Goal: Task Accomplishment & Management: Manage account settings

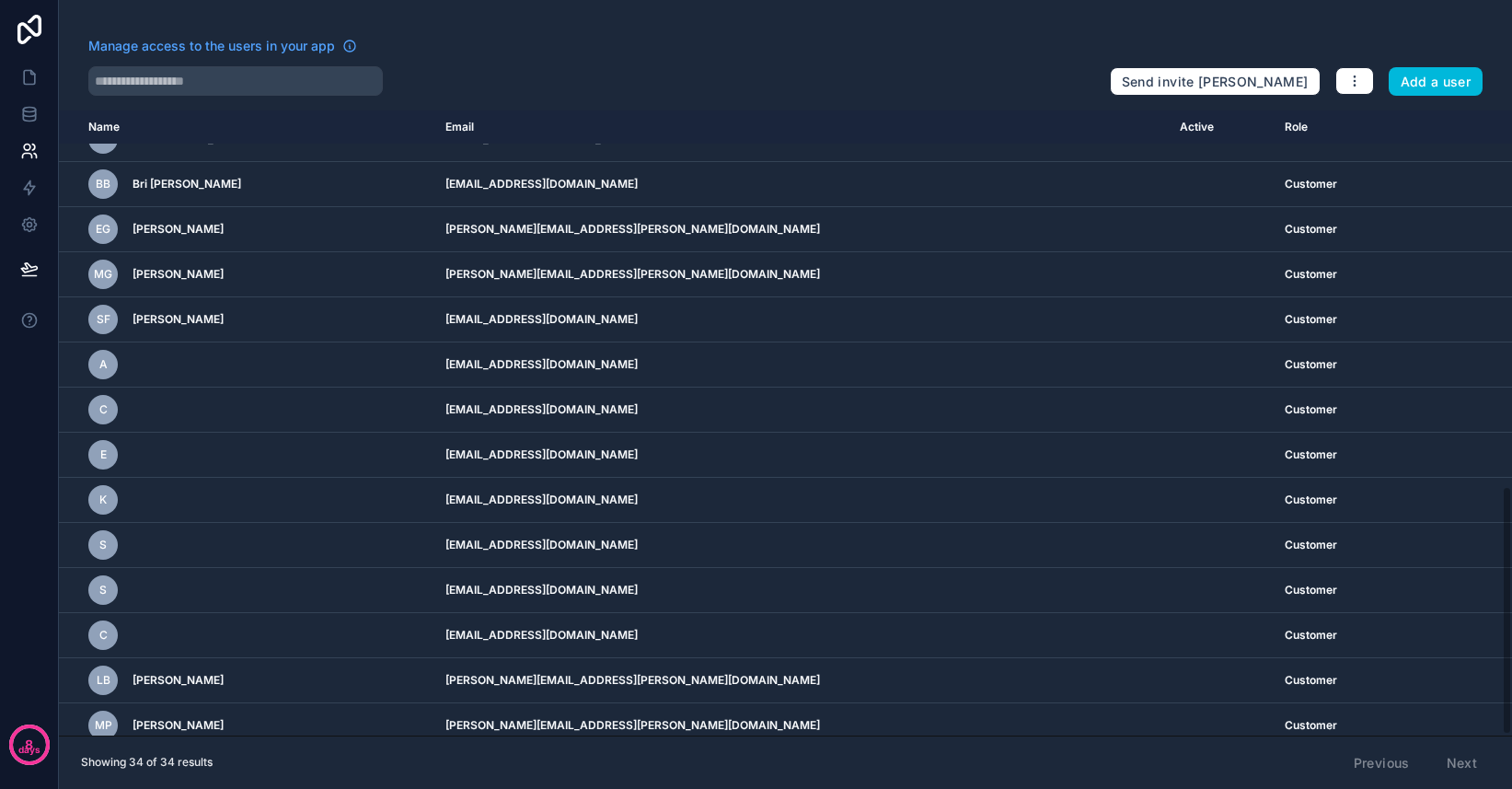
scroll to position [942, 0]
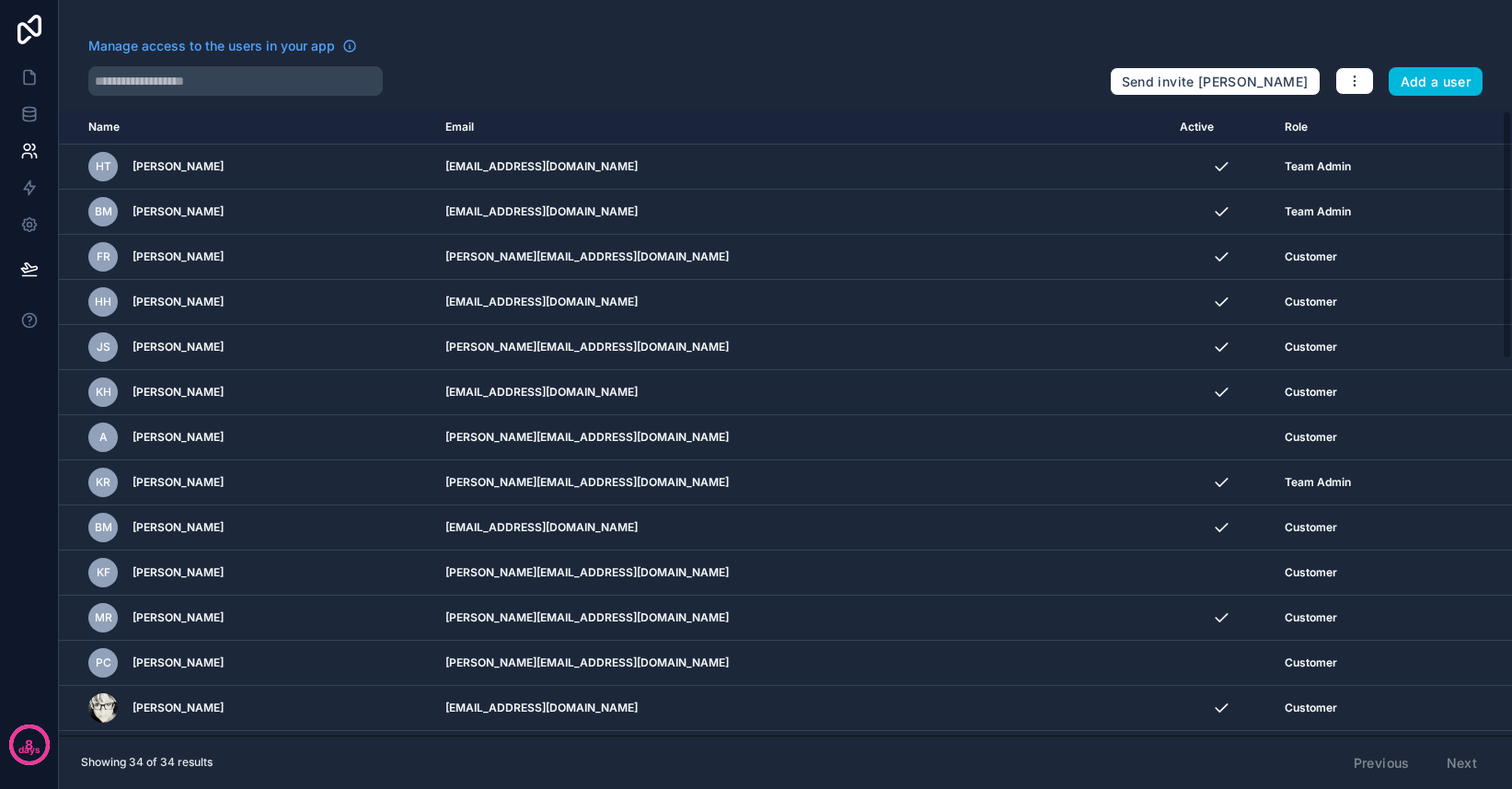
click at [18, 42] on icon at bounding box center [29, 29] width 37 height 29
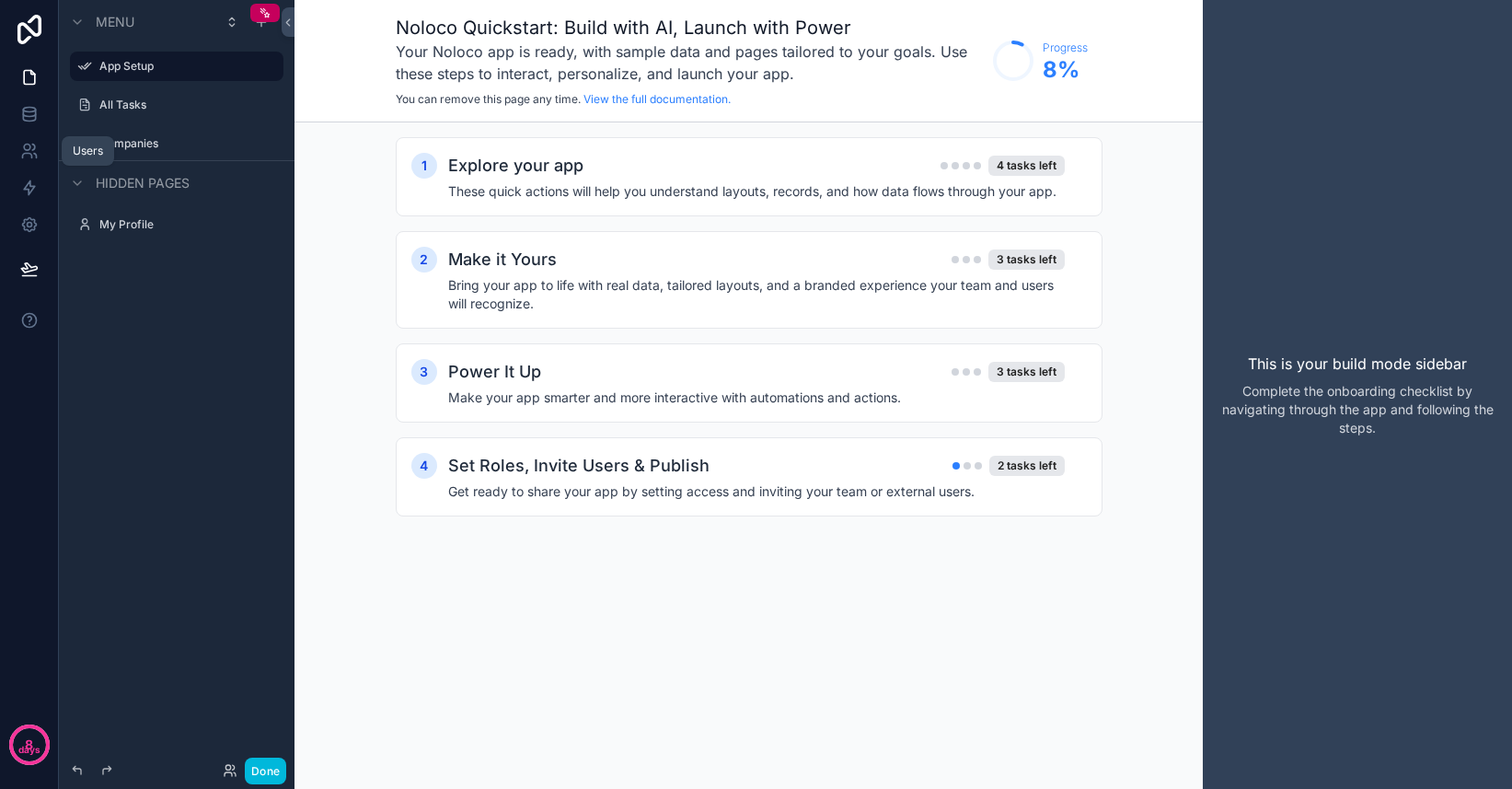
click at [26, 142] on icon at bounding box center [29, 151] width 19 height 19
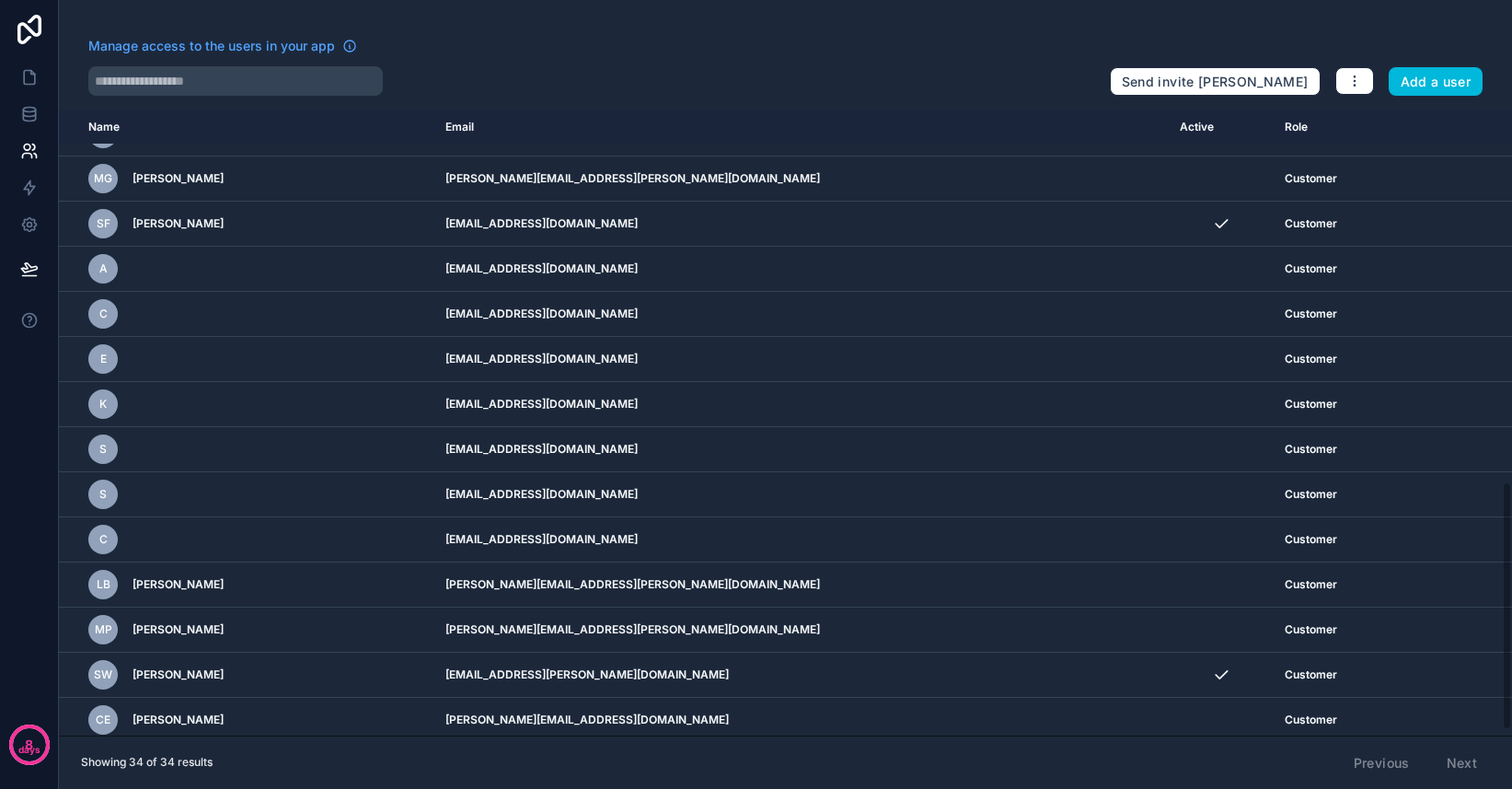
scroll to position [938, 0]
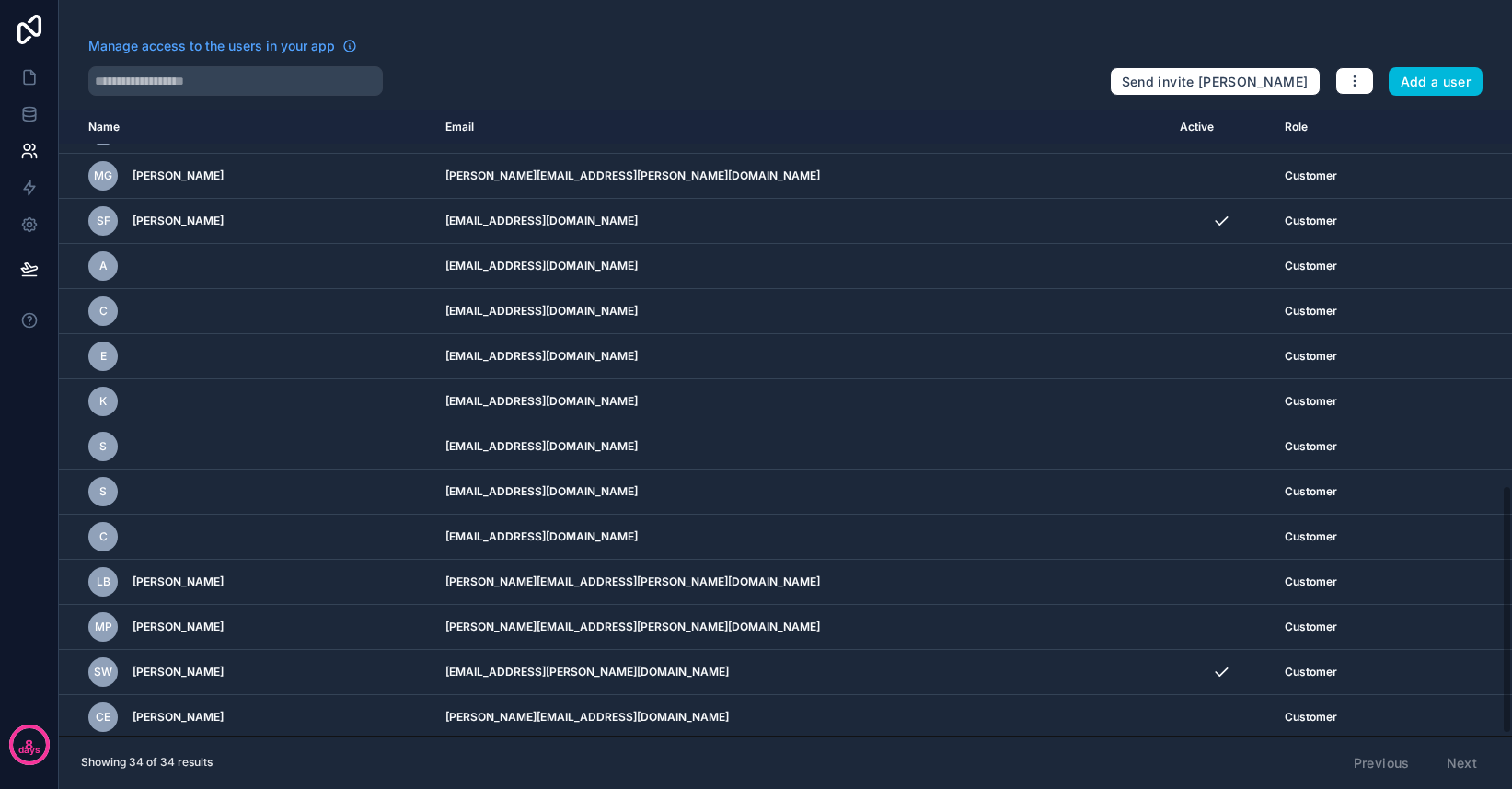
click at [0, 0] on icon "scrollable content" at bounding box center [0, 0] width 0 height 0
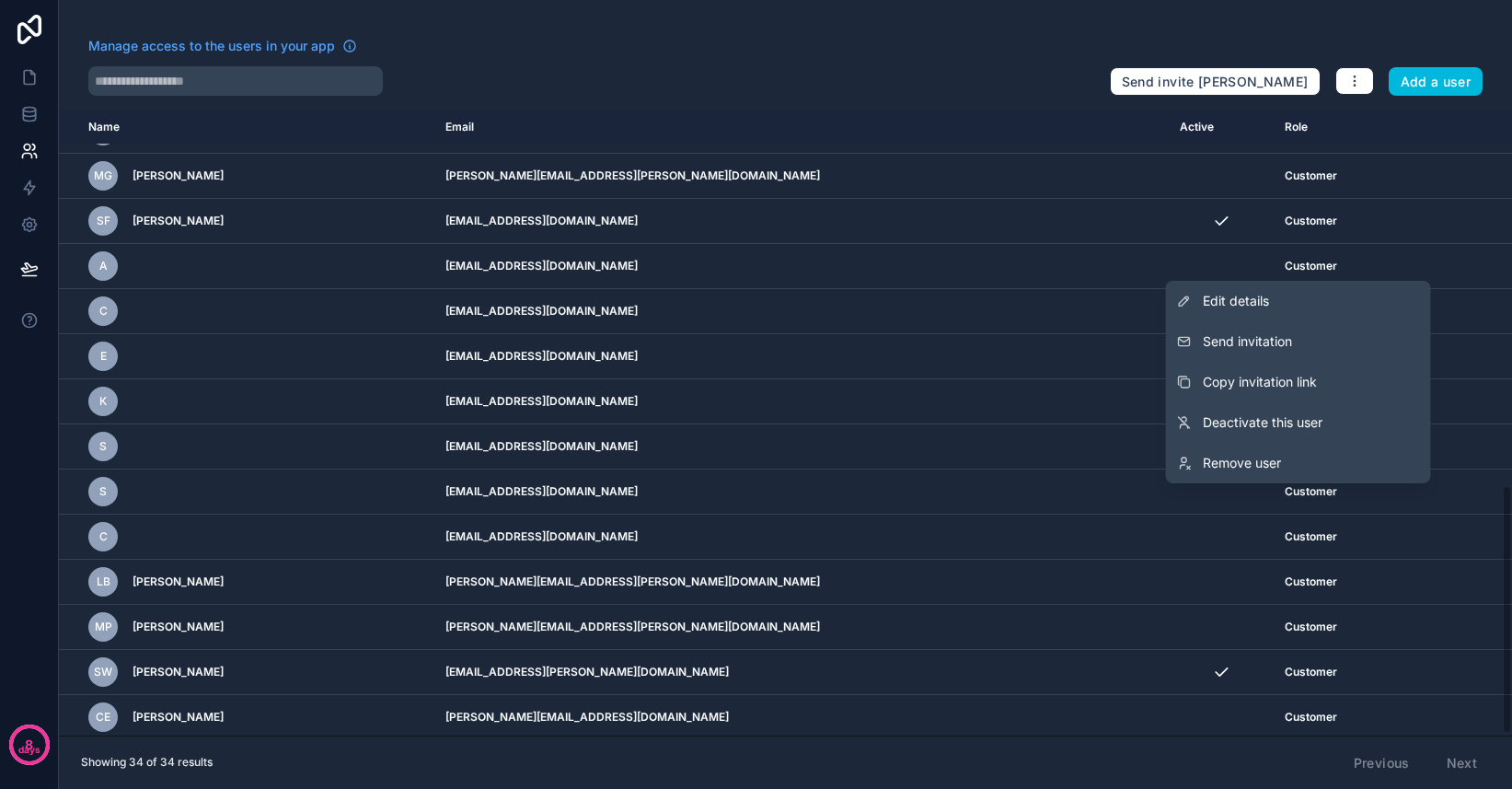
click at [1341, 306] on link "Edit details" at bounding box center [1298, 300] width 265 height 40
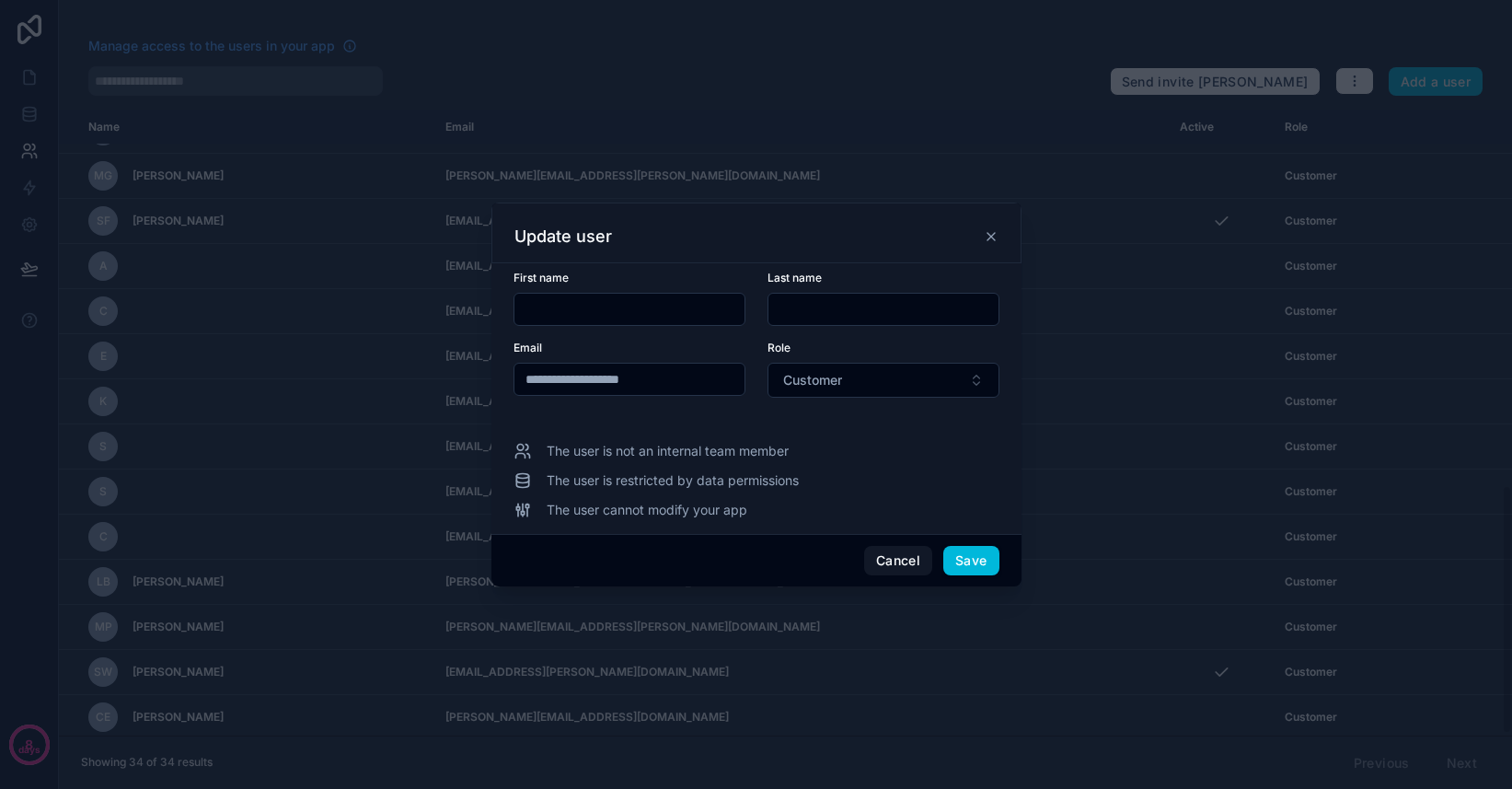
click at [900, 563] on button "Cancel" at bounding box center [898, 561] width 68 height 29
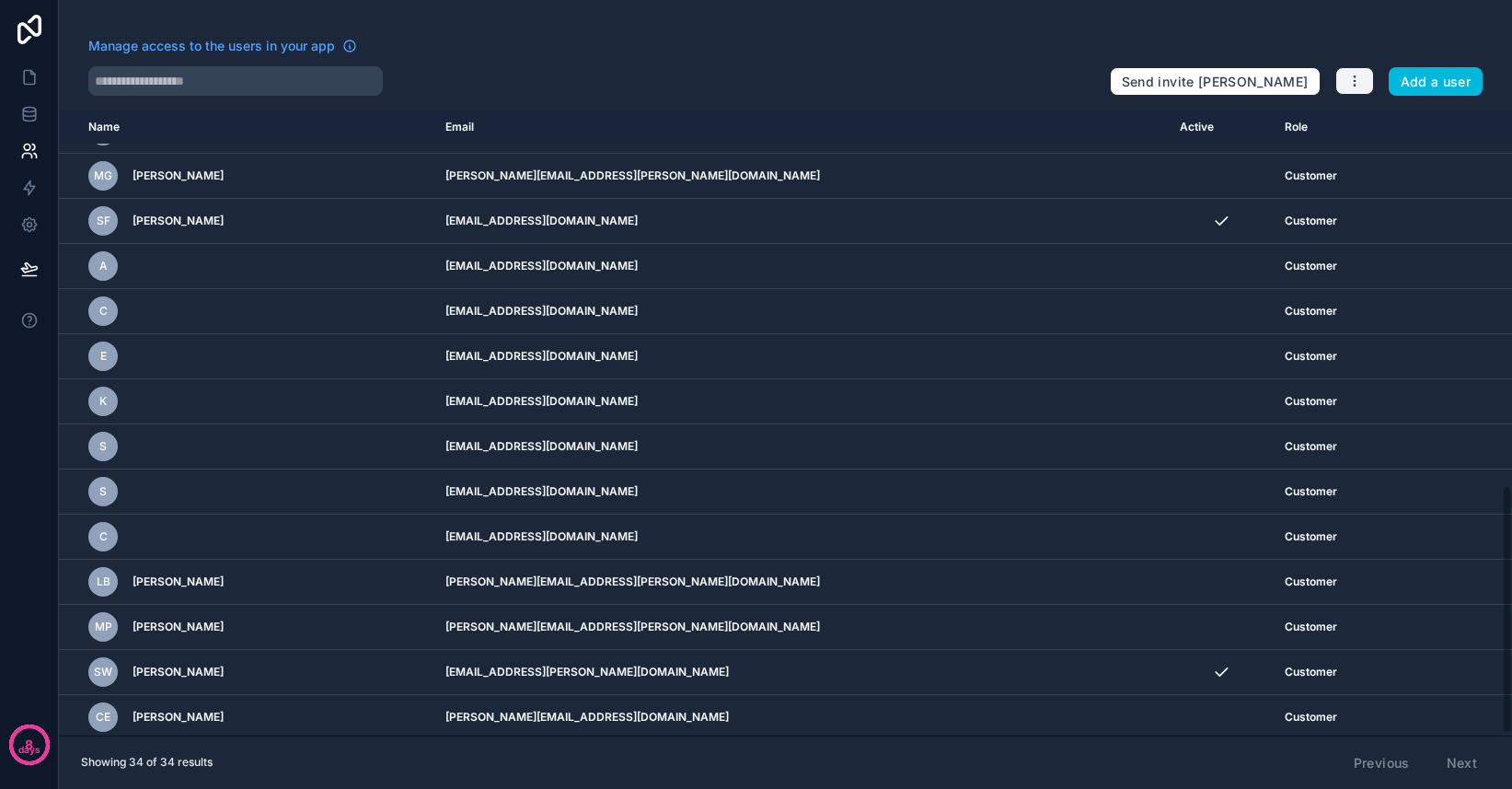
click at [1360, 90] on button "button" at bounding box center [1354, 81] width 38 height 27
click at [1384, 126] on link "Manage roles" at bounding box center [1398, 125] width 128 height 29
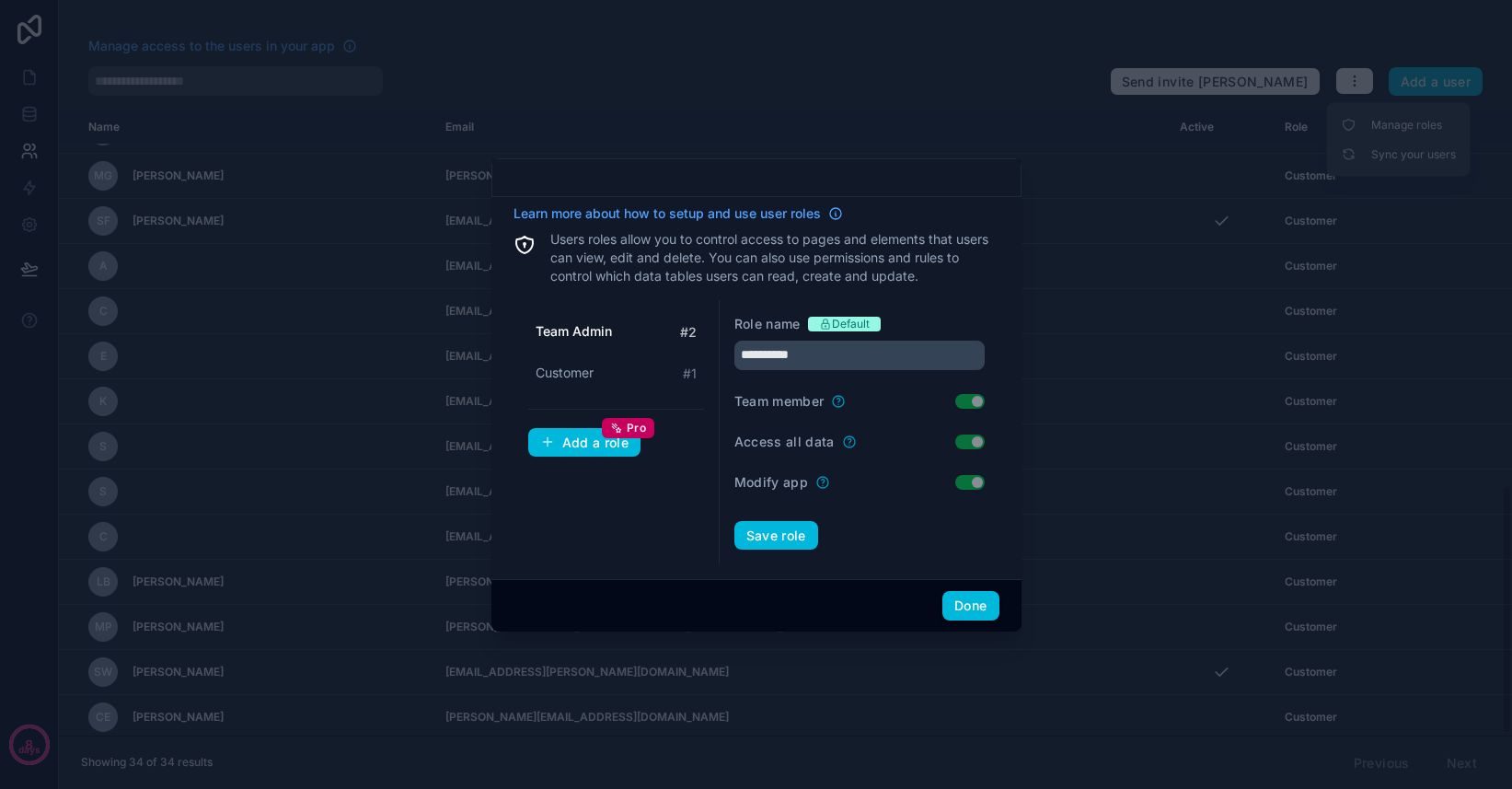
click at [587, 370] on span "Customer" at bounding box center [564, 372] width 58 height 19
click at [595, 335] on span "Team Admin" at bounding box center [573, 331] width 75 height 19
type input "**********"
click at [973, 609] on button "Done" at bounding box center [970, 606] width 56 height 29
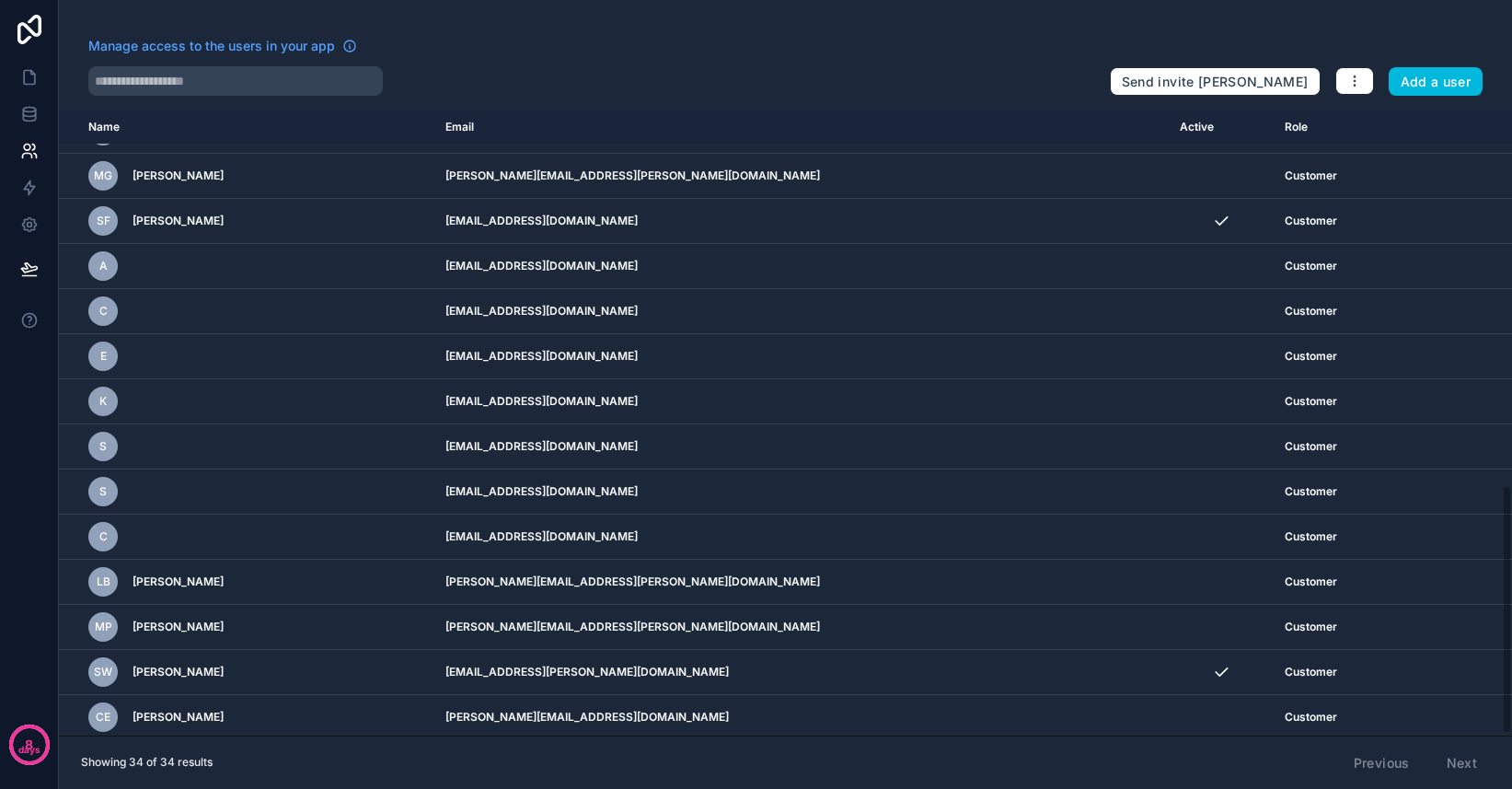
click at [1460, 78] on button "Add a user" at bounding box center [1436, 82] width 95 height 29
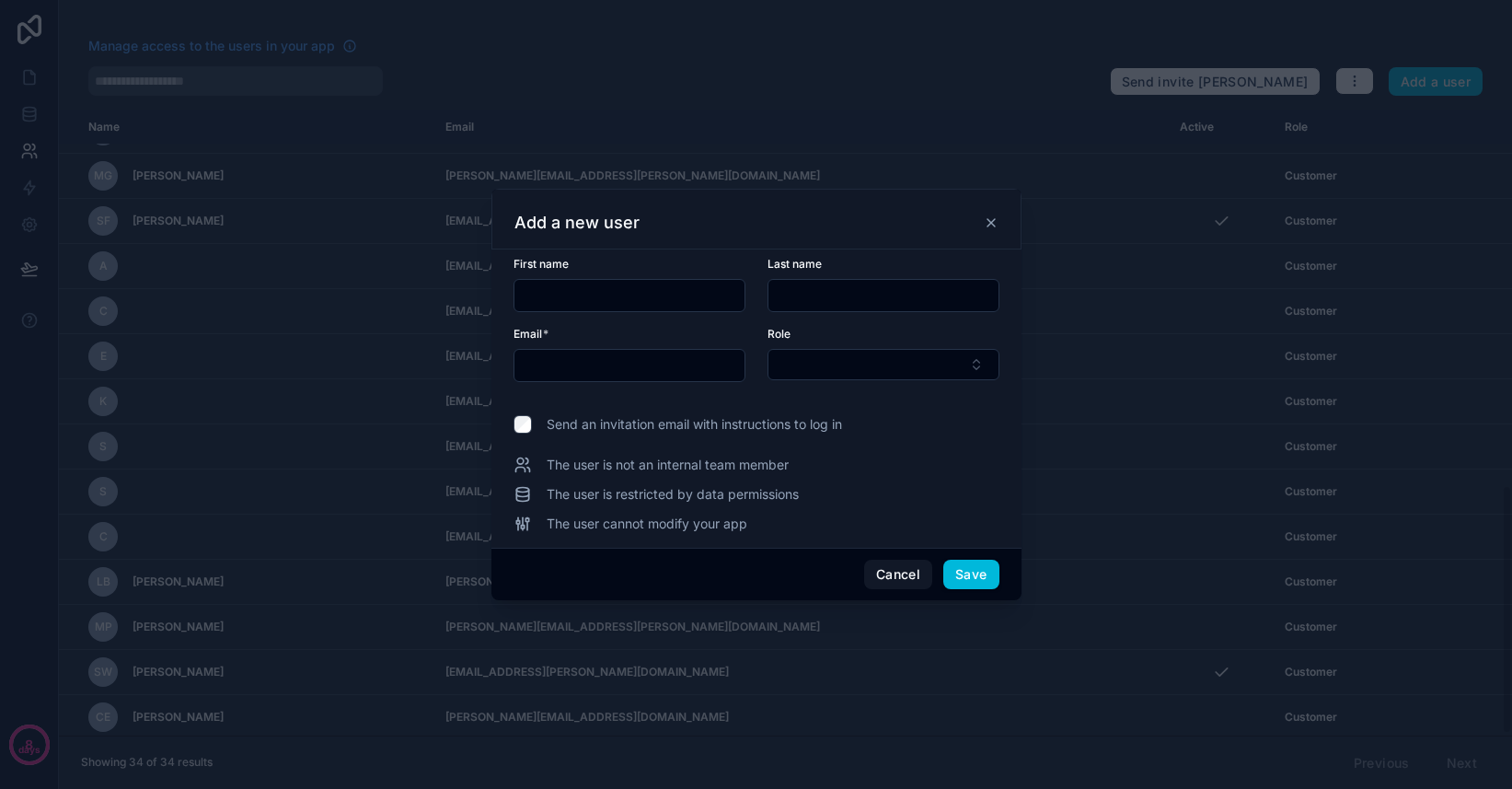
click at [829, 346] on div "Role" at bounding box center [883, 354] width 232 height 55
click at [824, 367] on button "Select Button" at bounding box center [883, 365] width 232 height 31
click at [899, 584] on button "Cancel" at bounding box center [898, 574] width 68 height 29
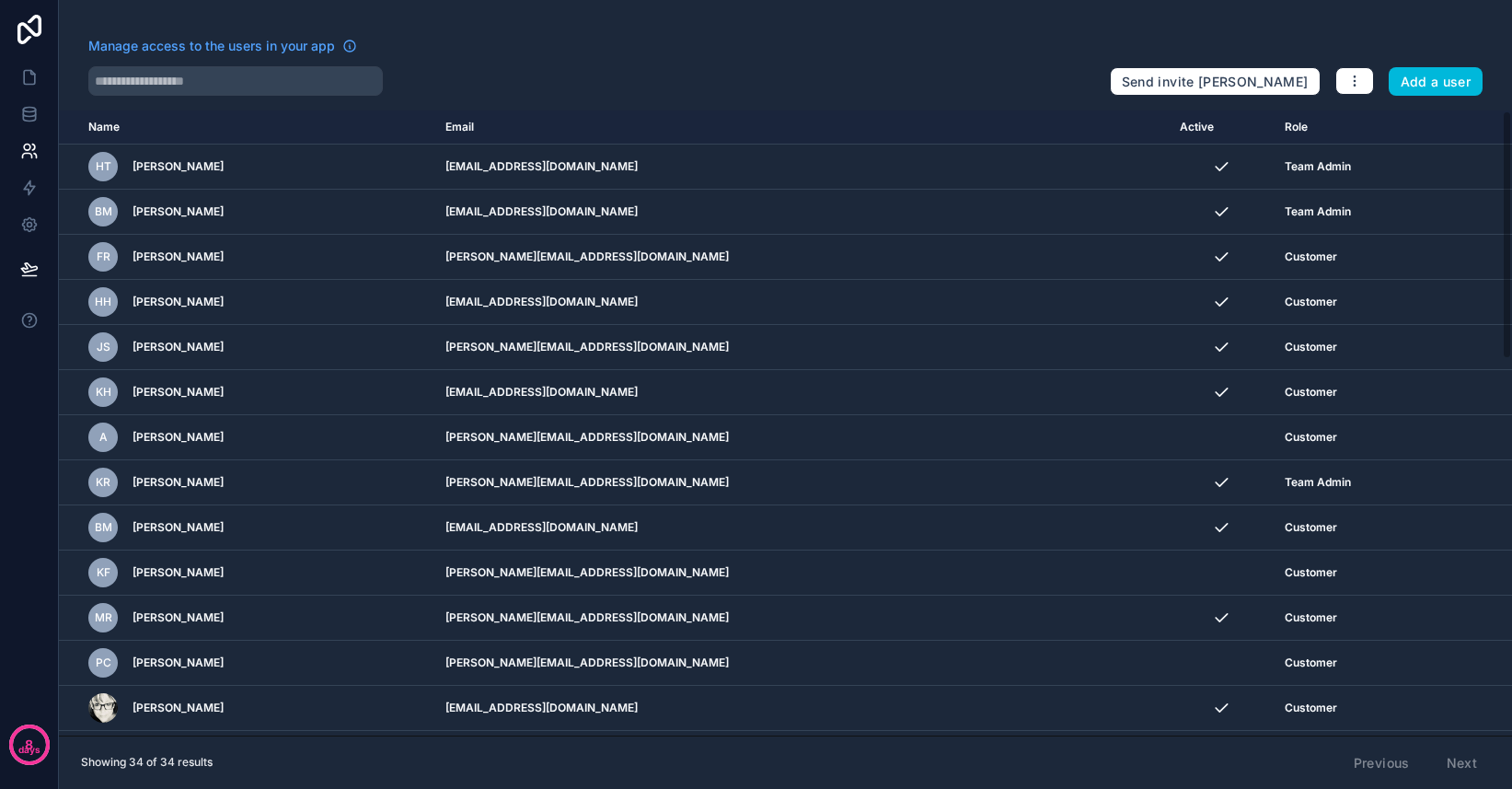
scroll to position [942, 0]
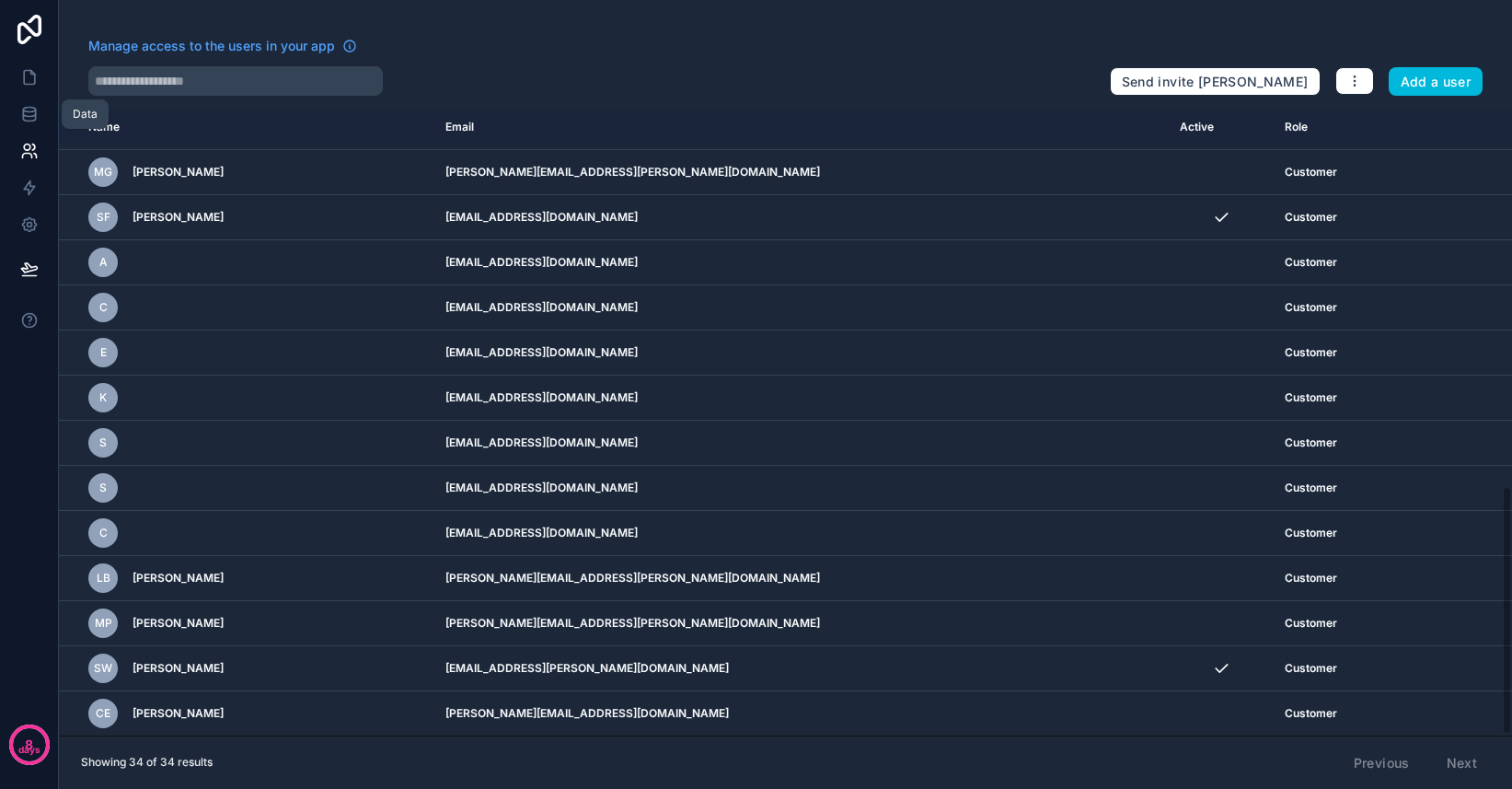
click at [30, 117] on icon at bounding box center [29, 114] width 19 height 19
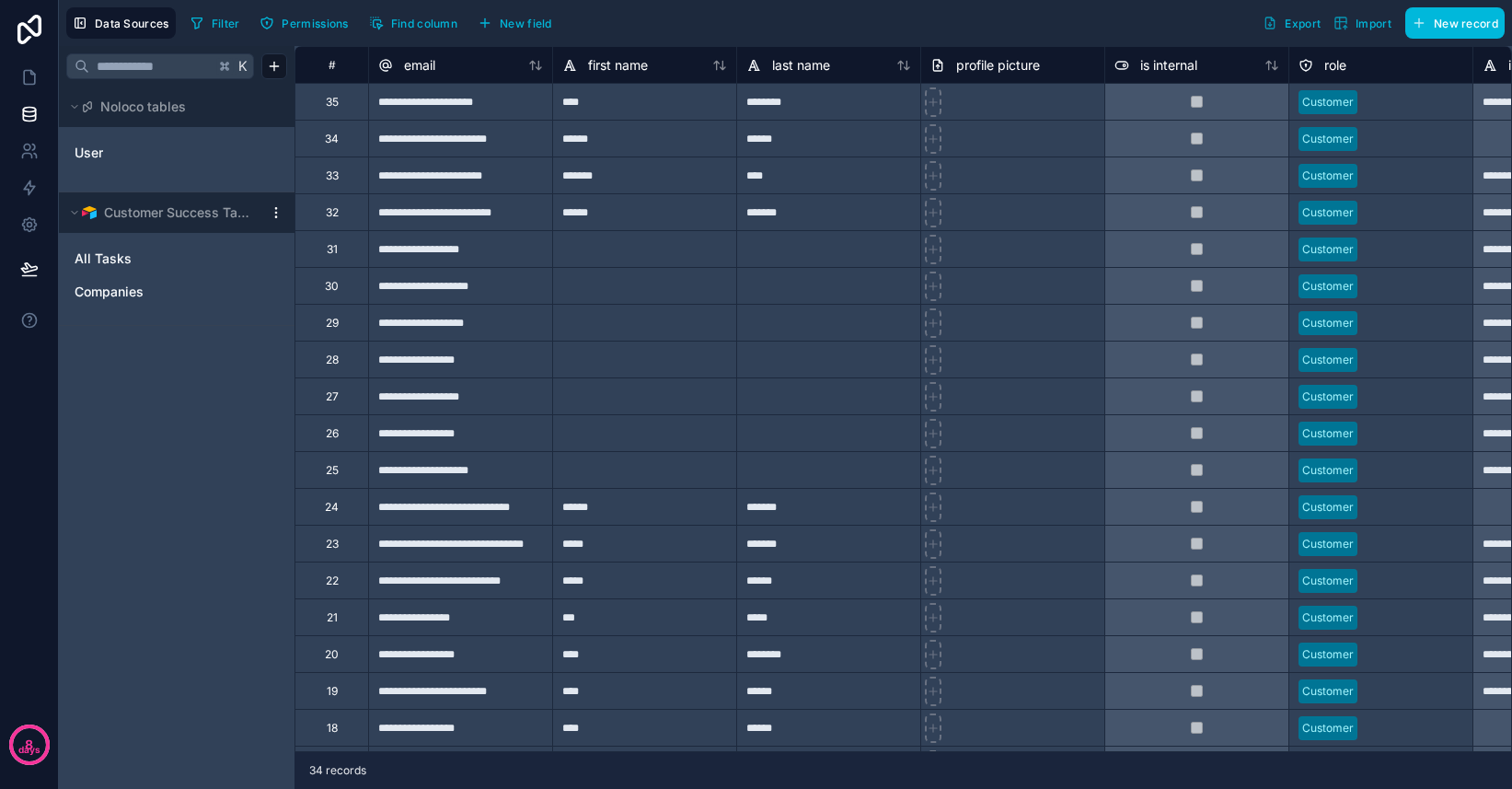
click at [139, 165] on div "User" at bounding box center [176, 153] width 220 height 29
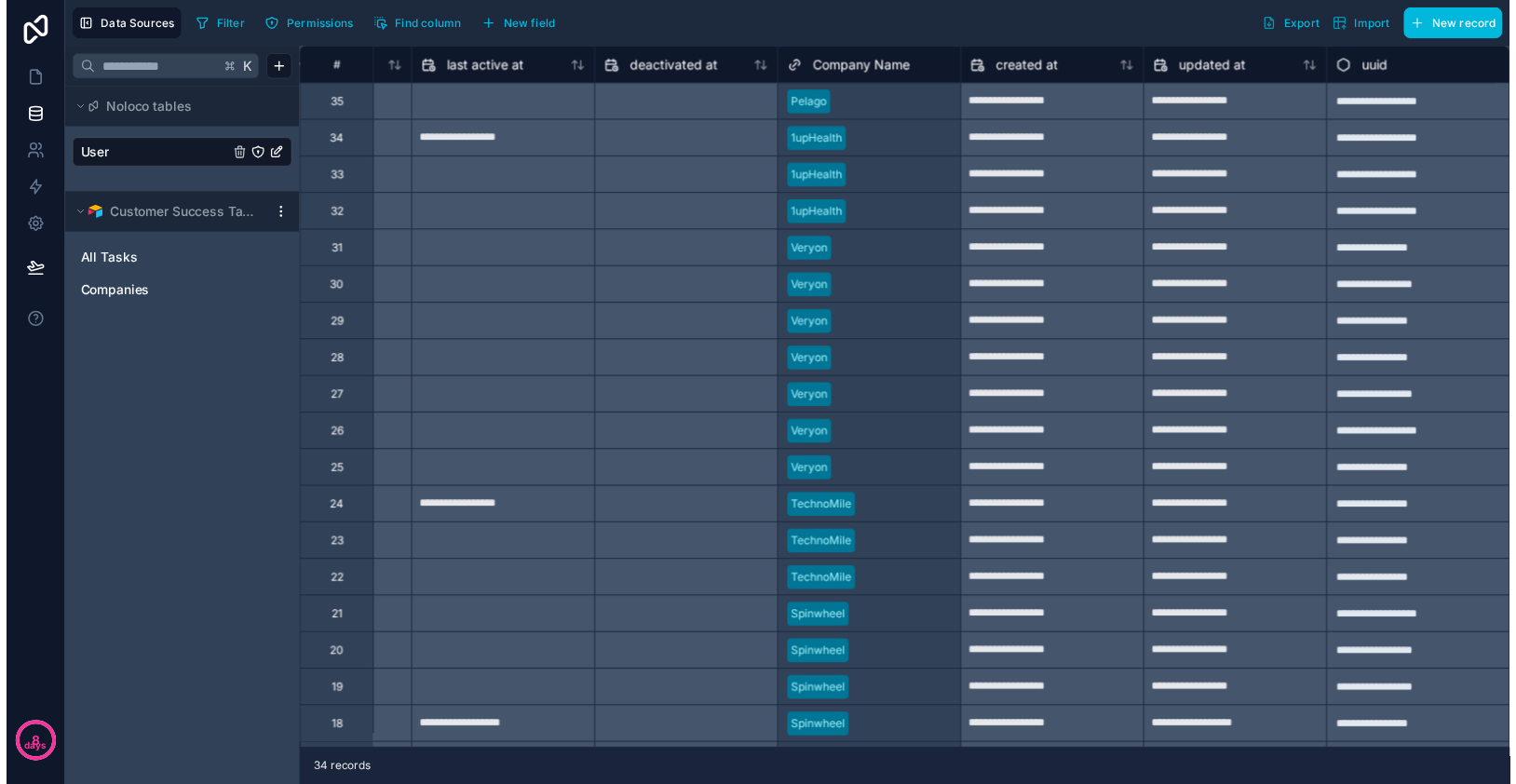
scroll to position [604, 1464]
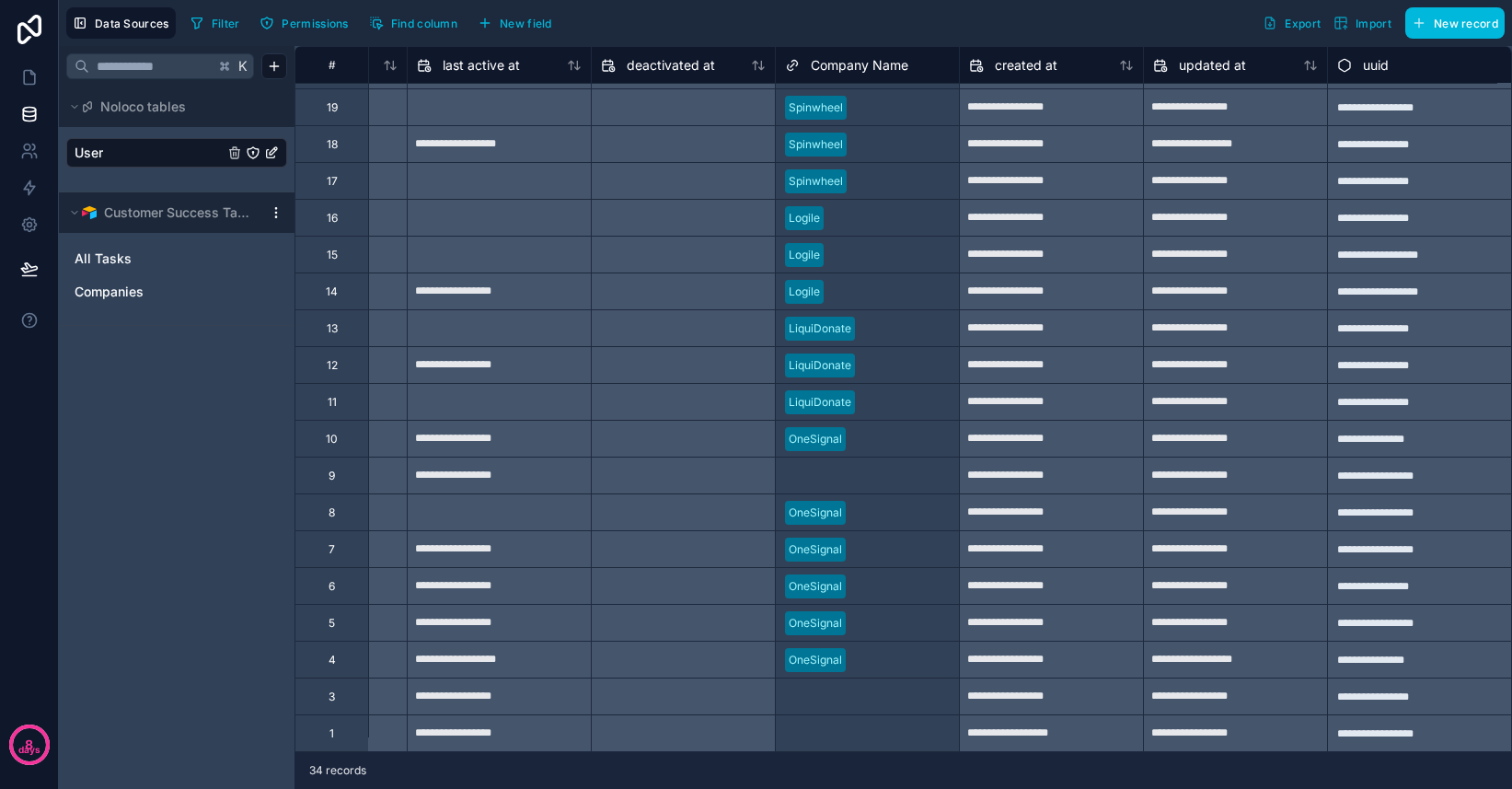
click at [837, 726] on div "Select a Company Name" at bounding box center [850, 733] width 129 height 15
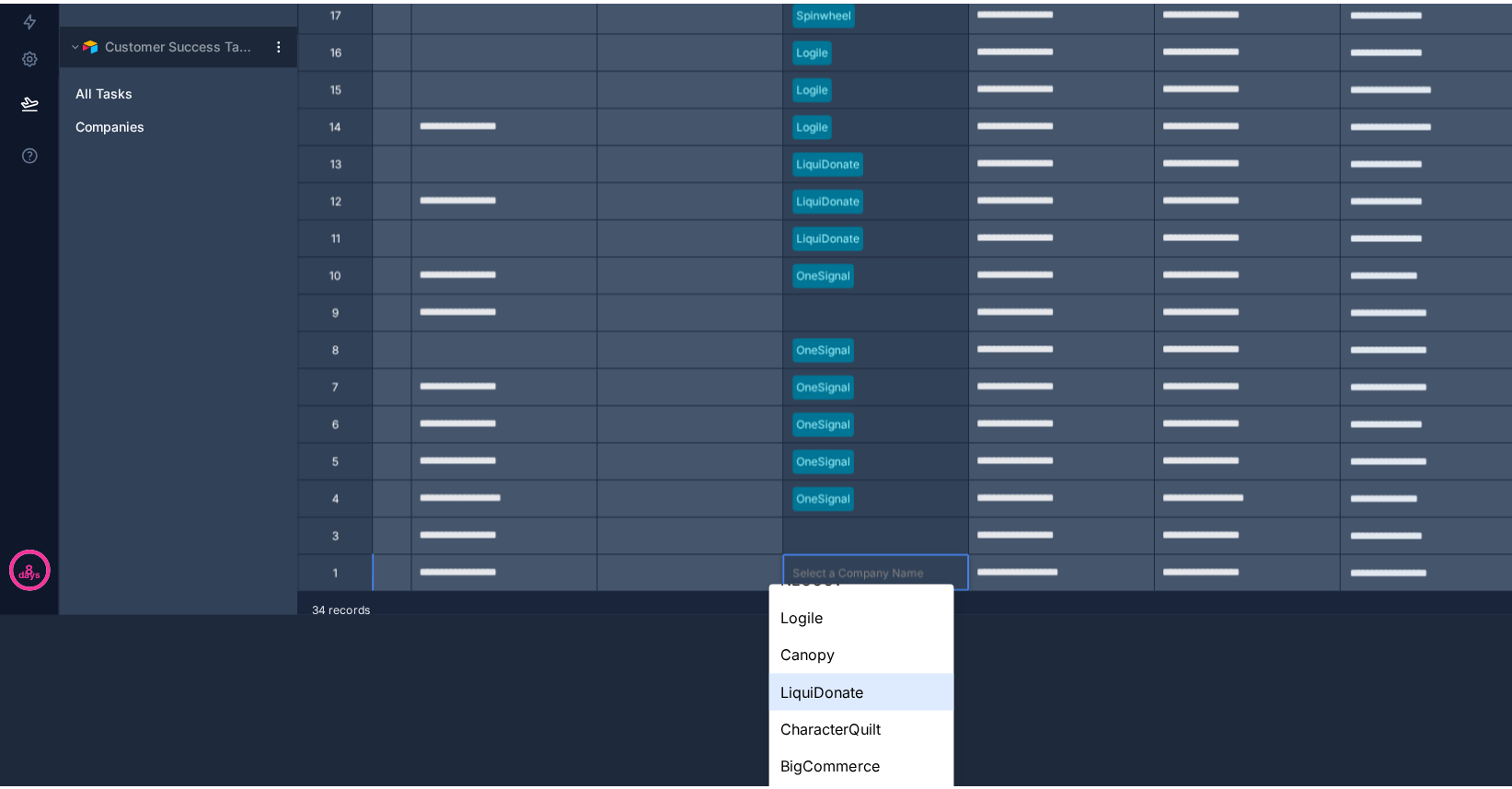
scroll to position [0, 0]
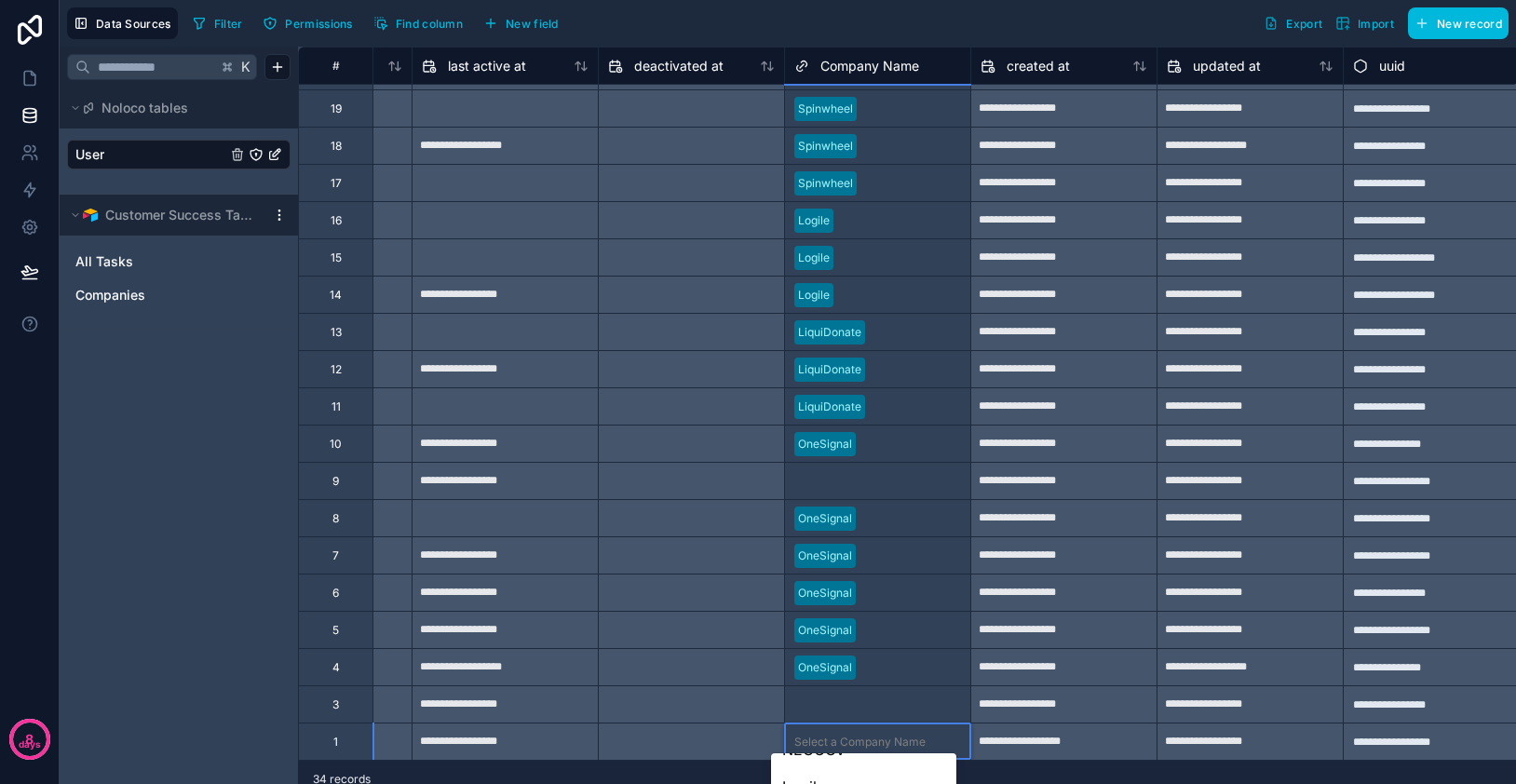
click at [910, 620] on div at bounding box center [912, 629] width 98 height 19
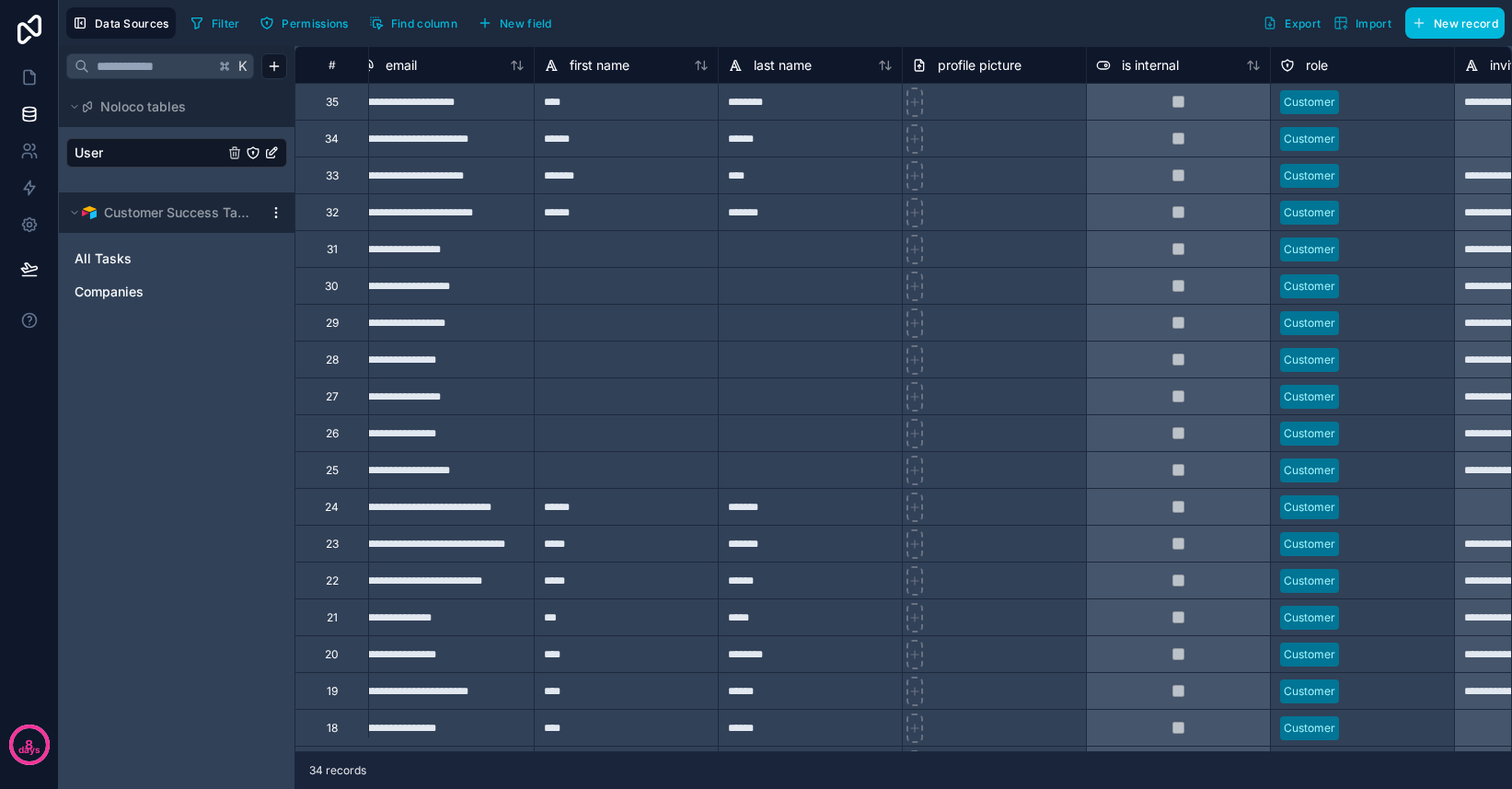
scroll to position [0, 1]
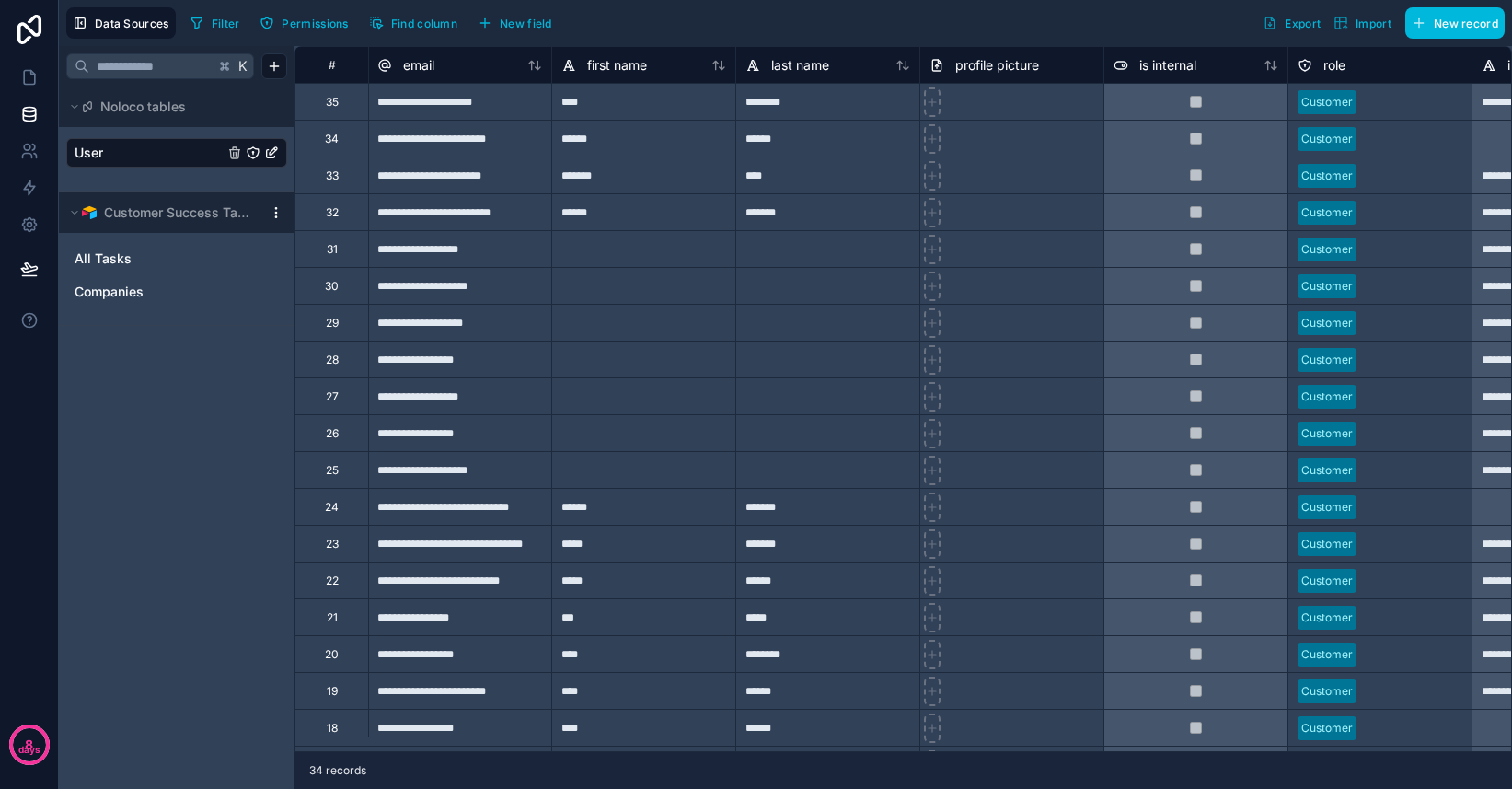
click at [126, 254] on span "All Tasks" at bounding box center [103, 258] width 57 height 19
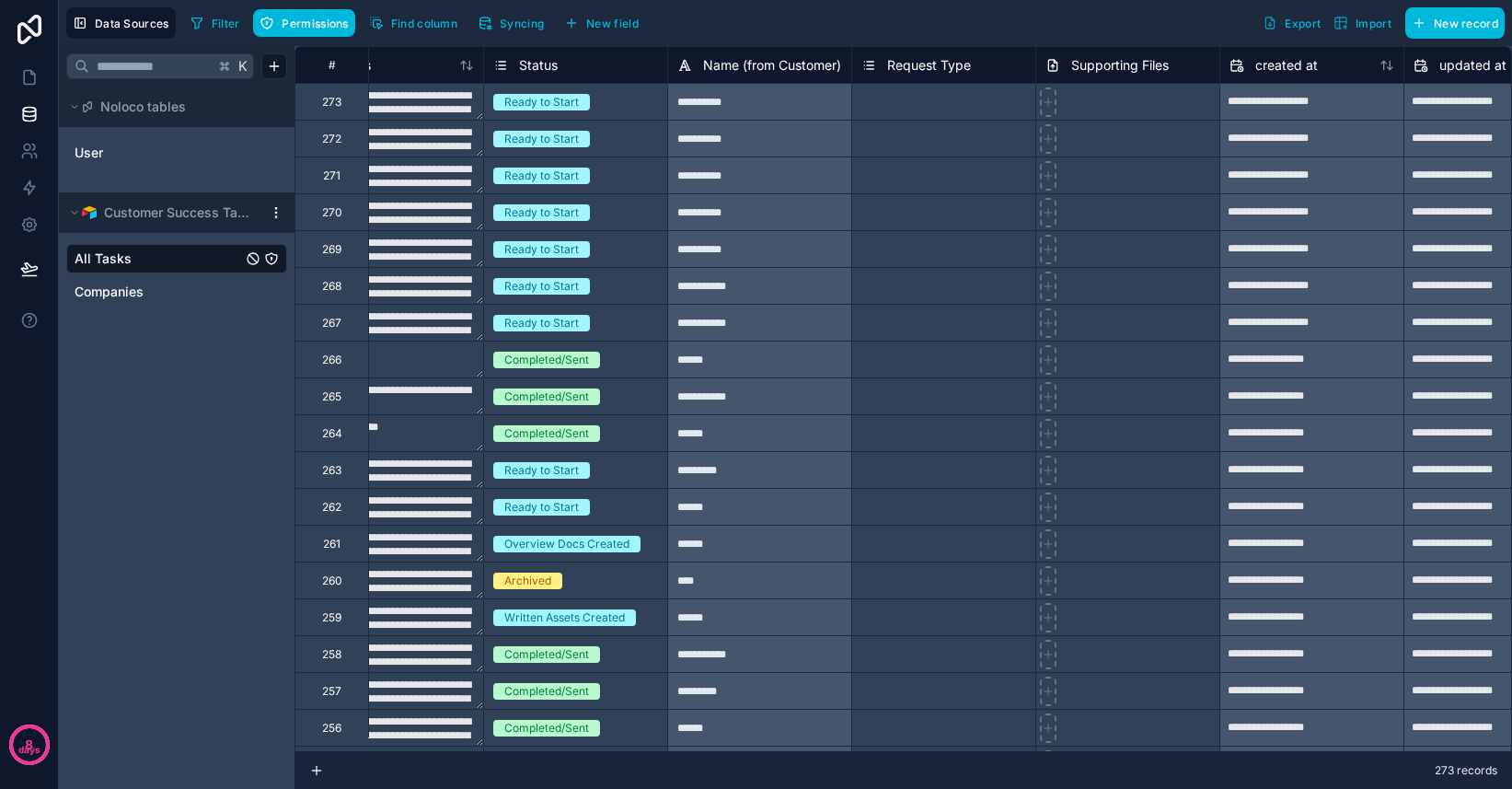
scroll to position [0, 992]
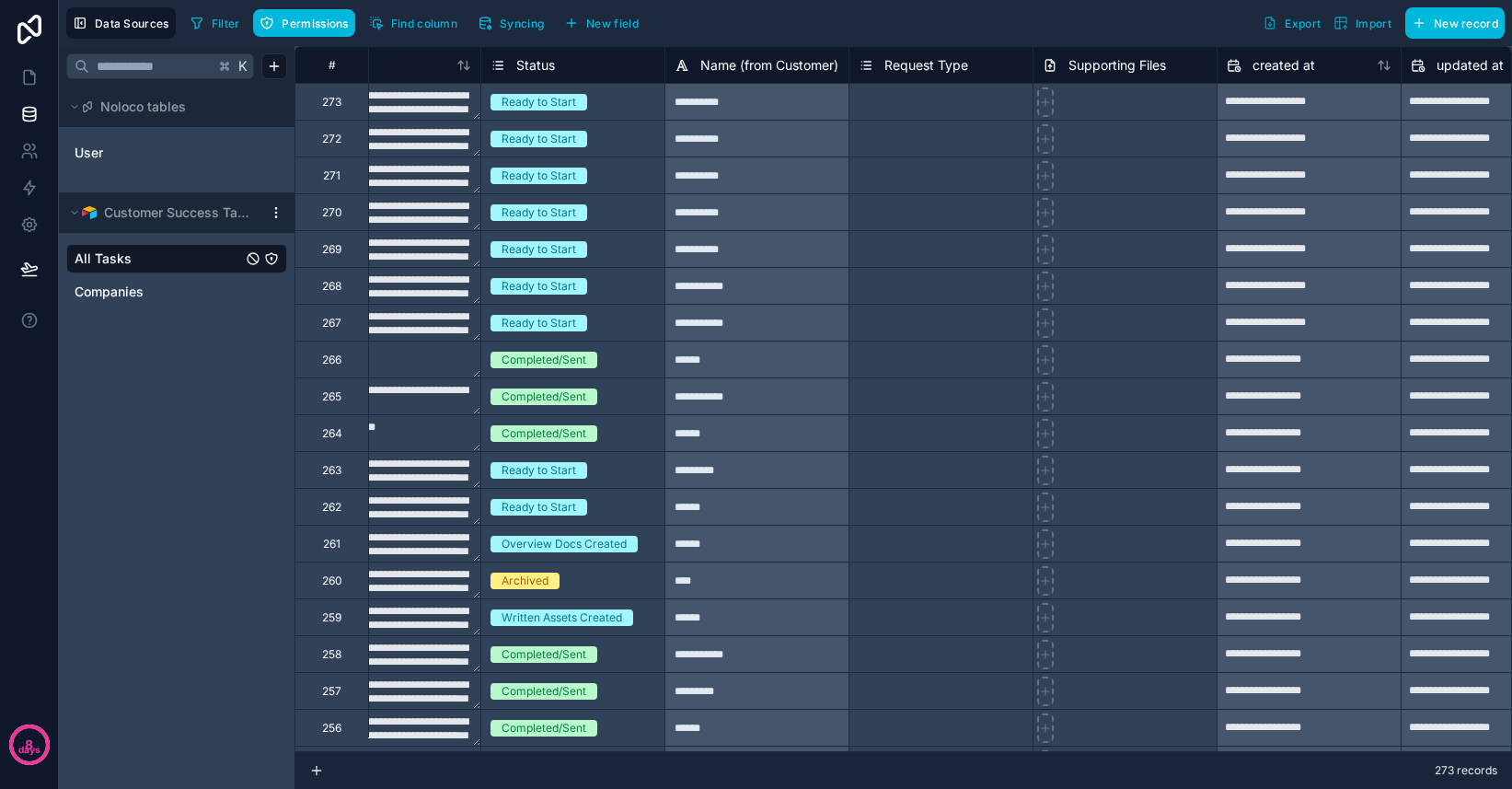
click at [136, 288] on span "Companies" at bounding box center [109, 291] width 69 height 19
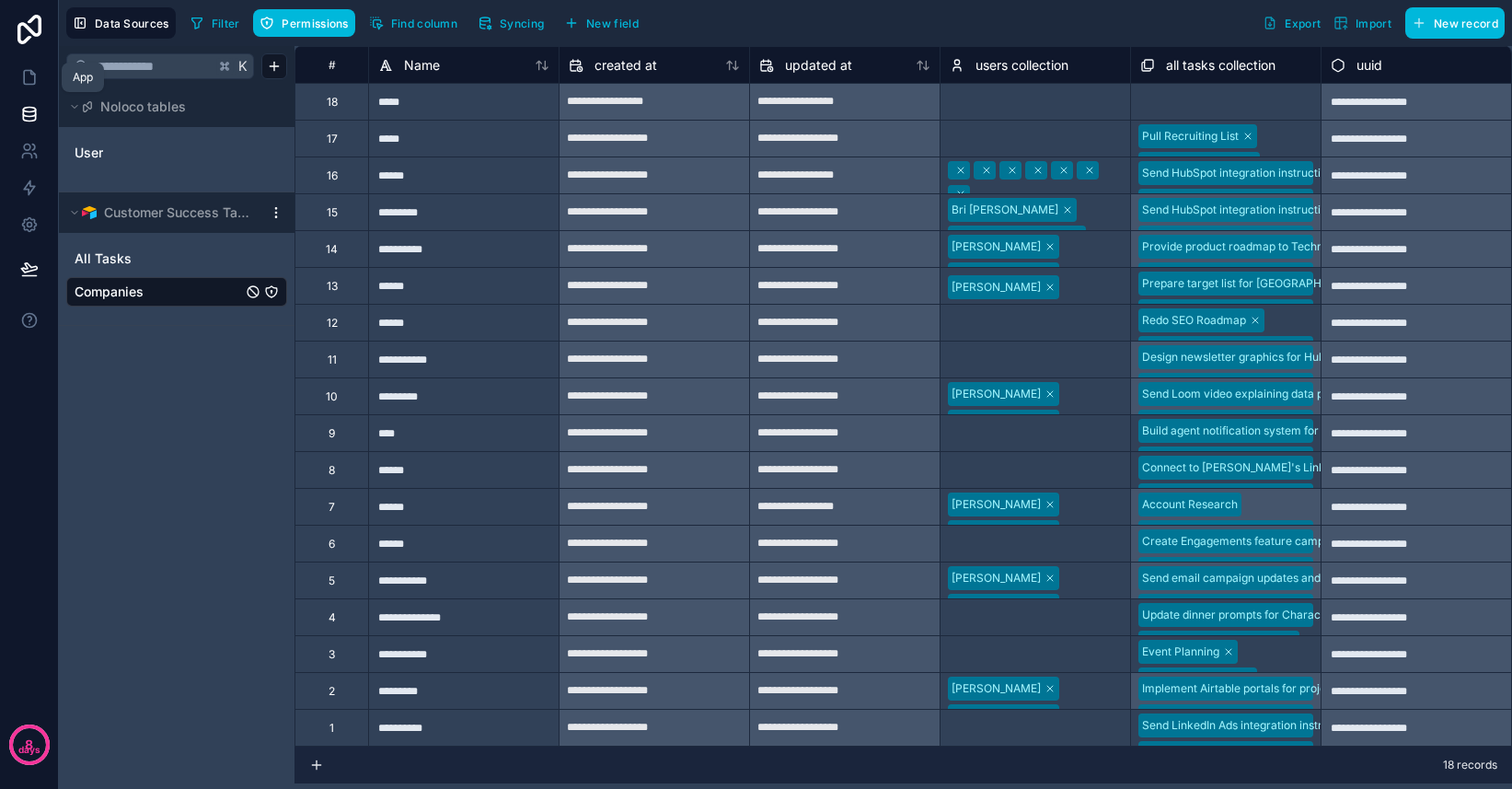
click at [30, 77] on icon at bounding box center [29, 76] width 19 height 19
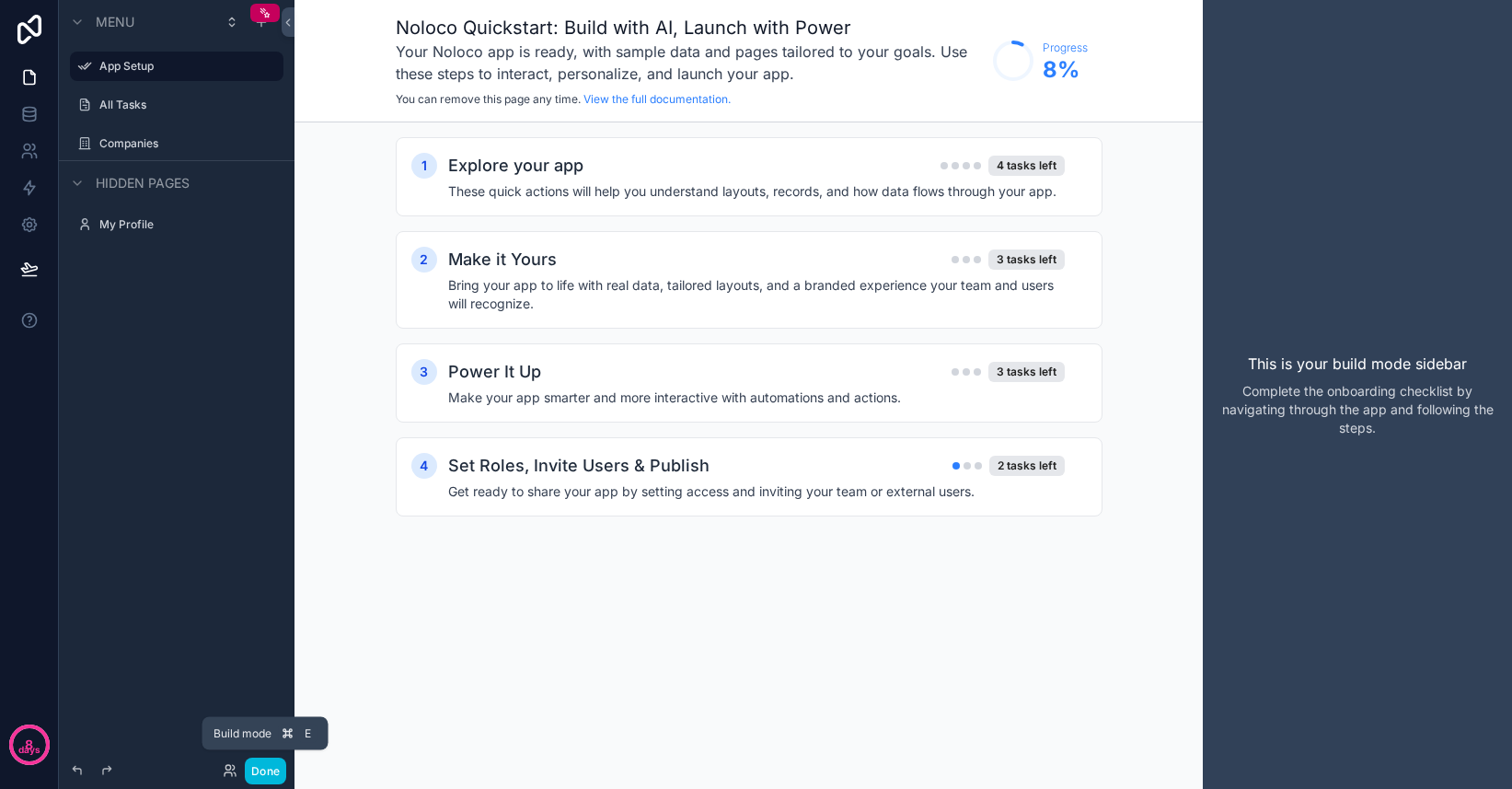
click at [266, 777] on button "Done" at bounding box center [266, 770] width 41 height 26
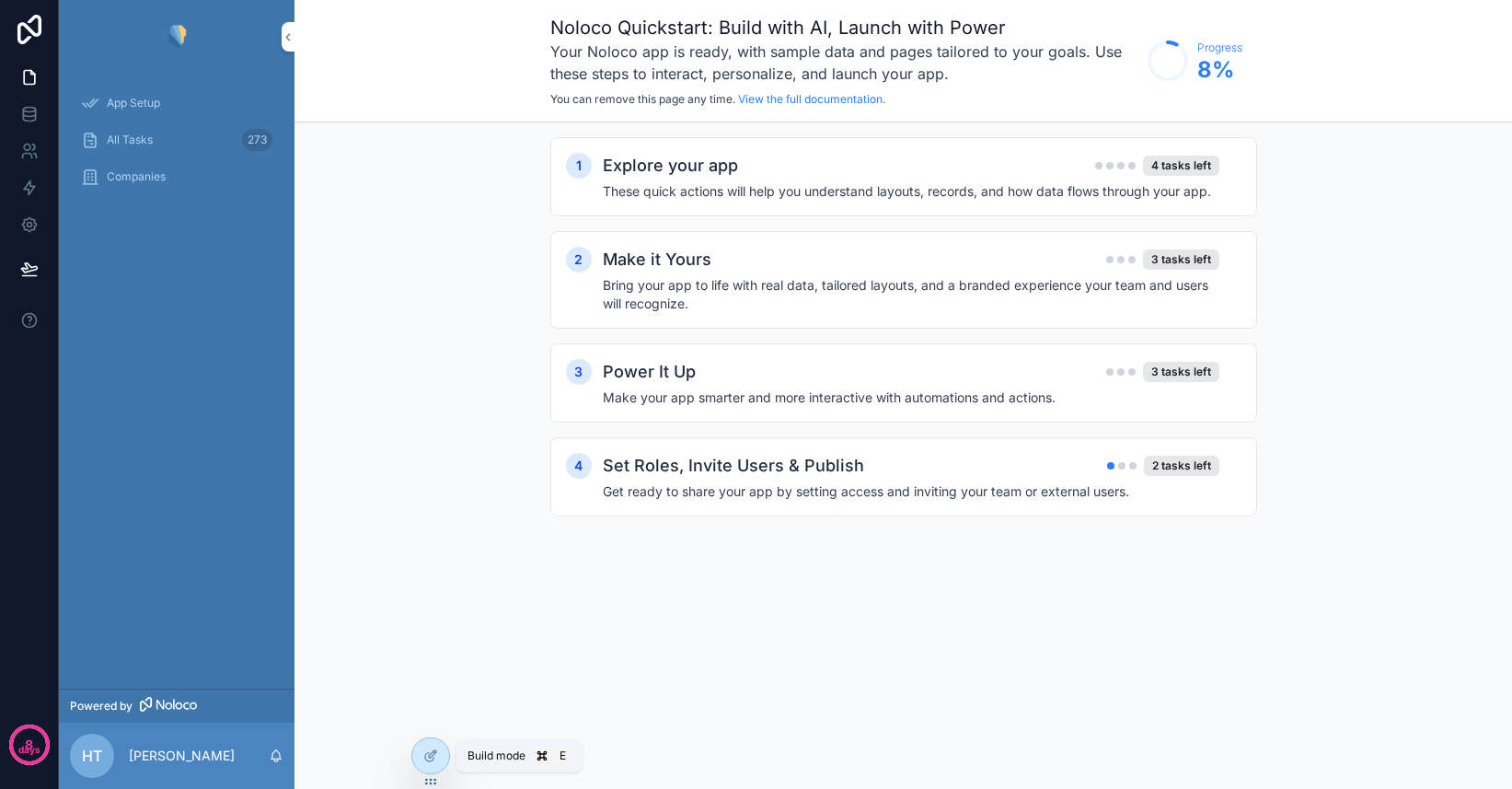
click at [433, 759] on icon at bounding box center [430, 755] width 15 height 15
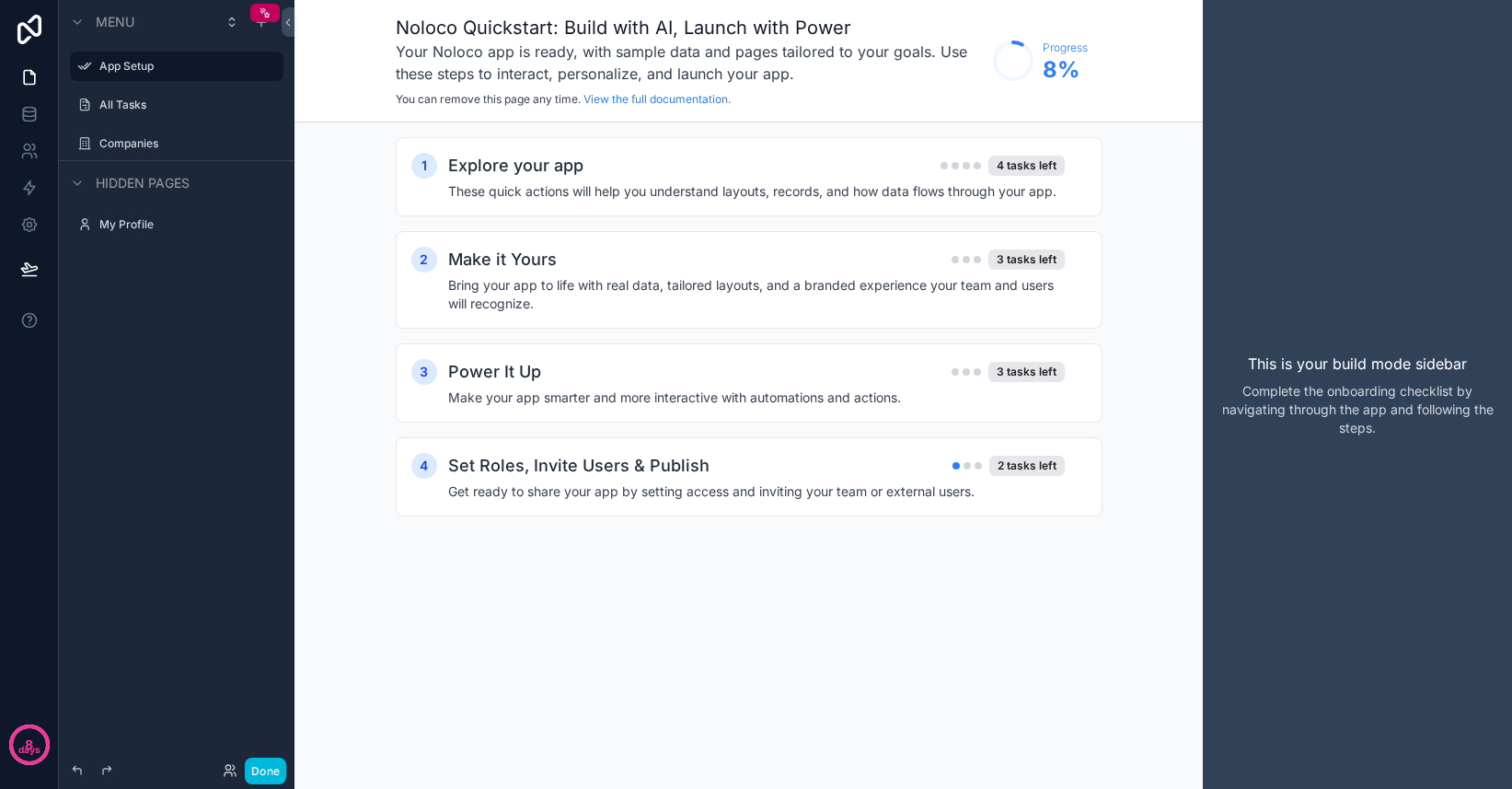
click at [136, 98] on div "All Tasks" at bounding box center [189, 105] width 180 height 15
click at [138, 107] on label "All Tasks" at bounding box center [185, 105] width 173 height 15
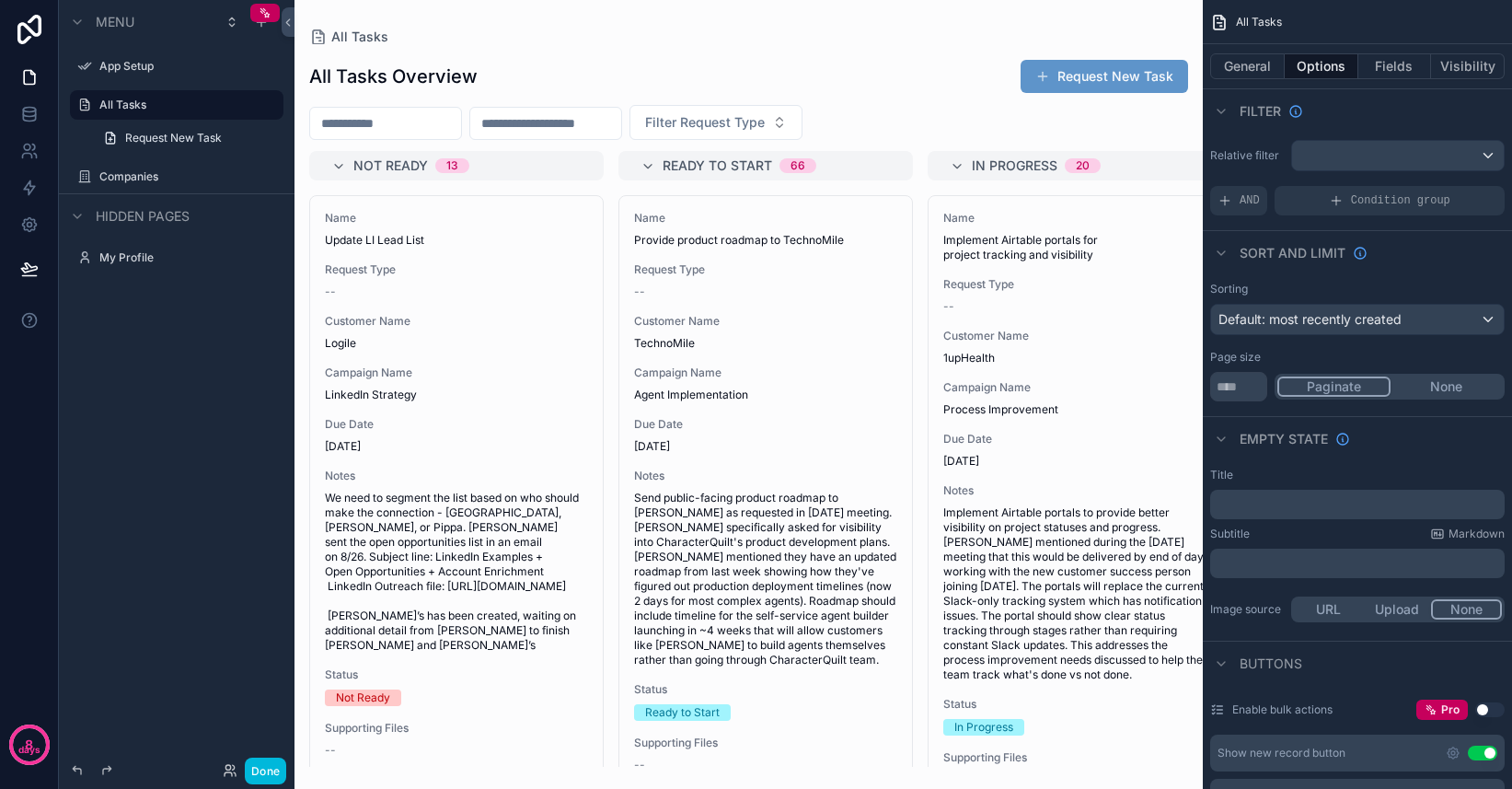
click at [717, 67] on div "scrollable content" at bounding box center [748, 394] width 908 height 789
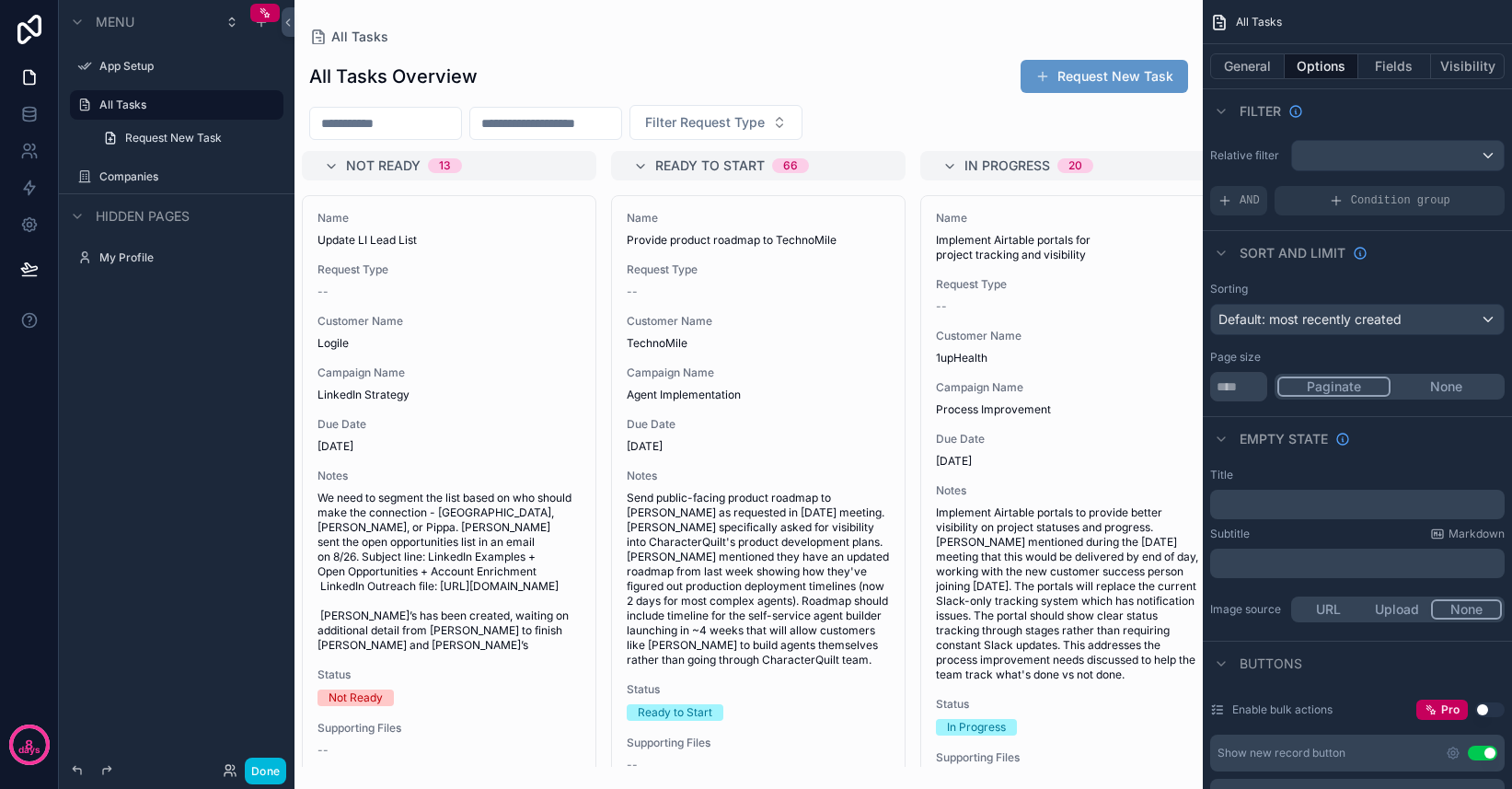
scroll to position [0, 6]
click at [803, 123] on button "Filter Request Type" at bounding box center [715, 123] width 173 height 35
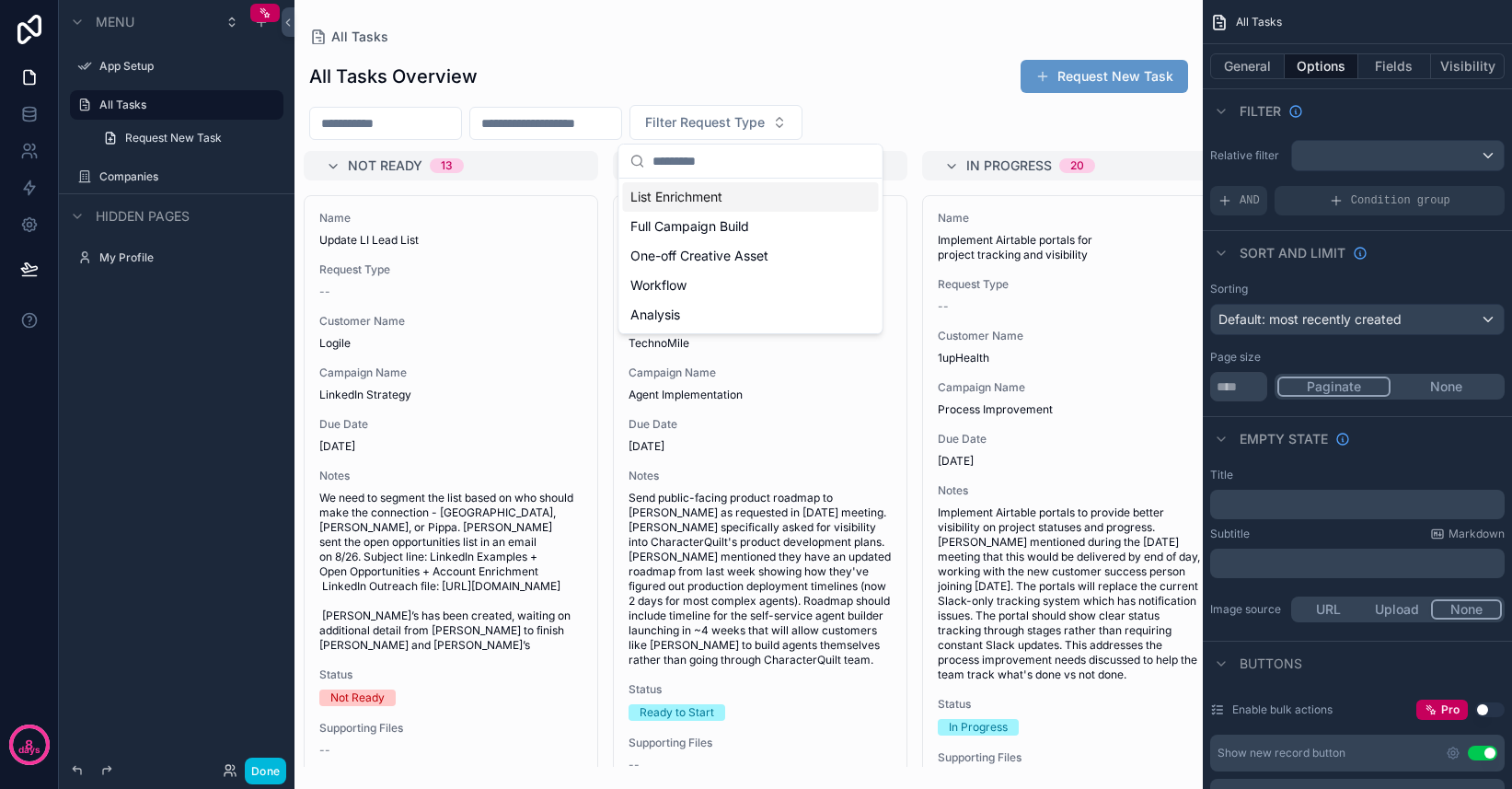
click at [884, 87] on div "All Tasks Overview Request New Task" at bounding box center [749, 76] width 879 height 35
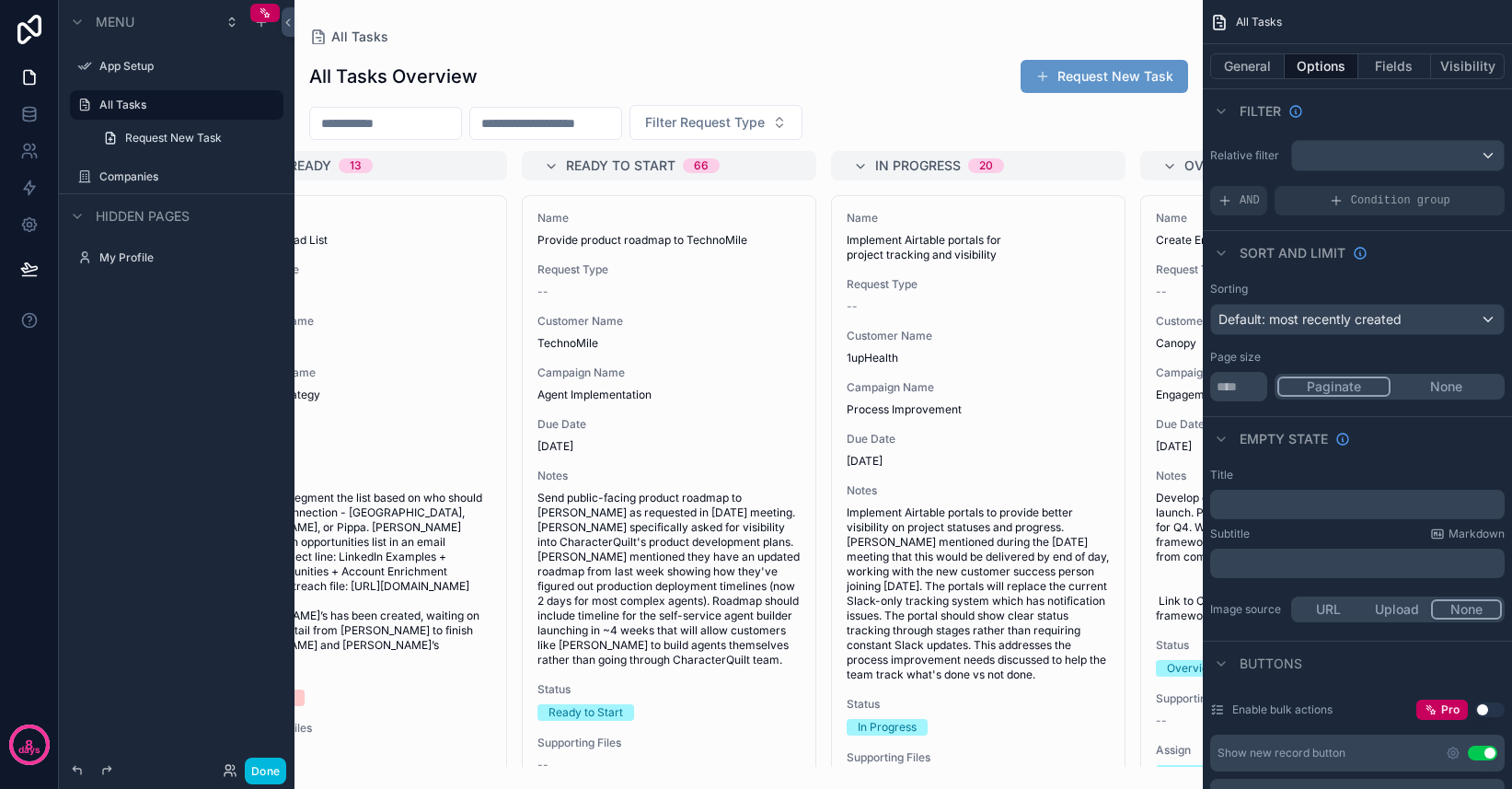
scroll to position [0, 107]
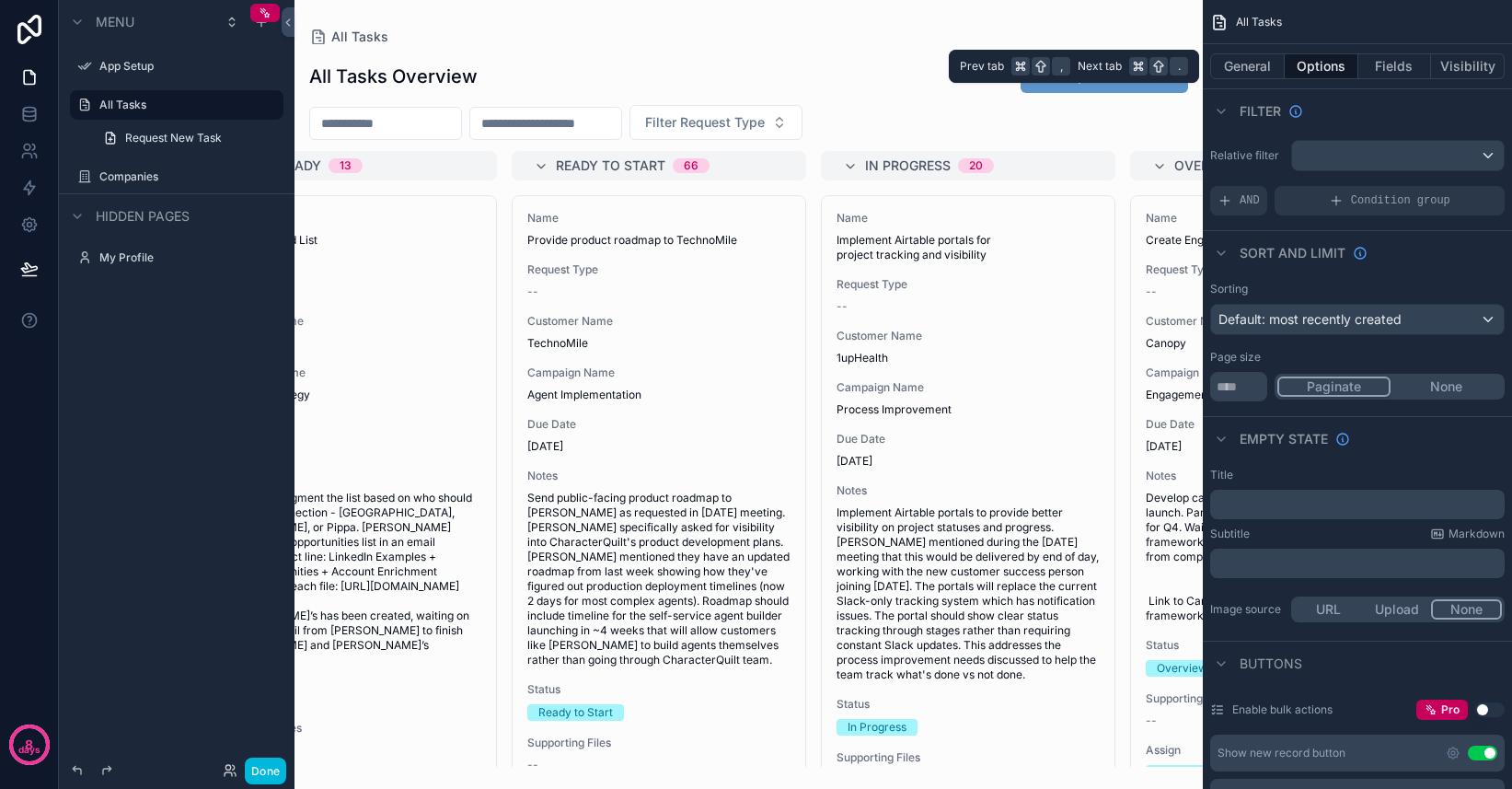
click at [1390, 69] on button "Fields" at bounding box center [1394, 66] width 73 height 25
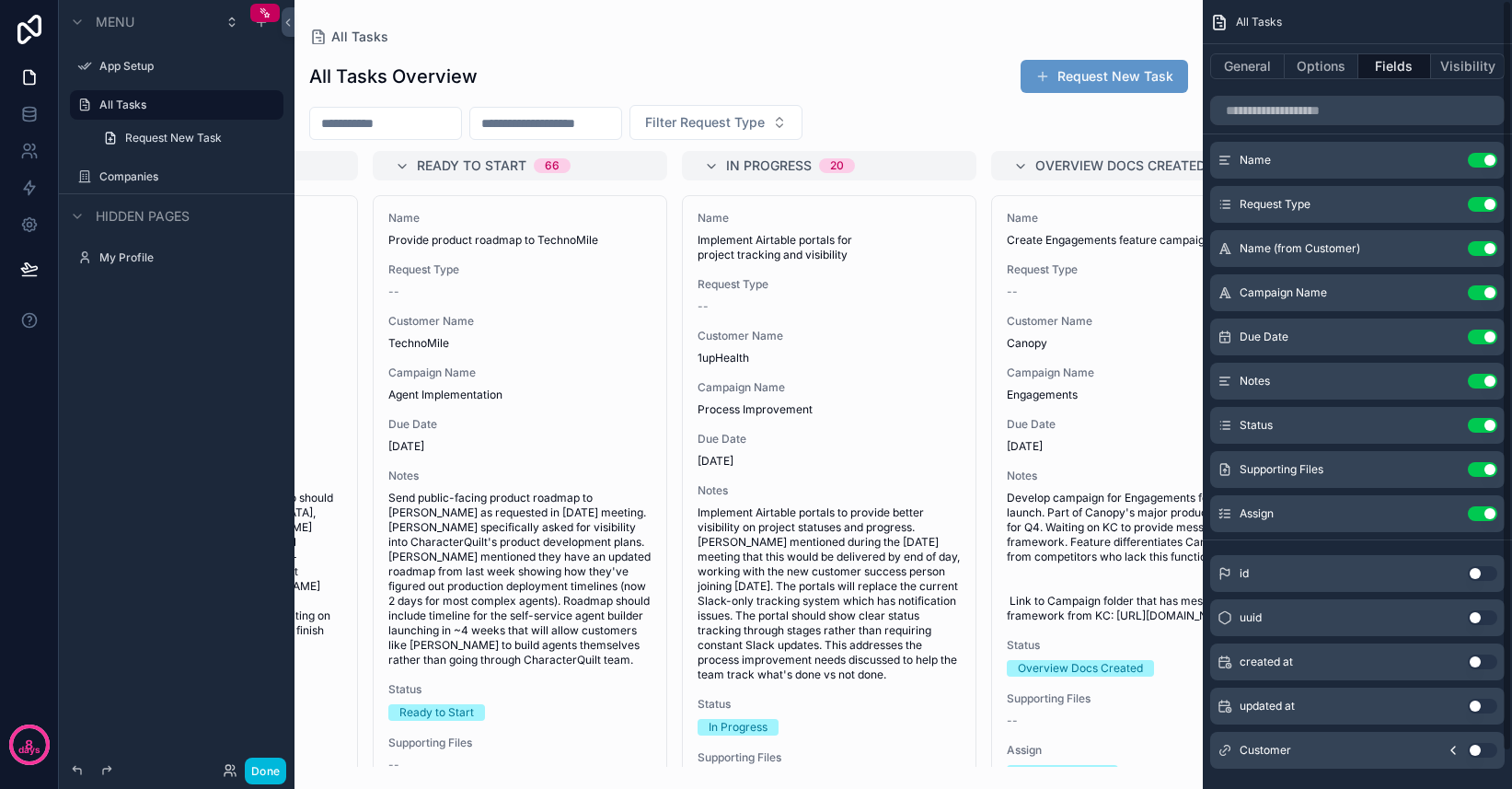
scroll to position [0, 0]
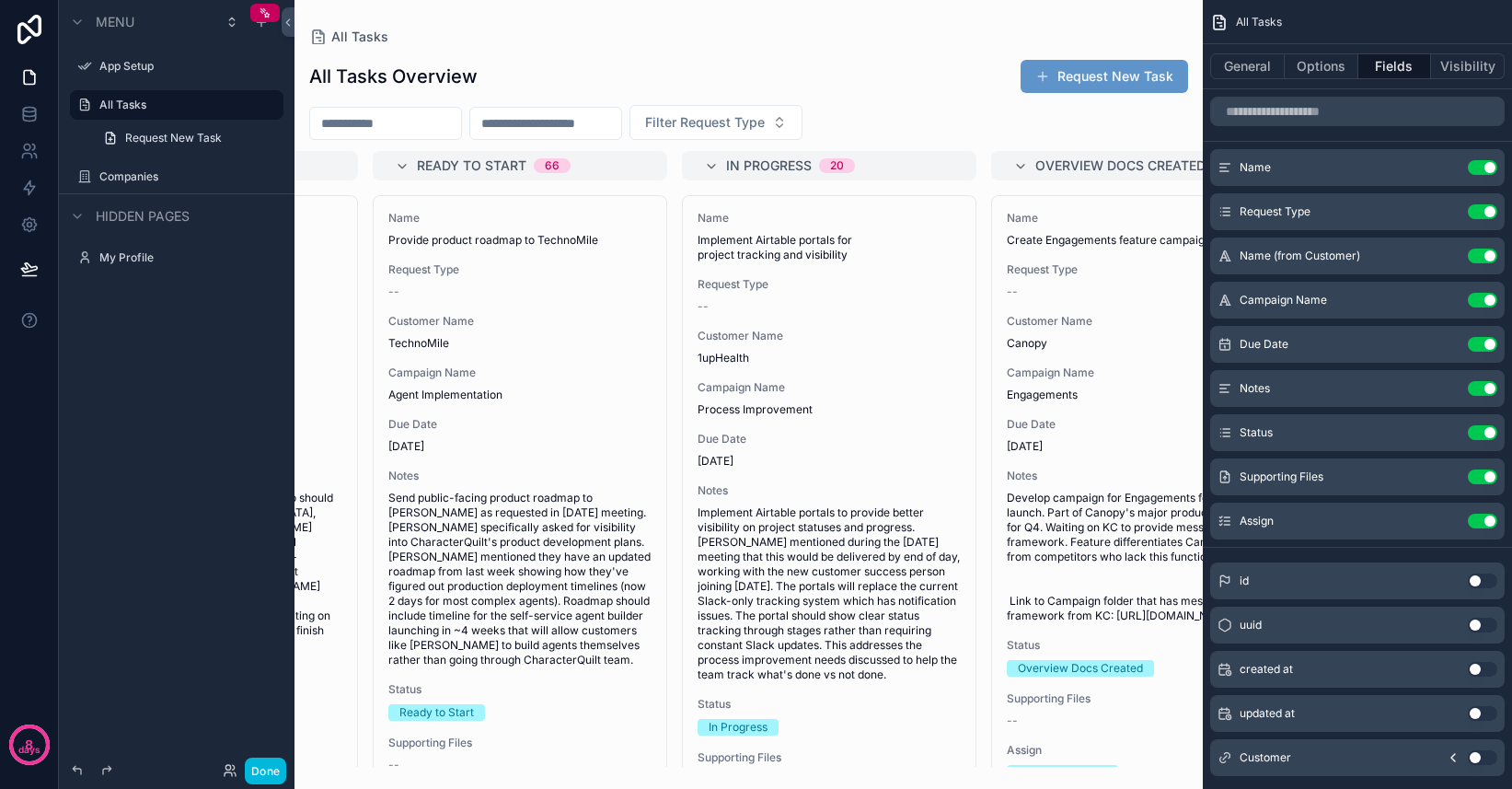
click at [1482, 522] on button "Use setting" at bounding box center [1483, 520] width 29 height 15
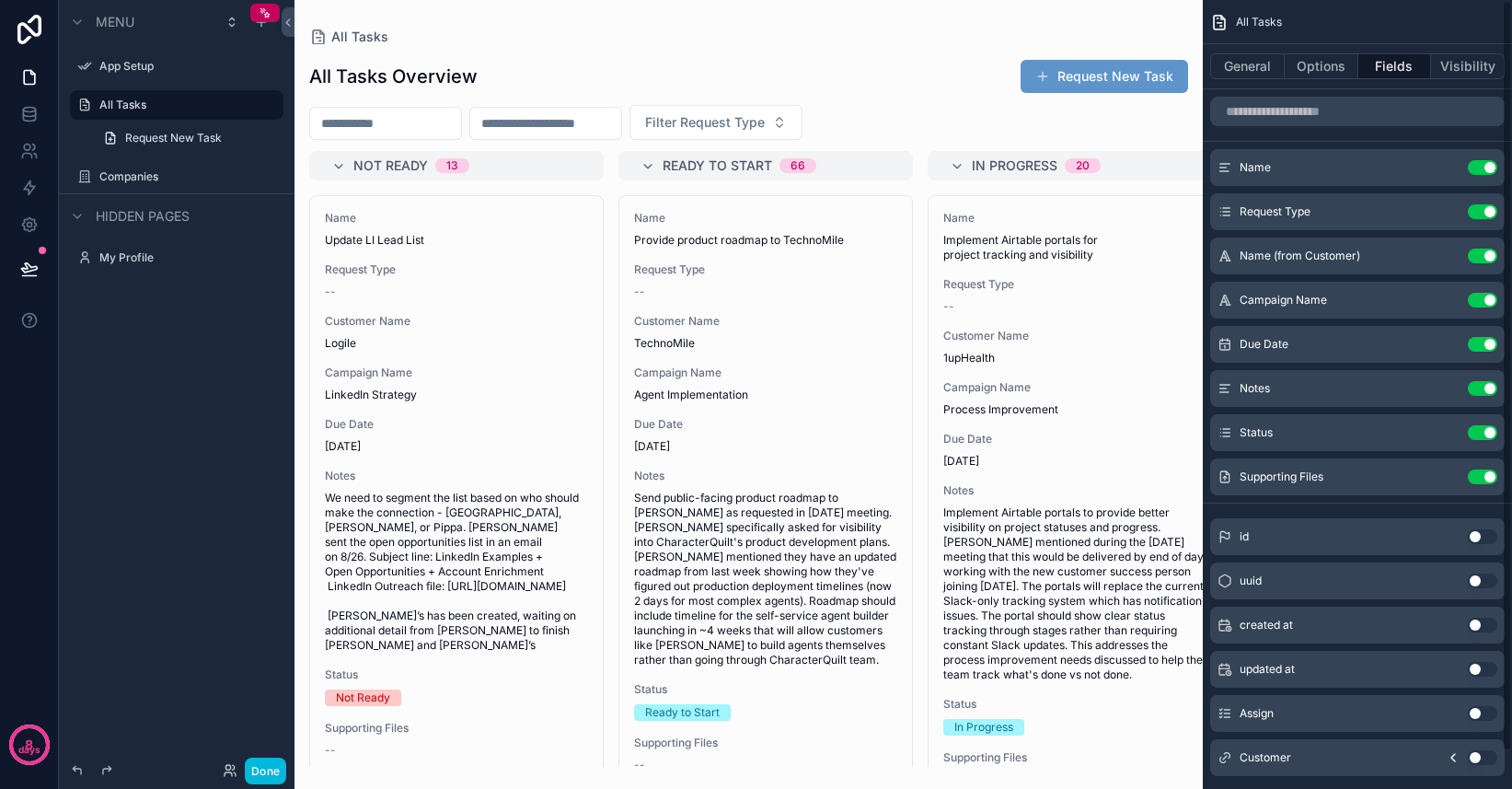
scroll to position [38, 0]
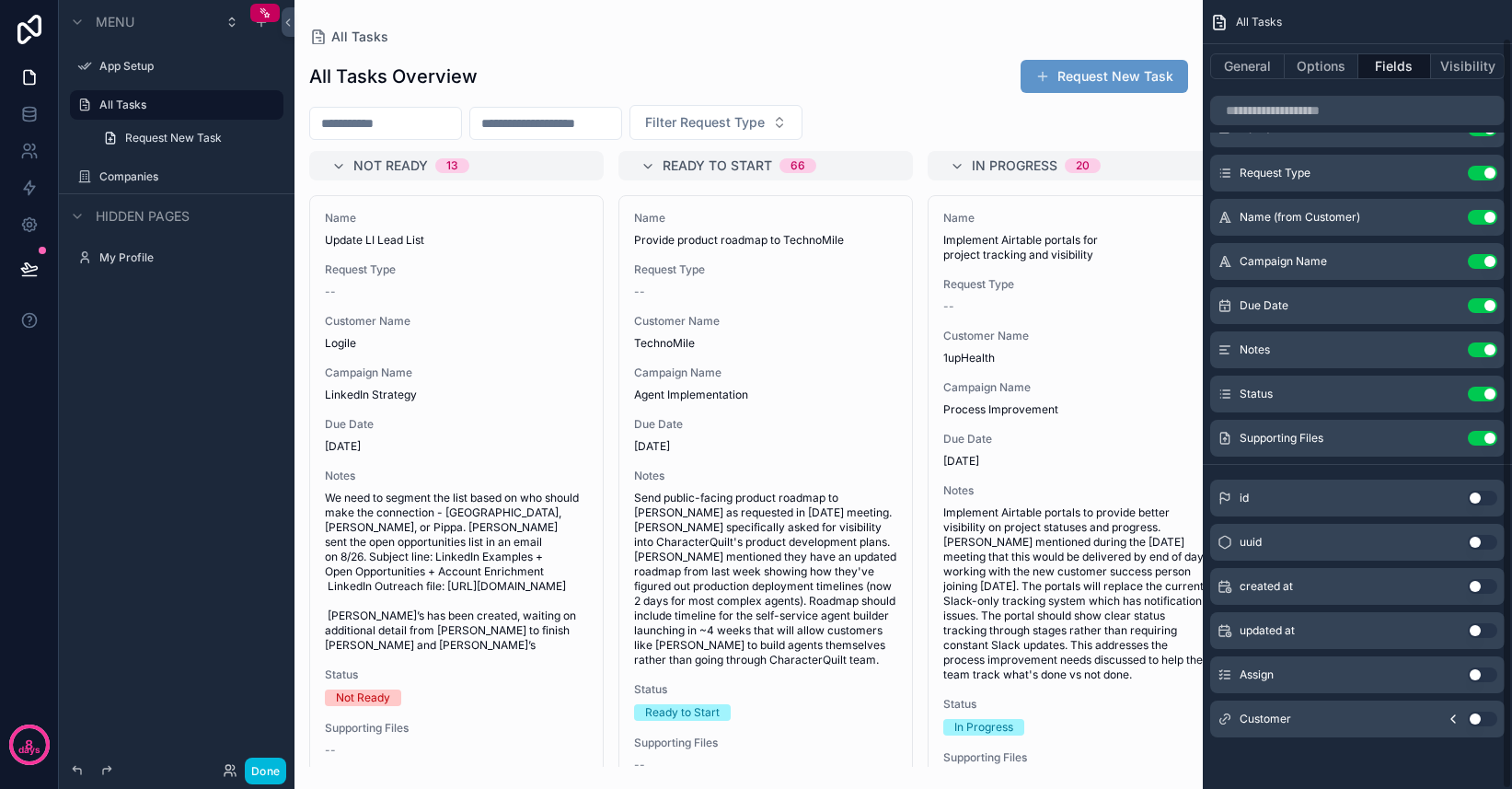
click at [1480, 678] on button "Use setting" at bounding box center [1483, 674] width 29 height 15
click at [1481, 673] on button "Use setting" at bounding box center [1483, 674] width 29 height 15
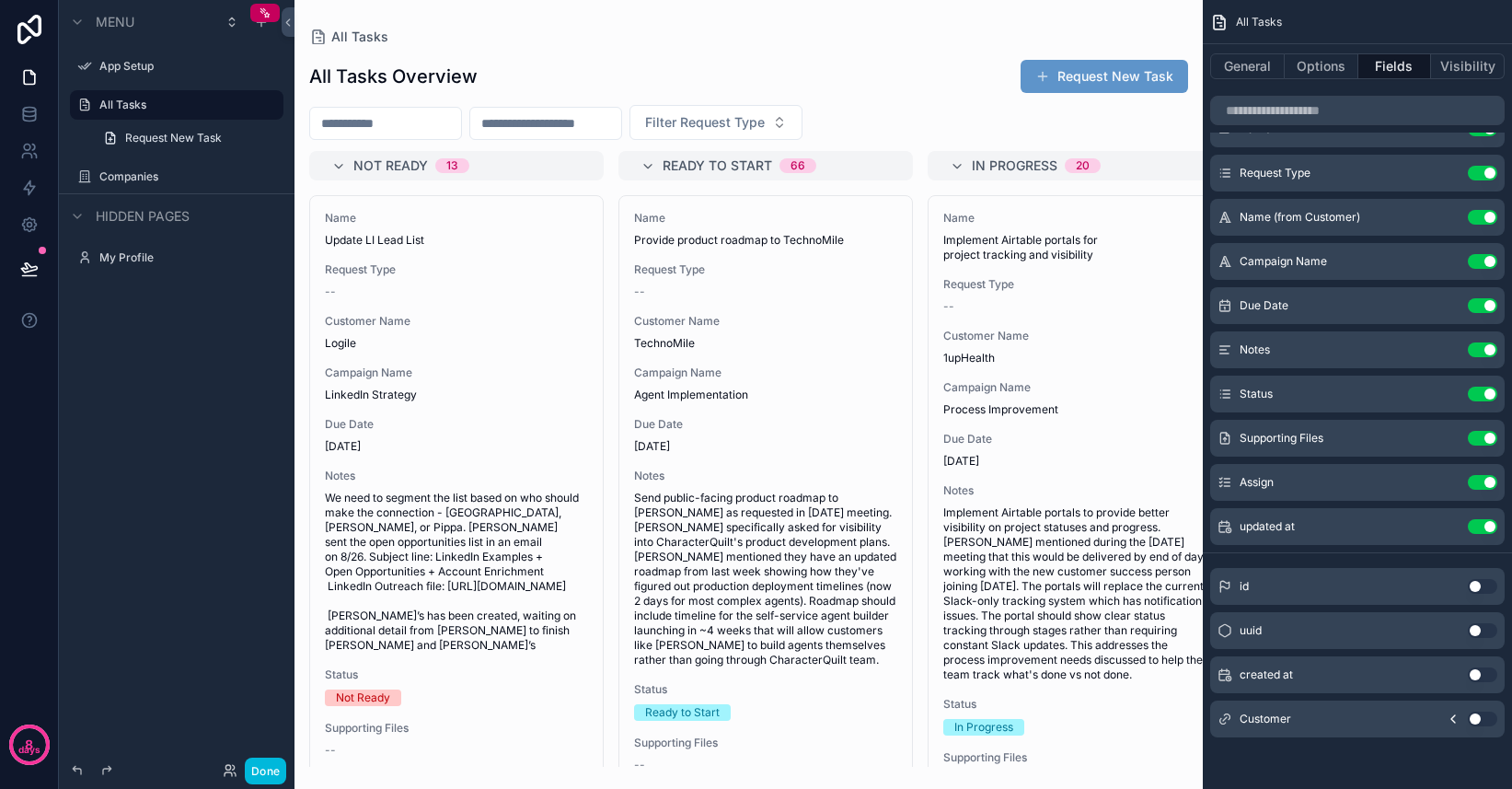
click at [1487, 523] on button "Use setting" at bounding box center [1483, 526] width 29 height 15
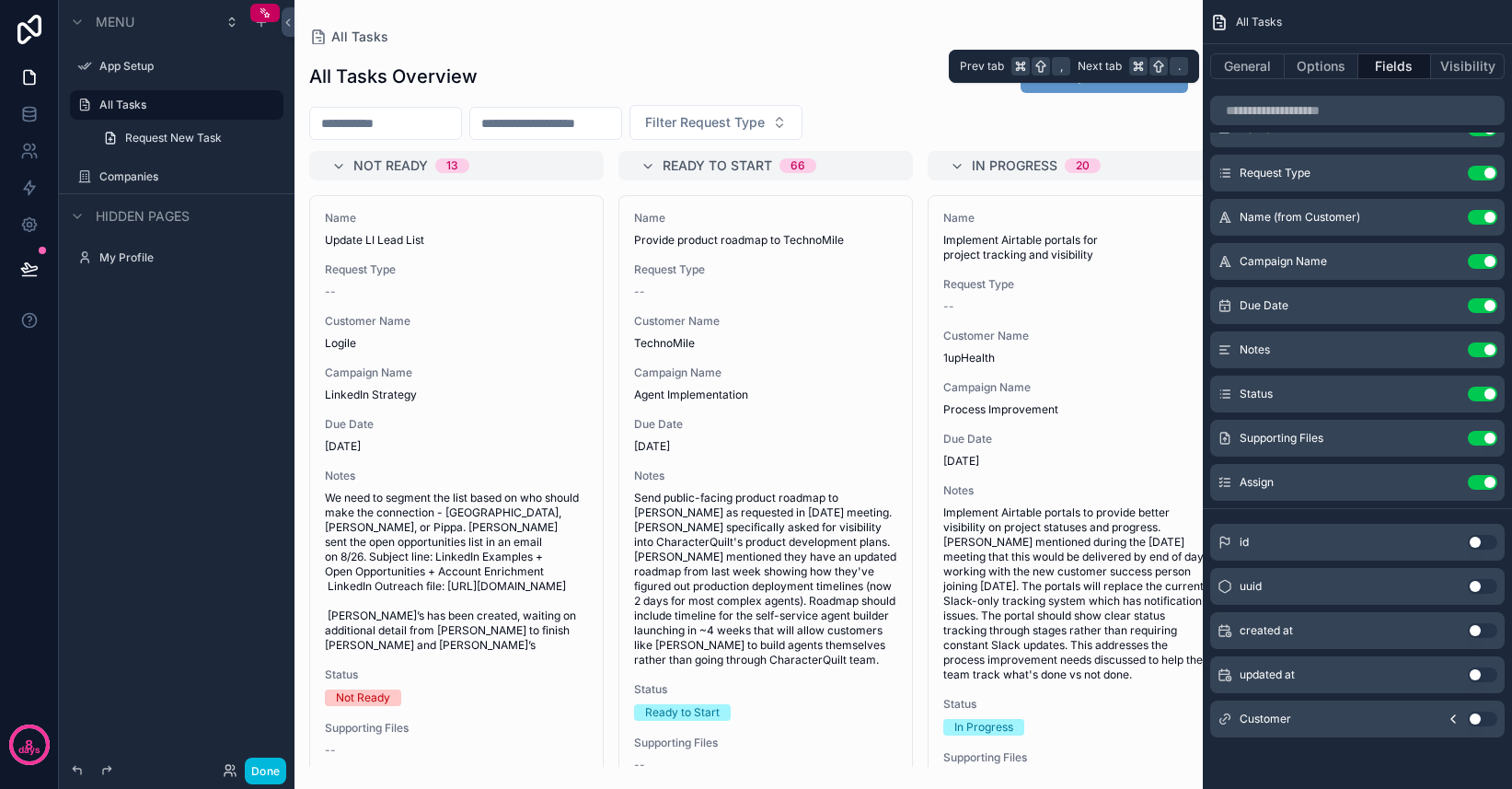
click at [1249, 62] on button "General" at bounding box center [1247, 66] width 74 height 25
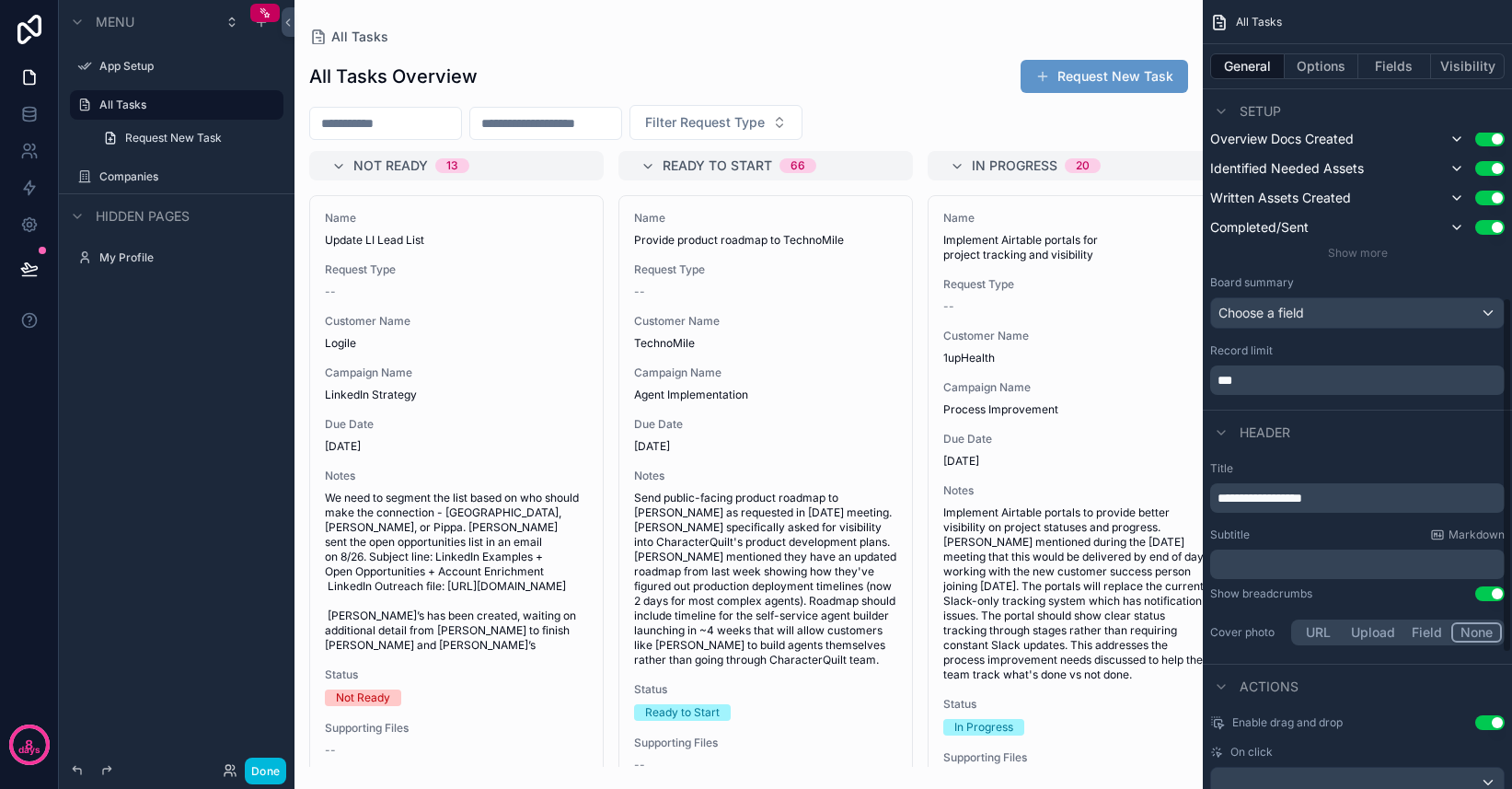
scroll to position [283, 0]
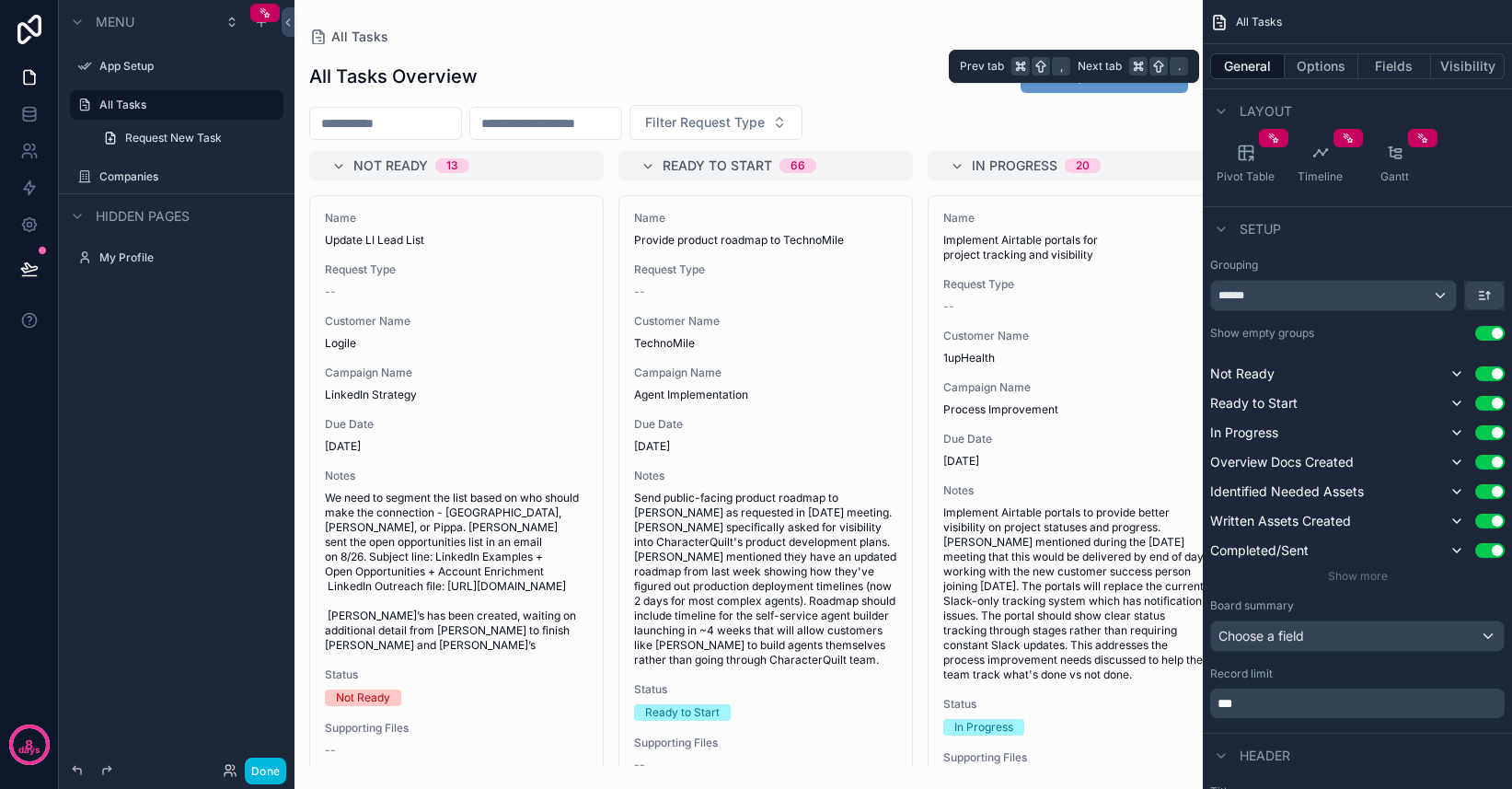
click at [1327, 64] on button "Options" at bounding box center [1321, 66] width 73 height 25
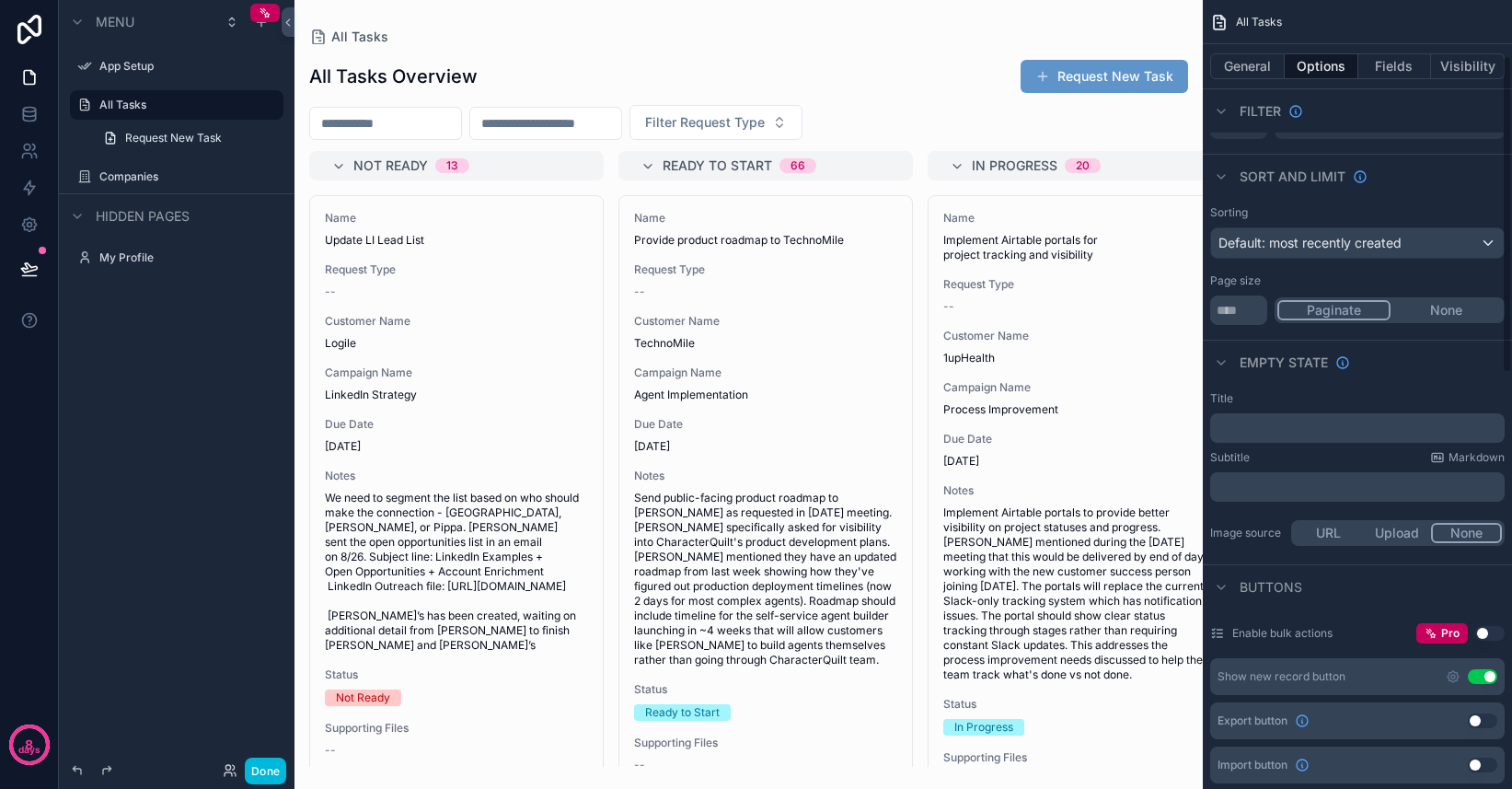
scroll to position [0, 0]
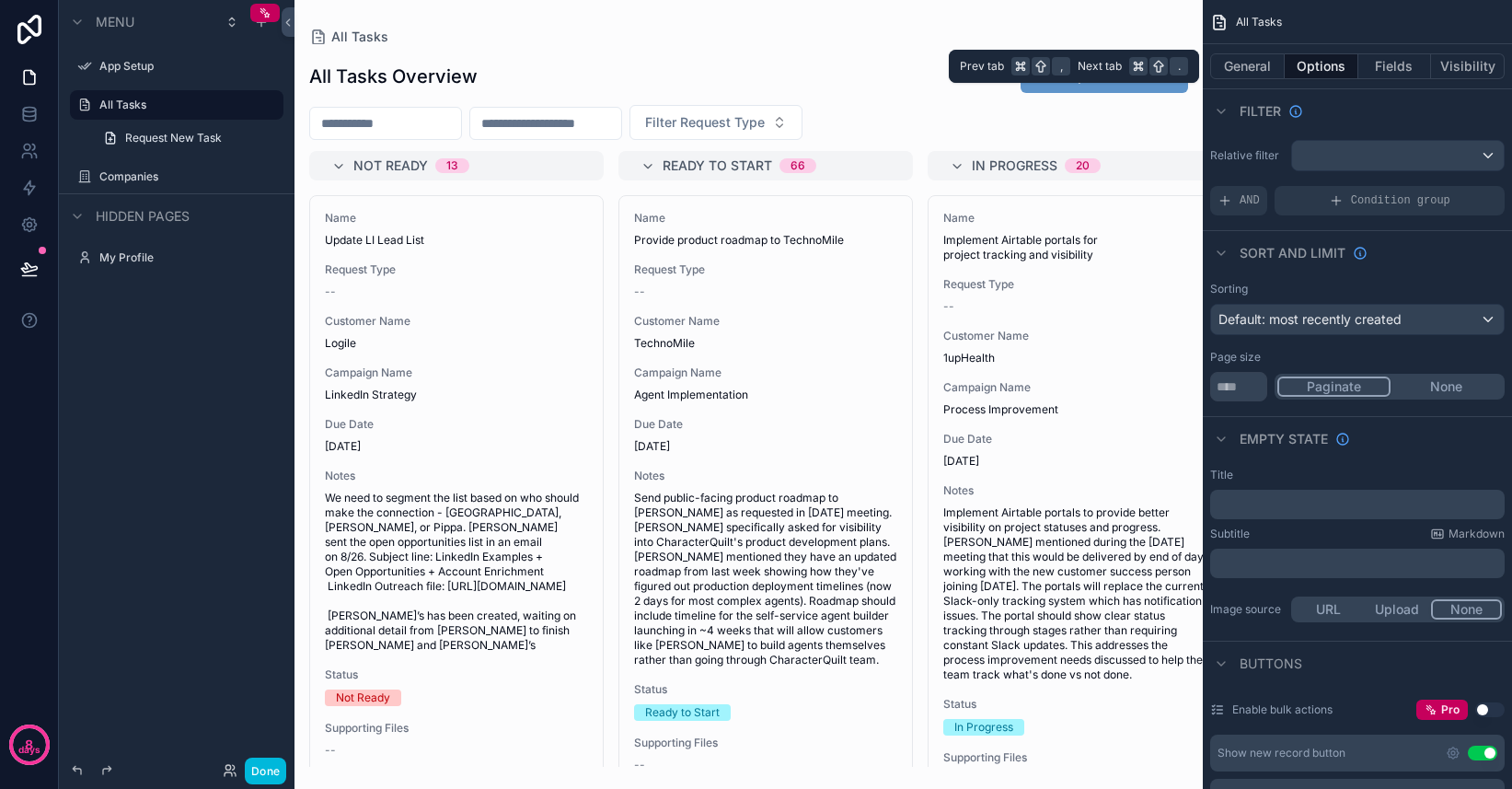
click at [1459, 64] on button "Visibility" at bounding box center [1467, 66] width 73 height 25
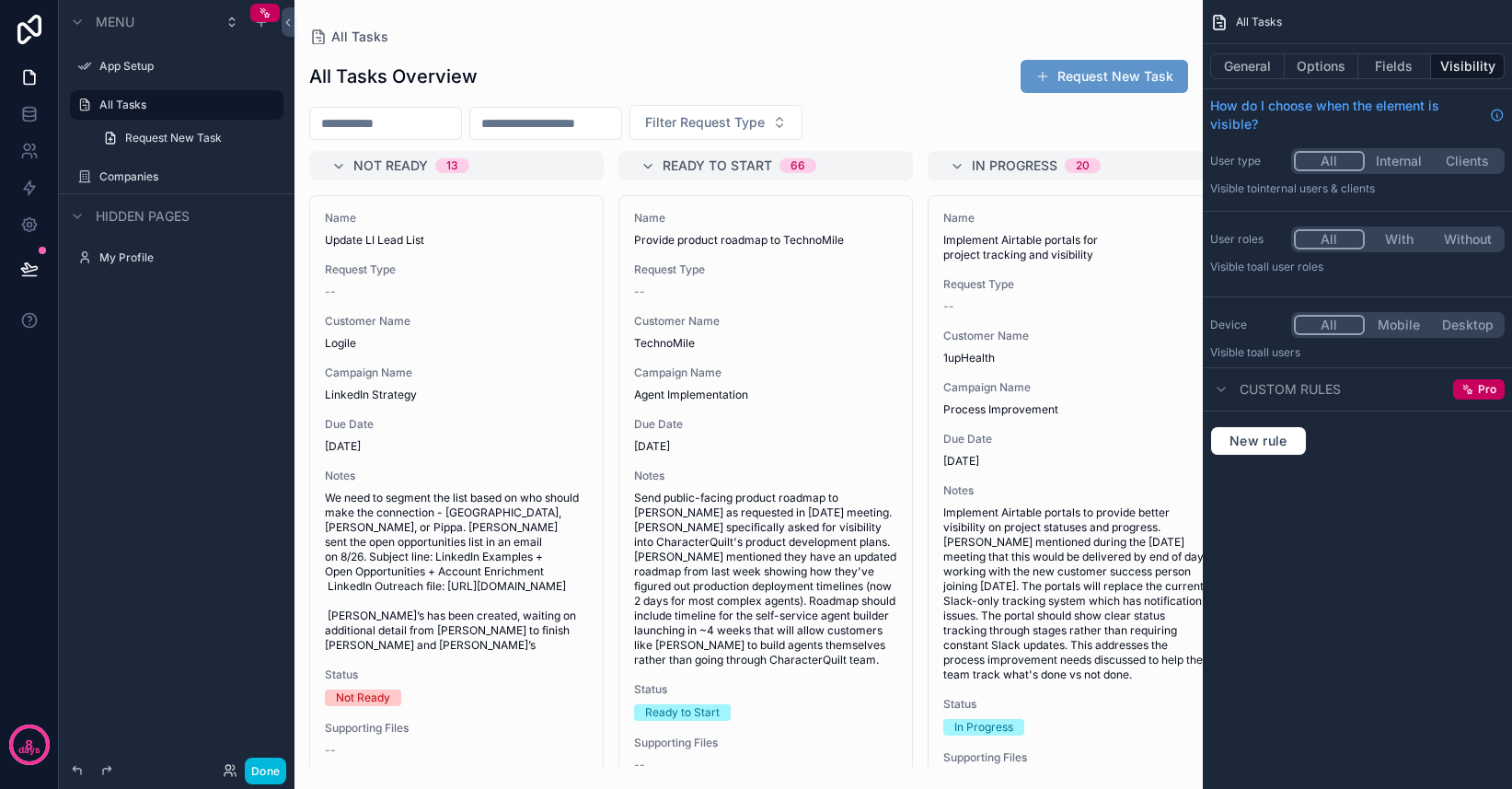
click at [1112, 85] on button "Request New Task" at bounding box center [1103, 76] width 168 height 33
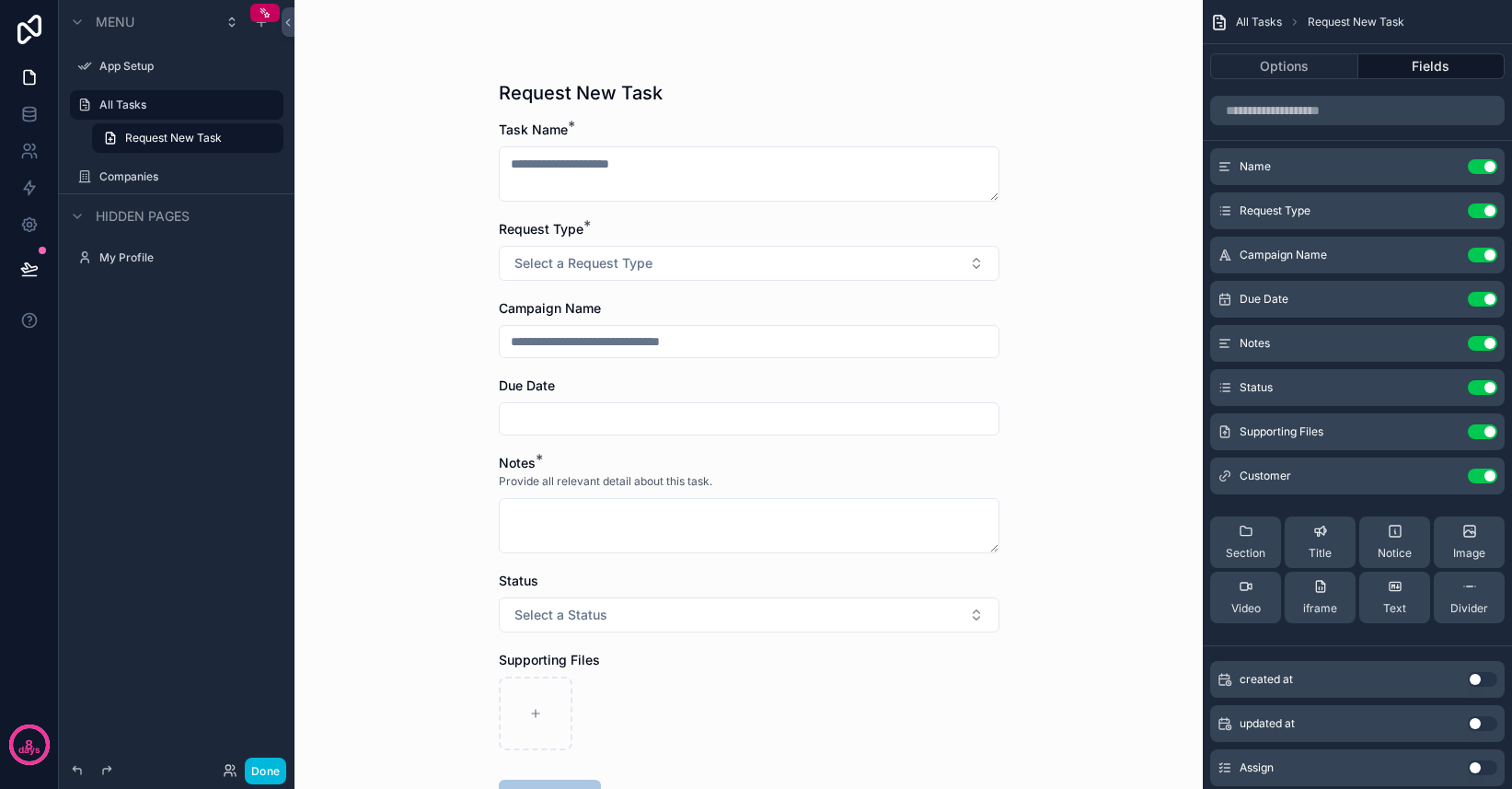
click at [0, 0] on icon "scrollable content" at bounding box center [0, 0] width 0 height 0
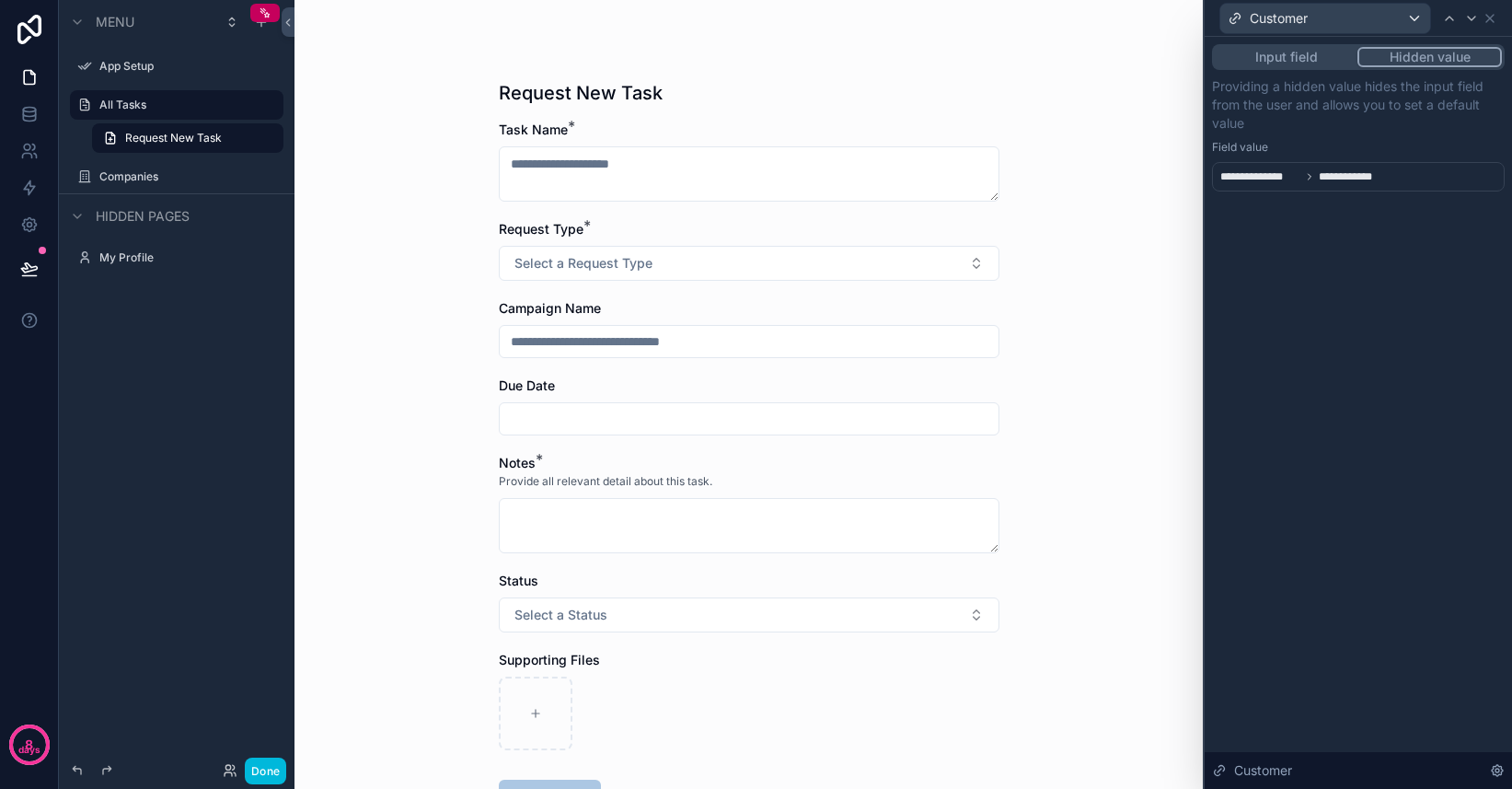
click at [1284, 55] on button "Input field" at bounding box center [1287, 57] width 143 height 21
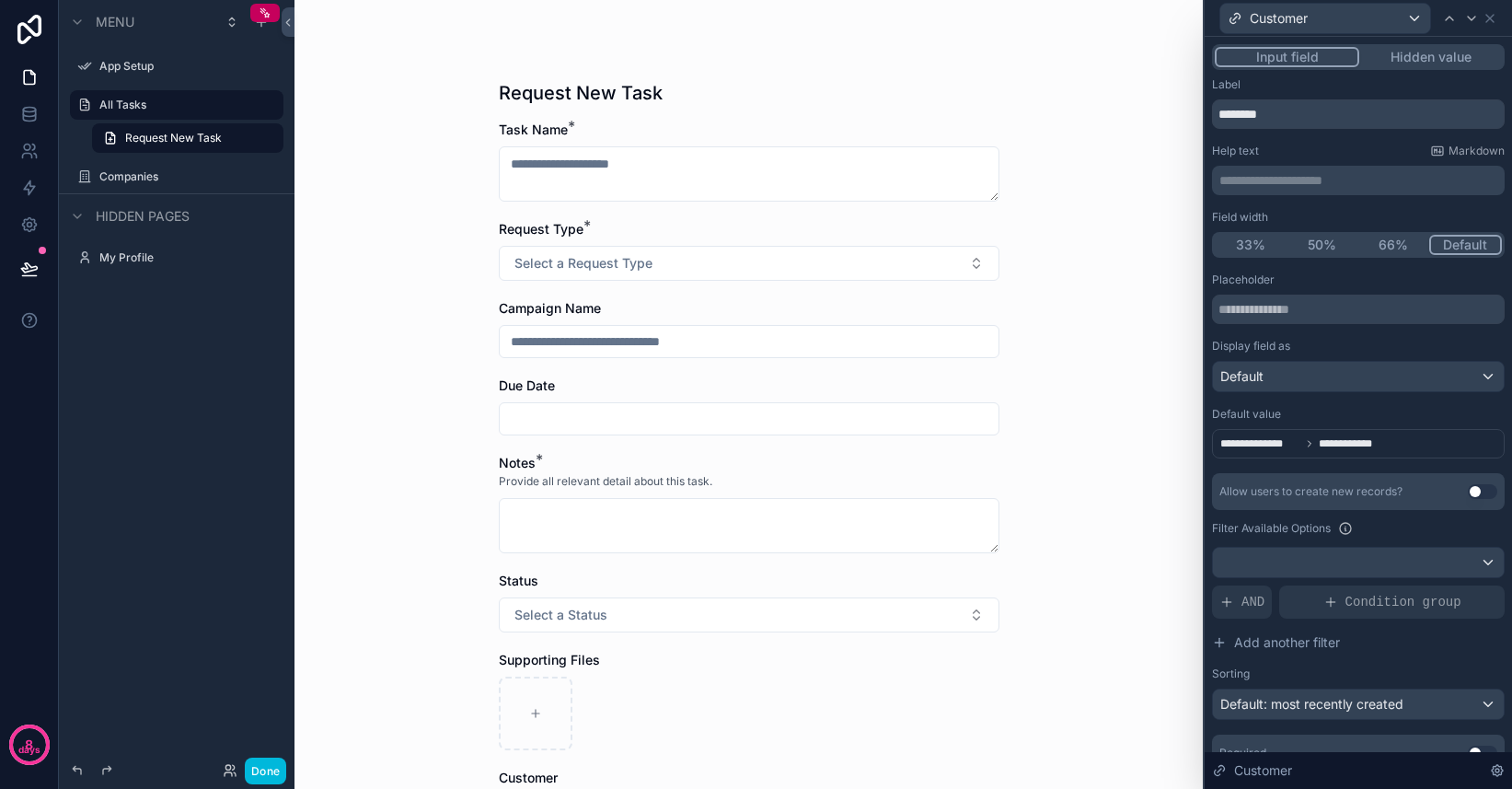
click at [1427, 53] on button "Hidden value" at bounding box center [1431, 57] width 143 height 21
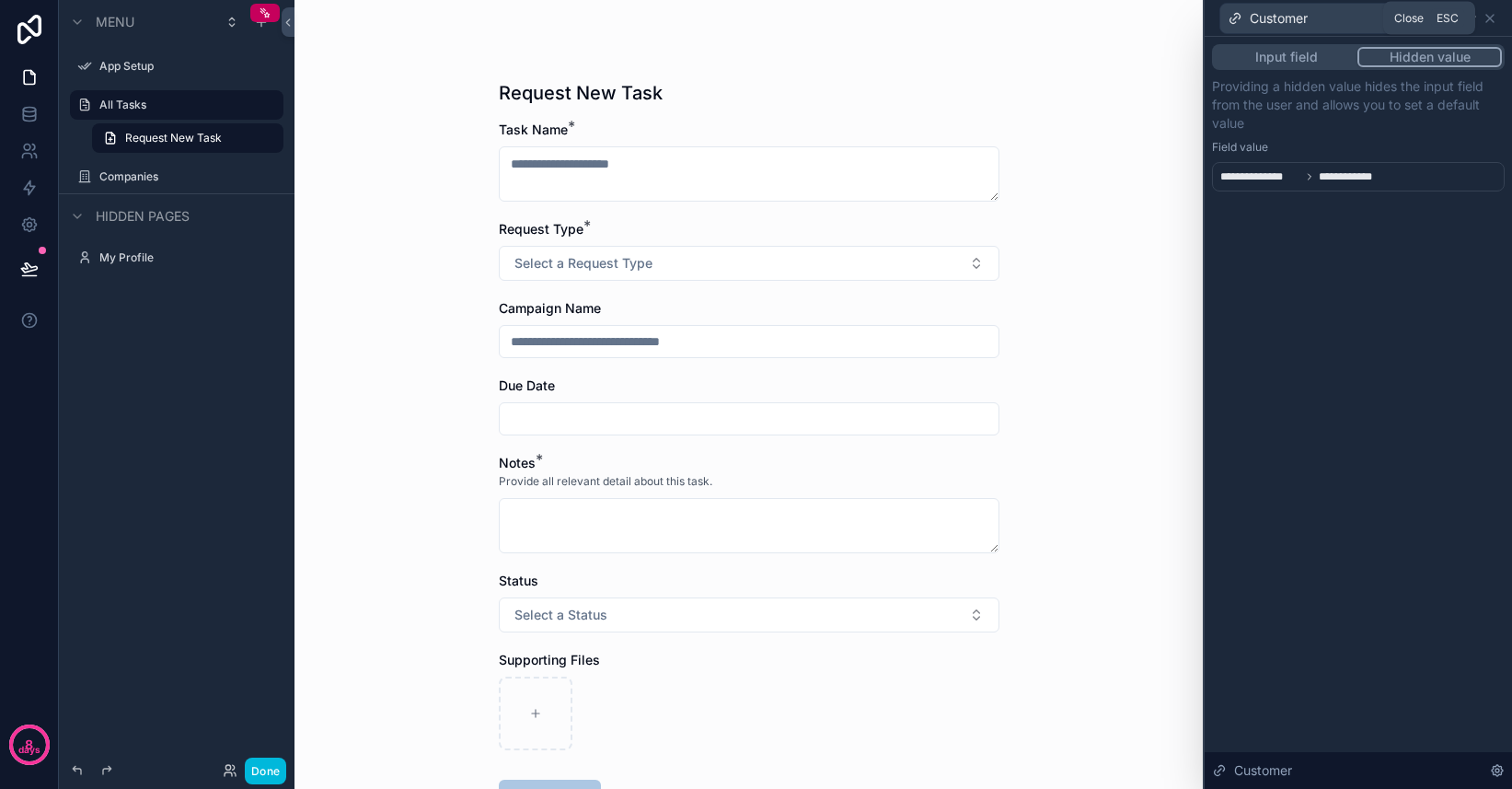
click at [1491, 23] on icon at bounding box center [1489, 18] width 15 height 15
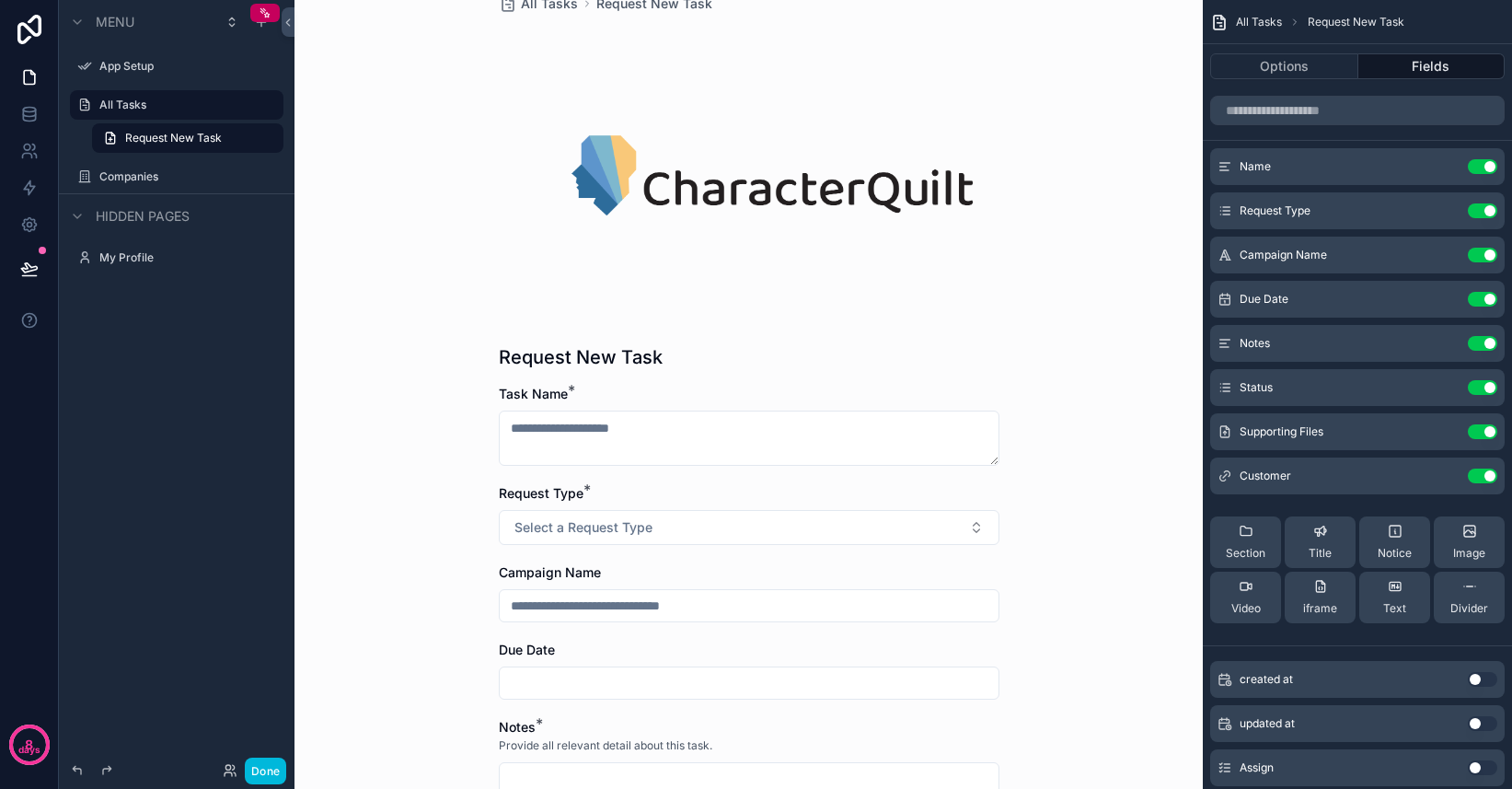
scroll to position [23, 0]
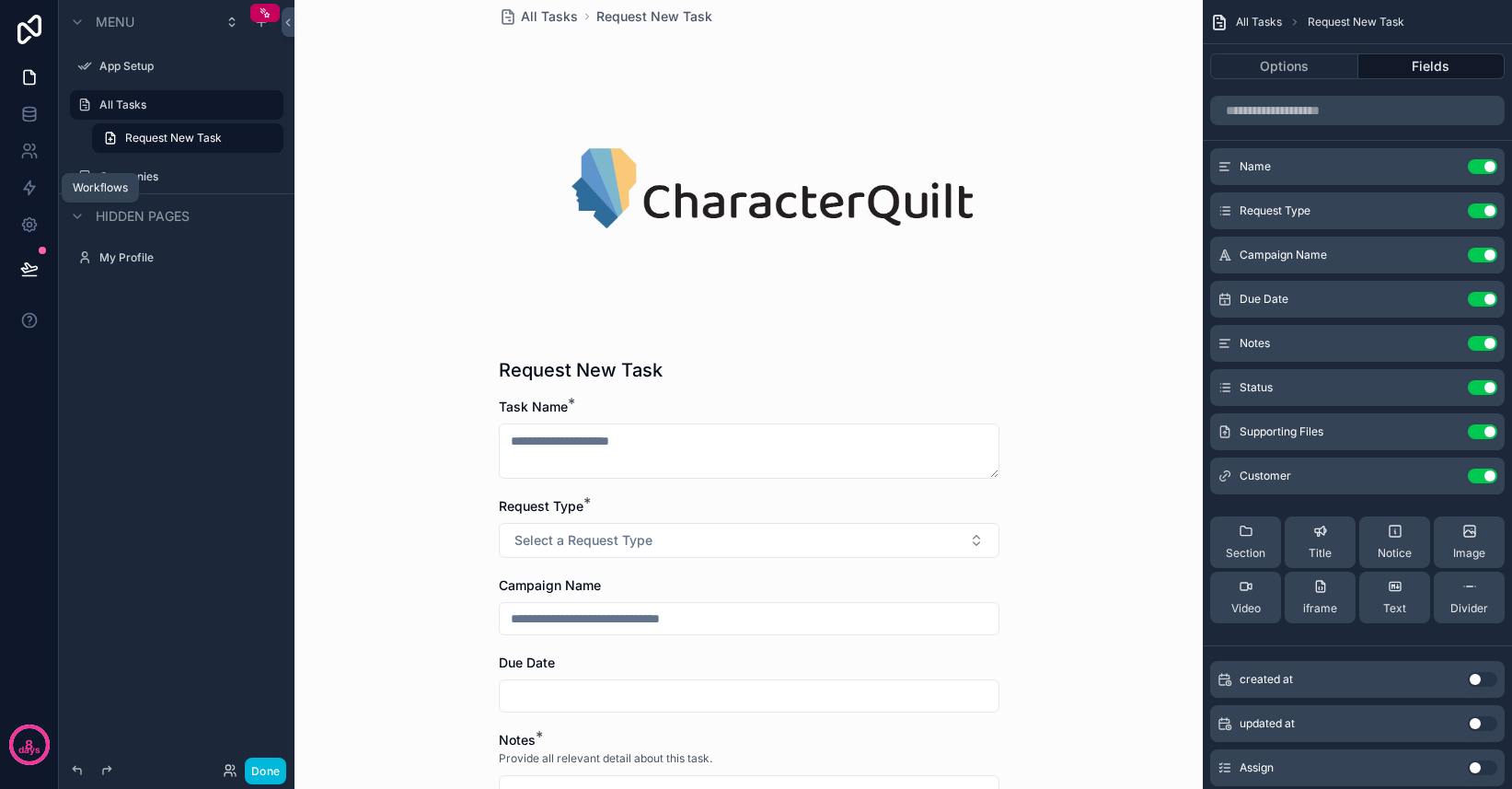
click at [25, 193] on icon at bounding box center [29, 187] width 19 height 19
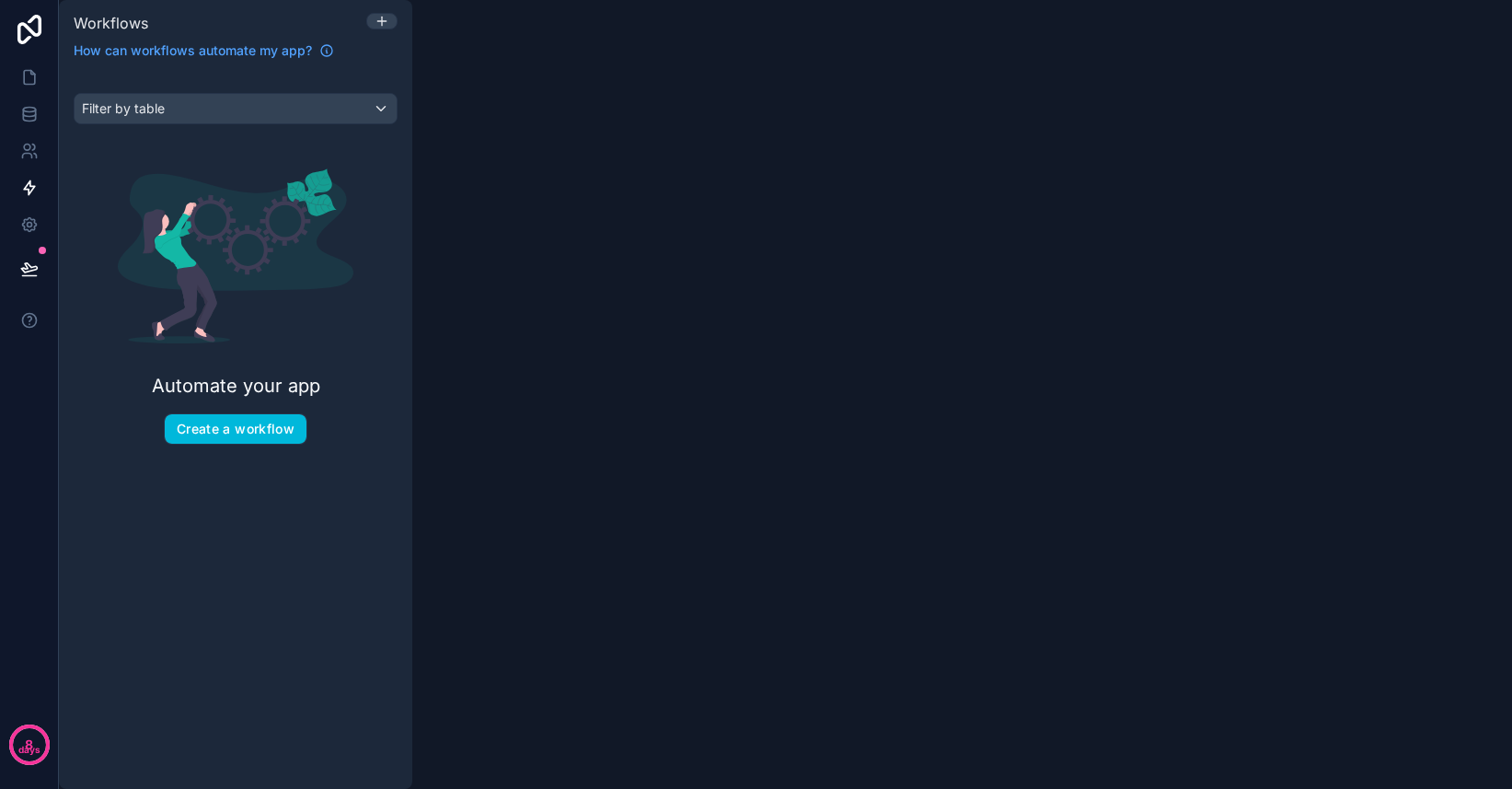
click at [265, 428] on button "Create a workflow" at bounding box center [235, 429] width 142 height 29
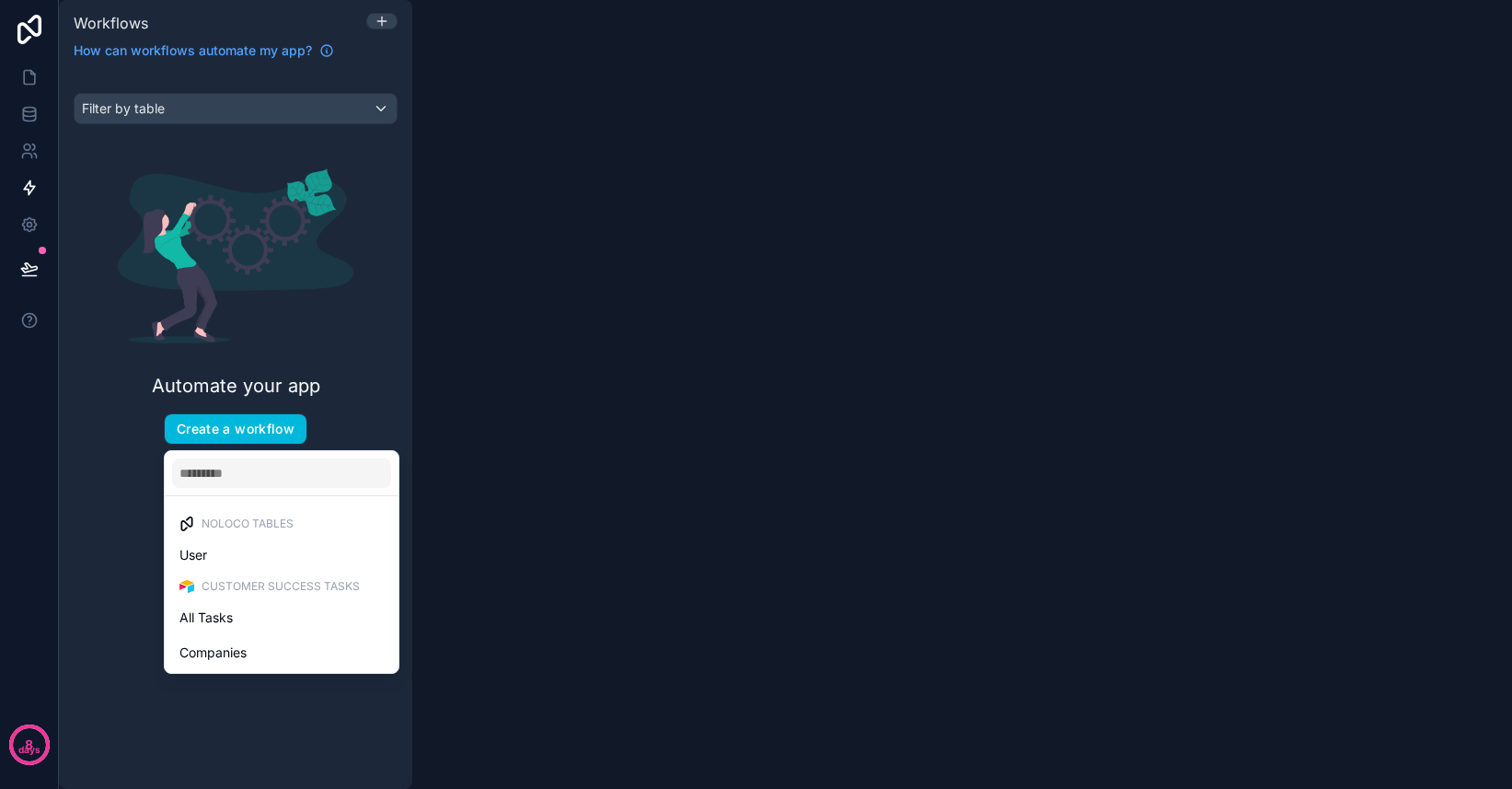
click at [219, 620] on span "All Tasks" at bounding box center [206, 617] width 53 height 23
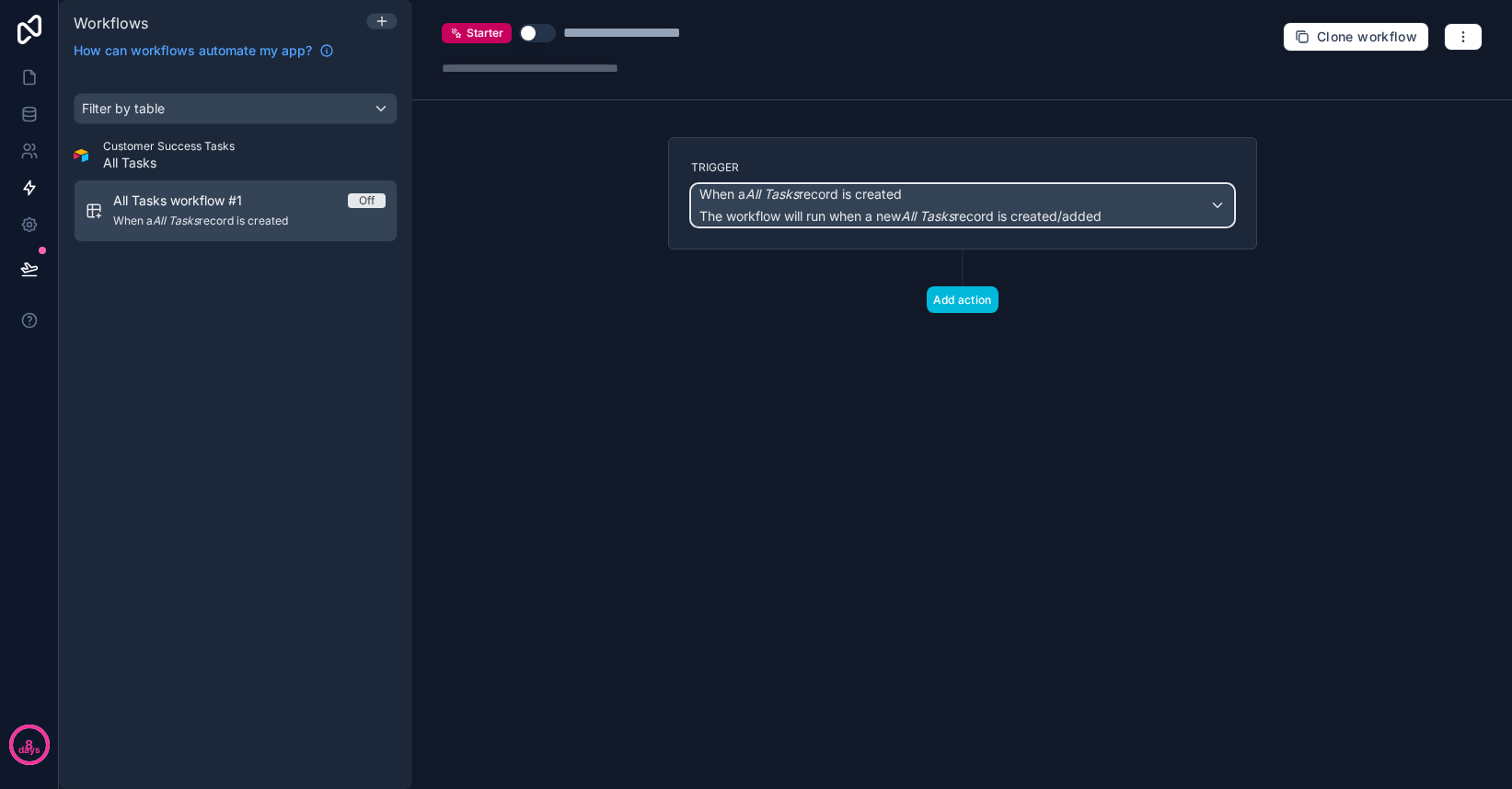
click at [1200, 214] on div "When a All Tasks record is created The workflow will run when a new All Tasks r…" at bounding box center [962, 205] width 541 height 40
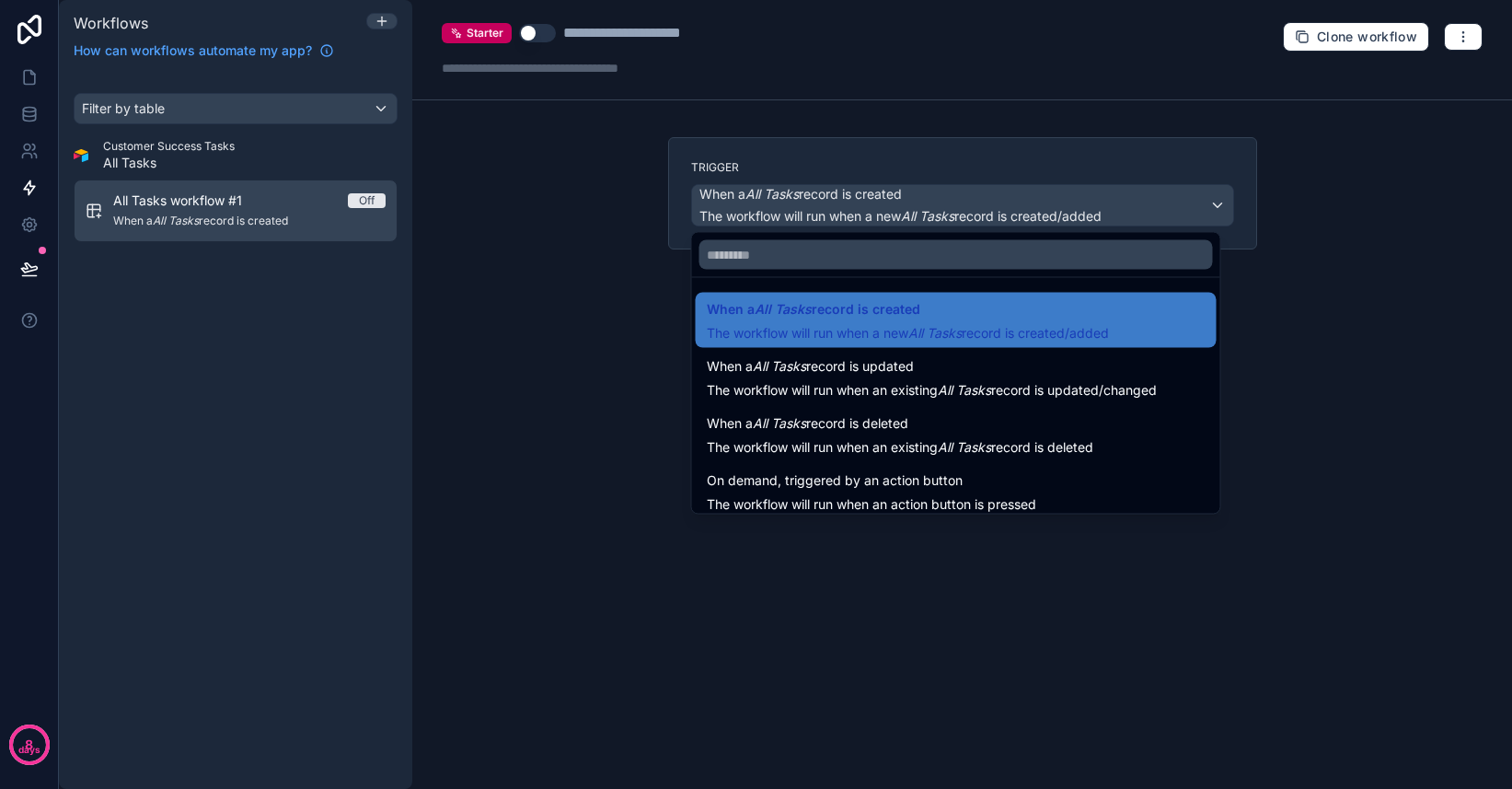
click at [1294, 222] on div at bounding box center [756, 394] width 1512 height 789
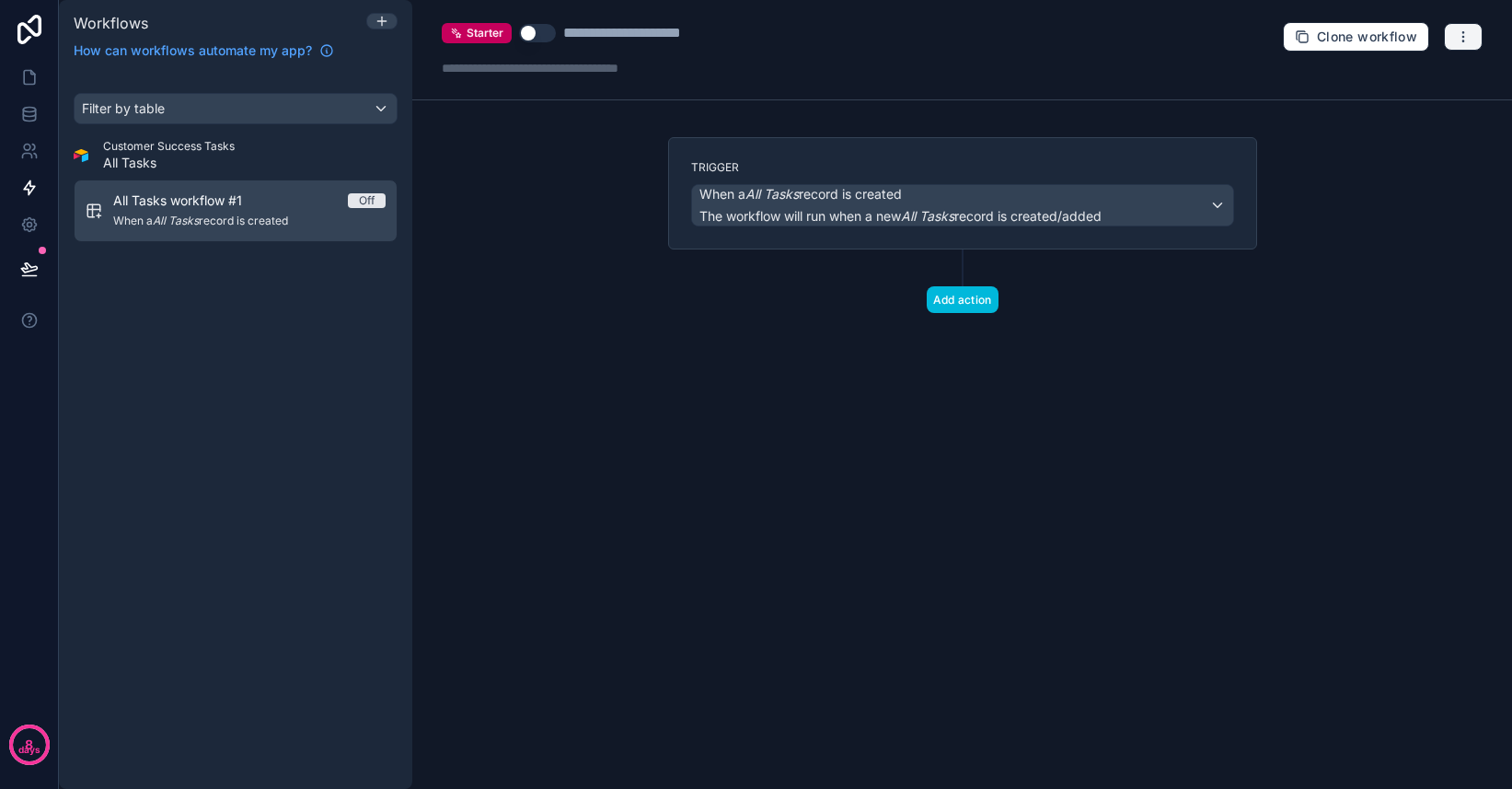
click at [1467, 34] on icon "button" at bounding box center [1463, 36] width 15 height 15
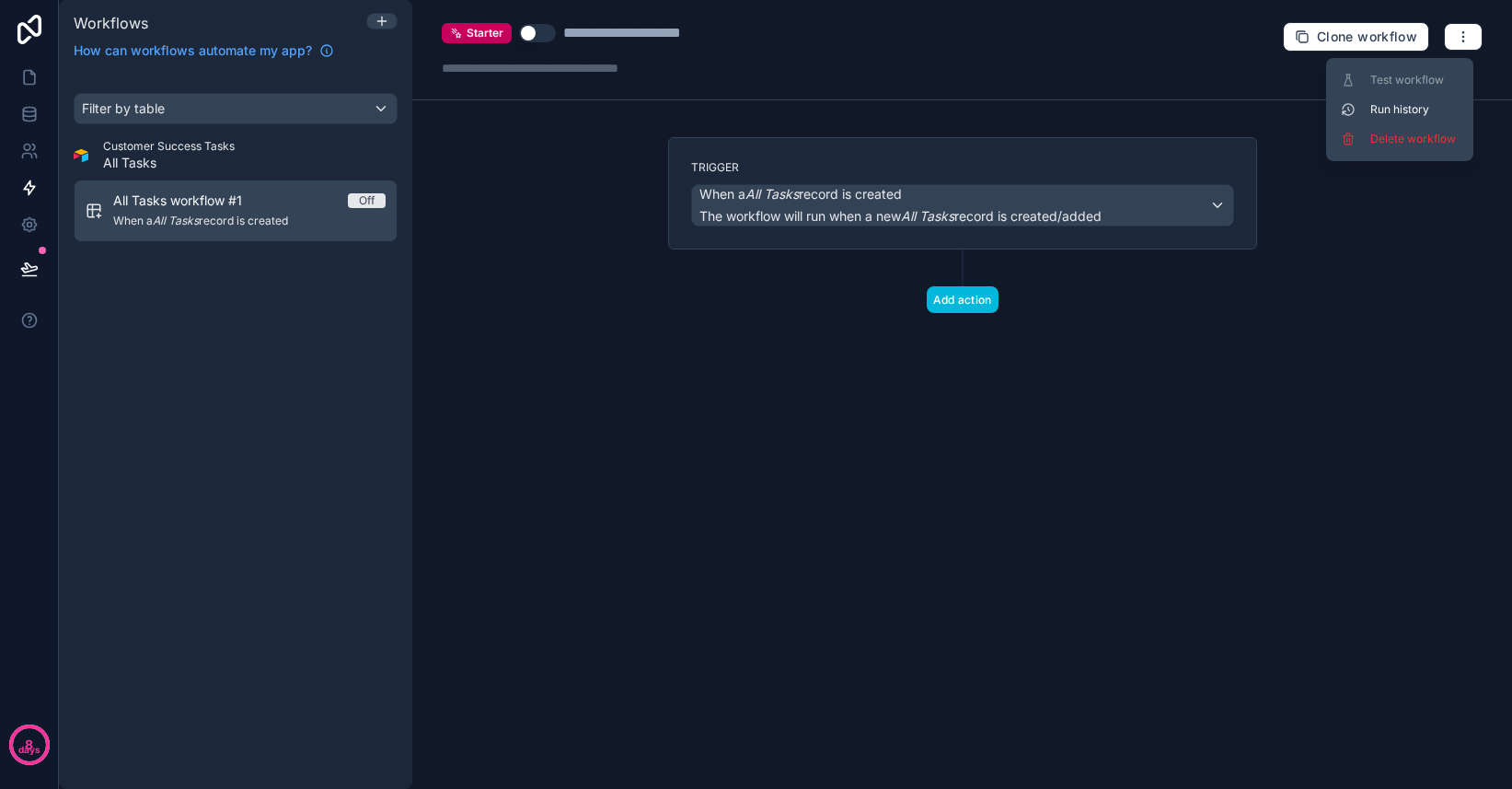
click at [1422, 137] on span "Delete workflow" at bounding box center [1414, 138] width 88 height 15
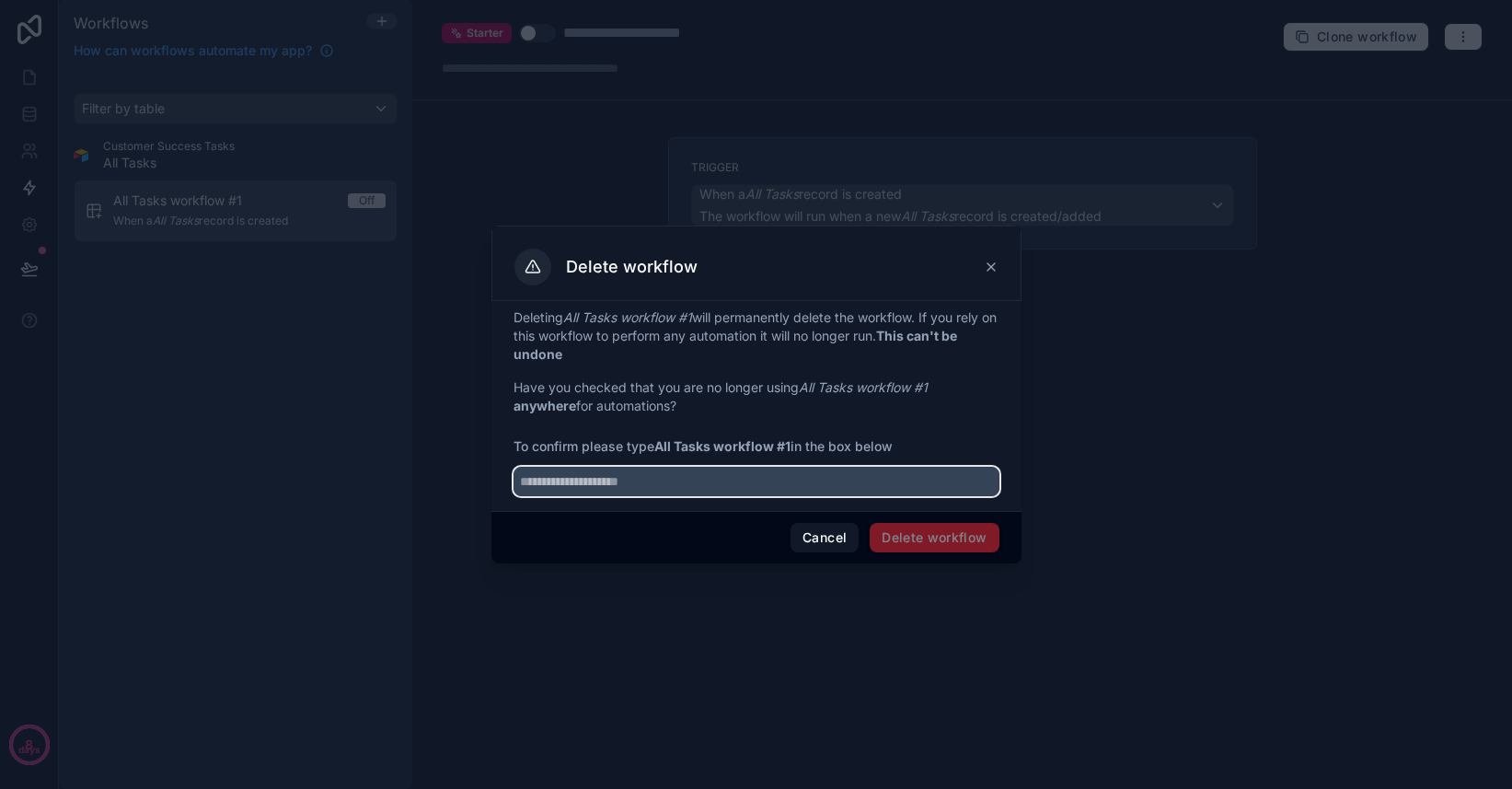
click at [875, 488] on input "text" at bounding box center [756, 481] width 486 height 29
type input "**********"
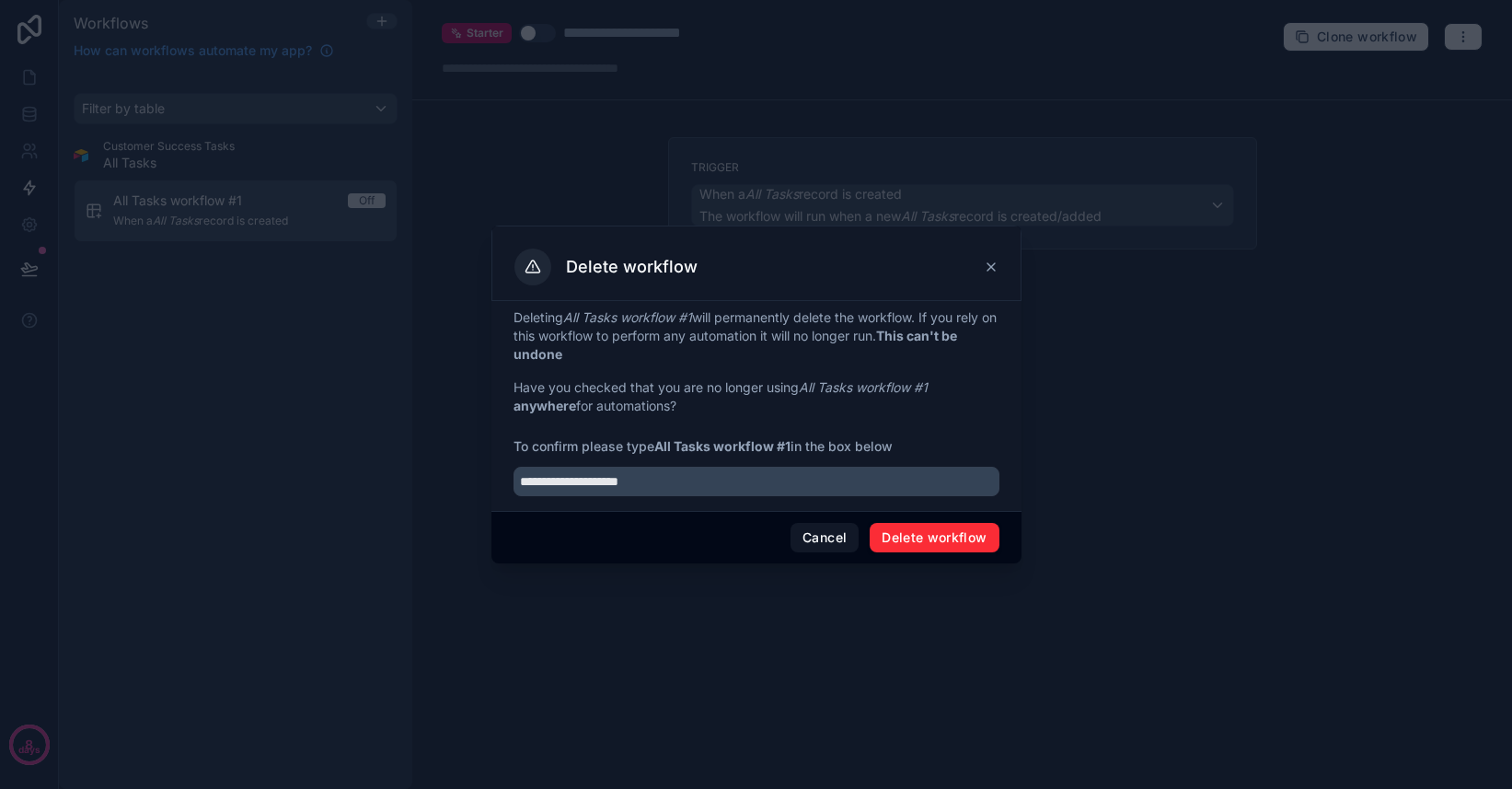
click at [992, 549] on button "Delete workflow" at bounding box center [933, 537] width 128 height 29
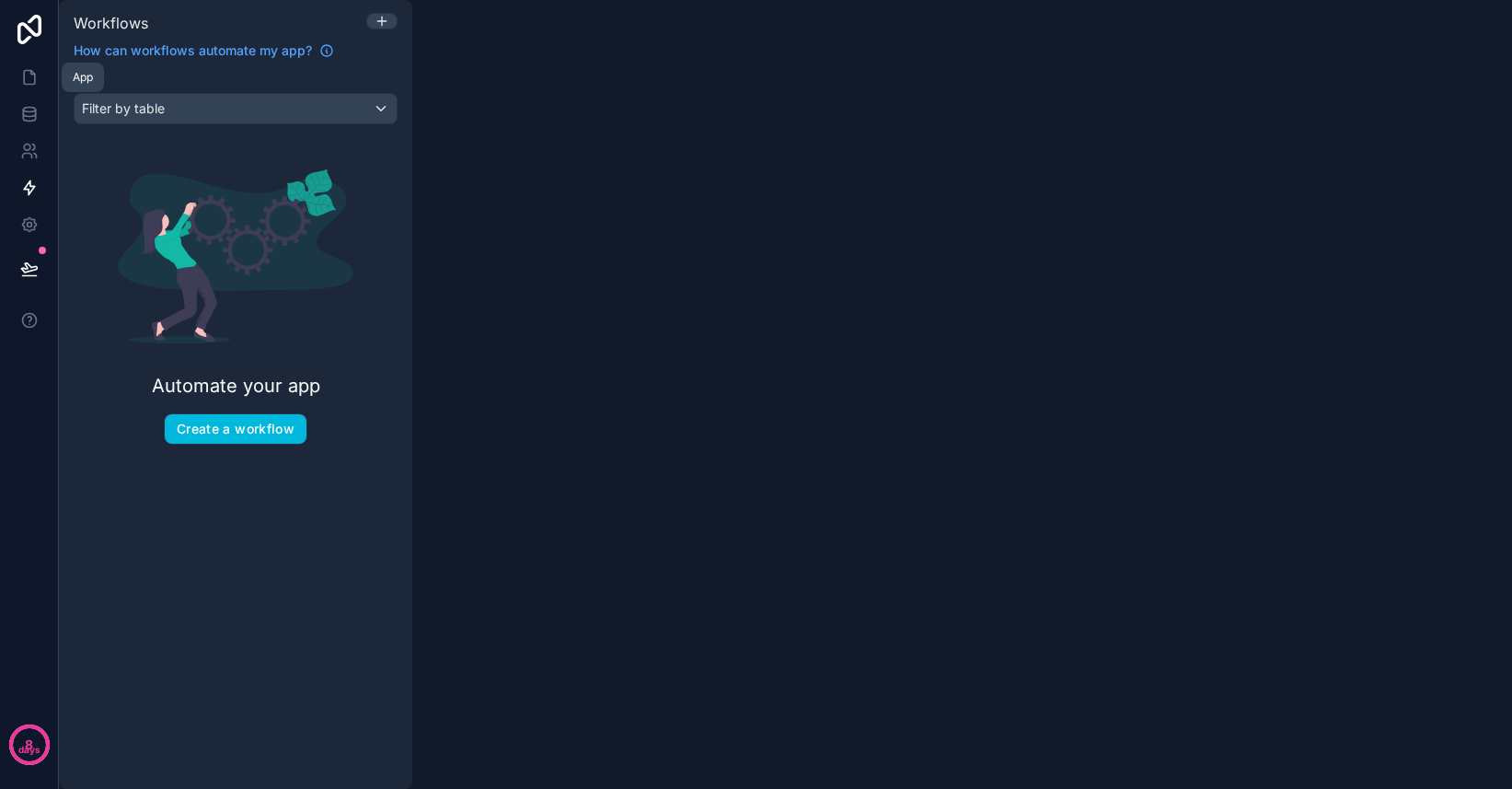
click at [27, 76] on icon at bounding box center [29, 76] width 19 height 19
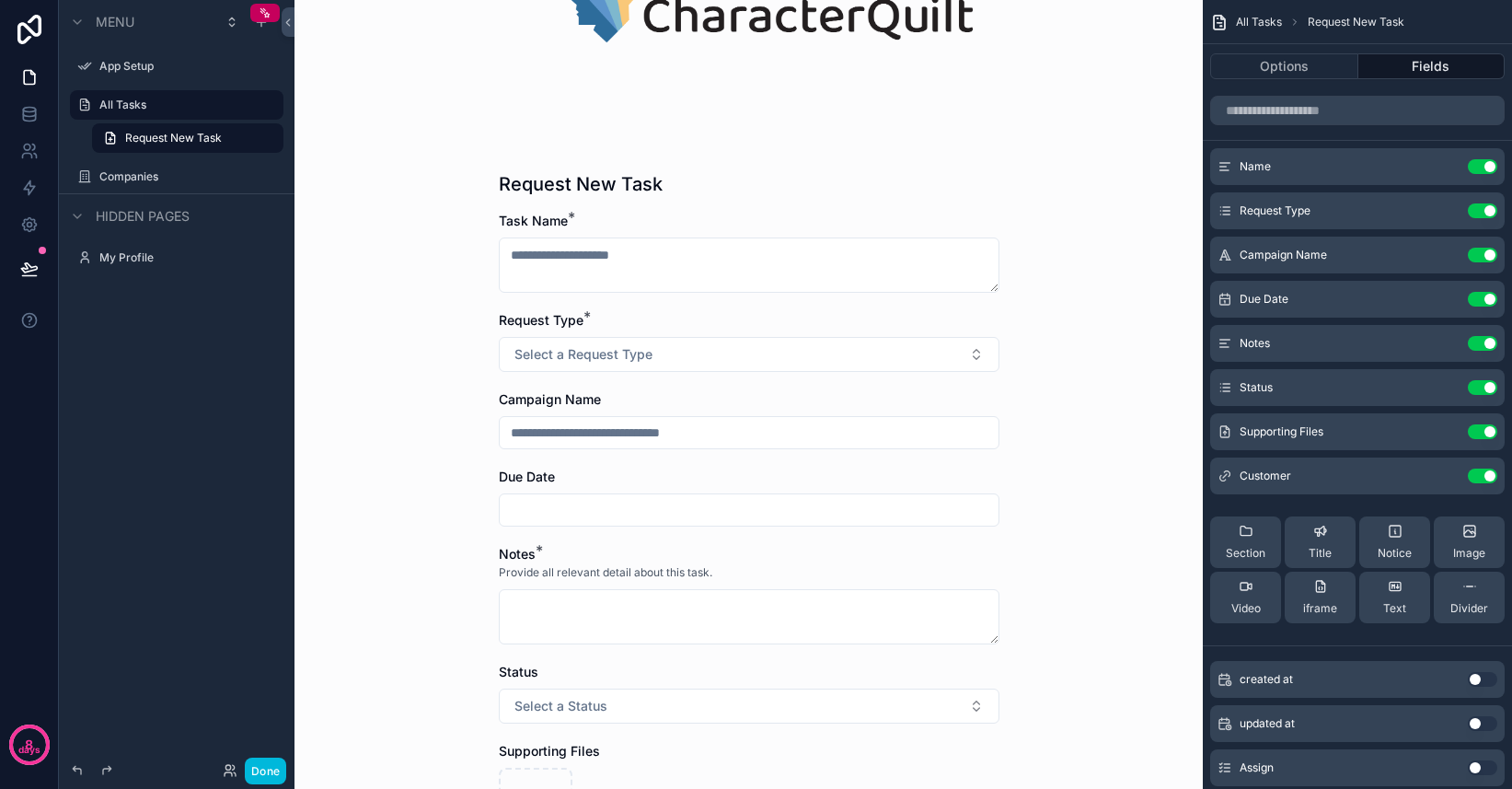
scroll to position [227, 0]
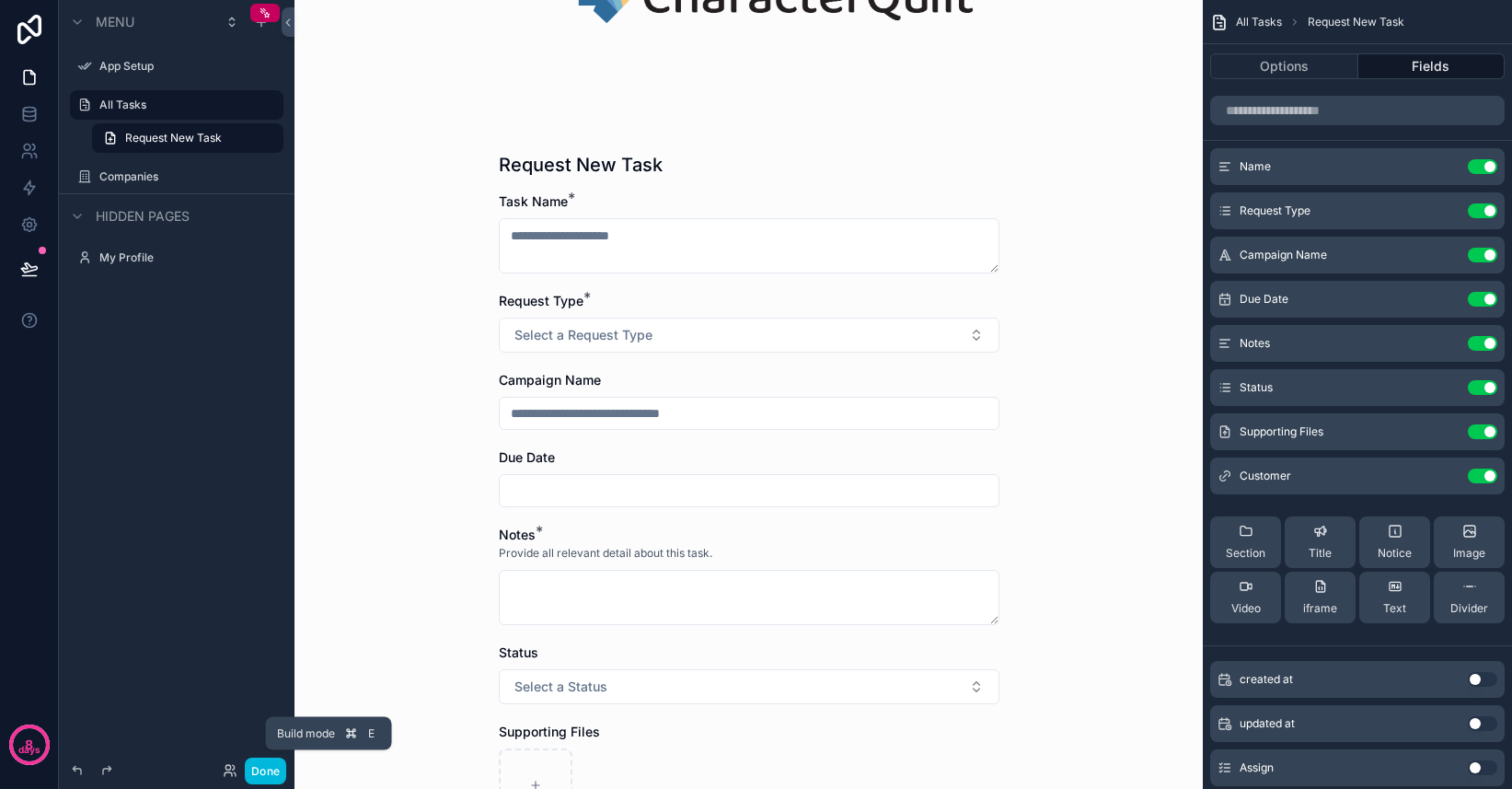
click at [267, 767] on button "Done" at bounding box center [266, 770] width 41 height 26
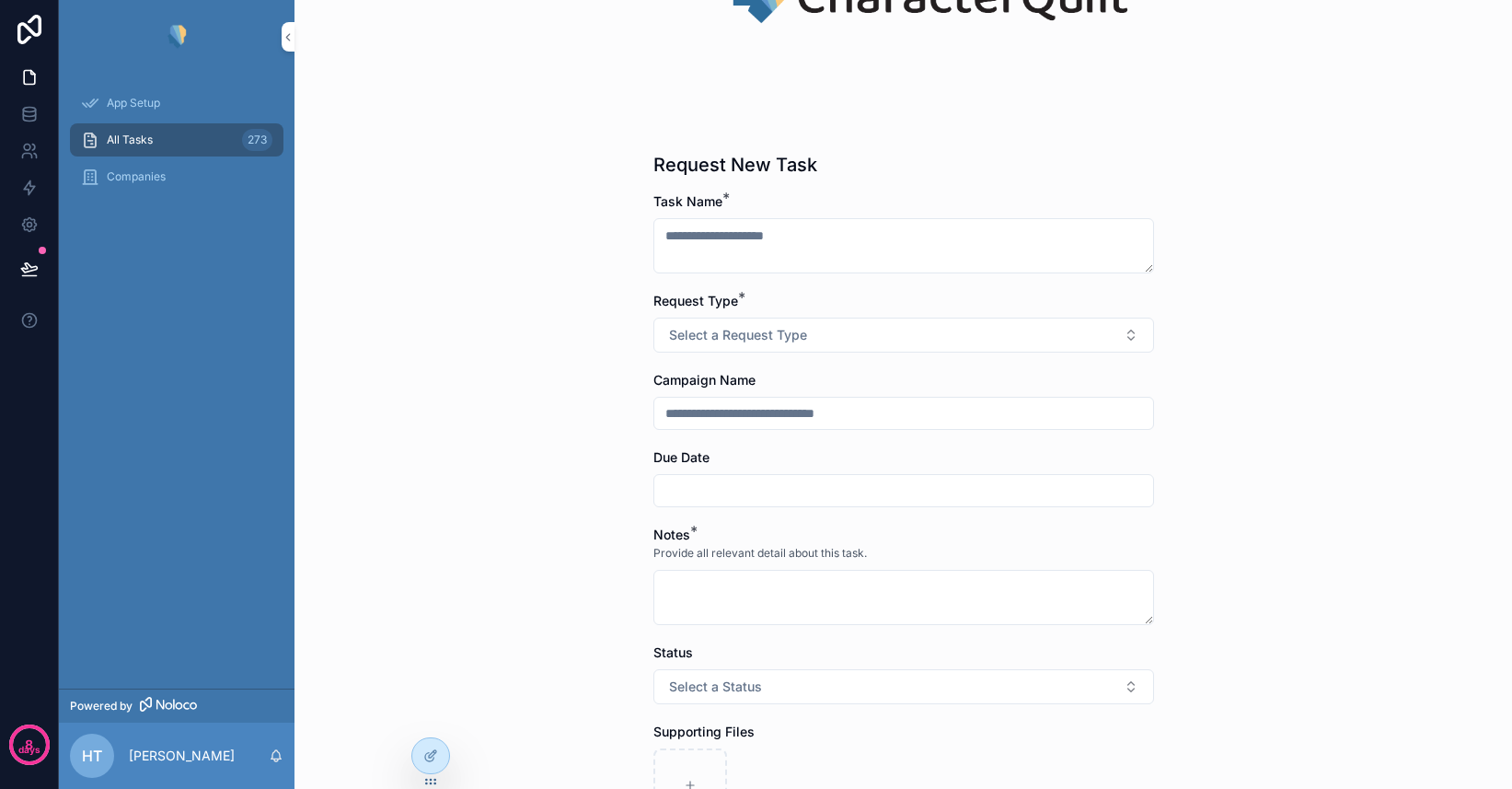
scroll to position [0, 0]
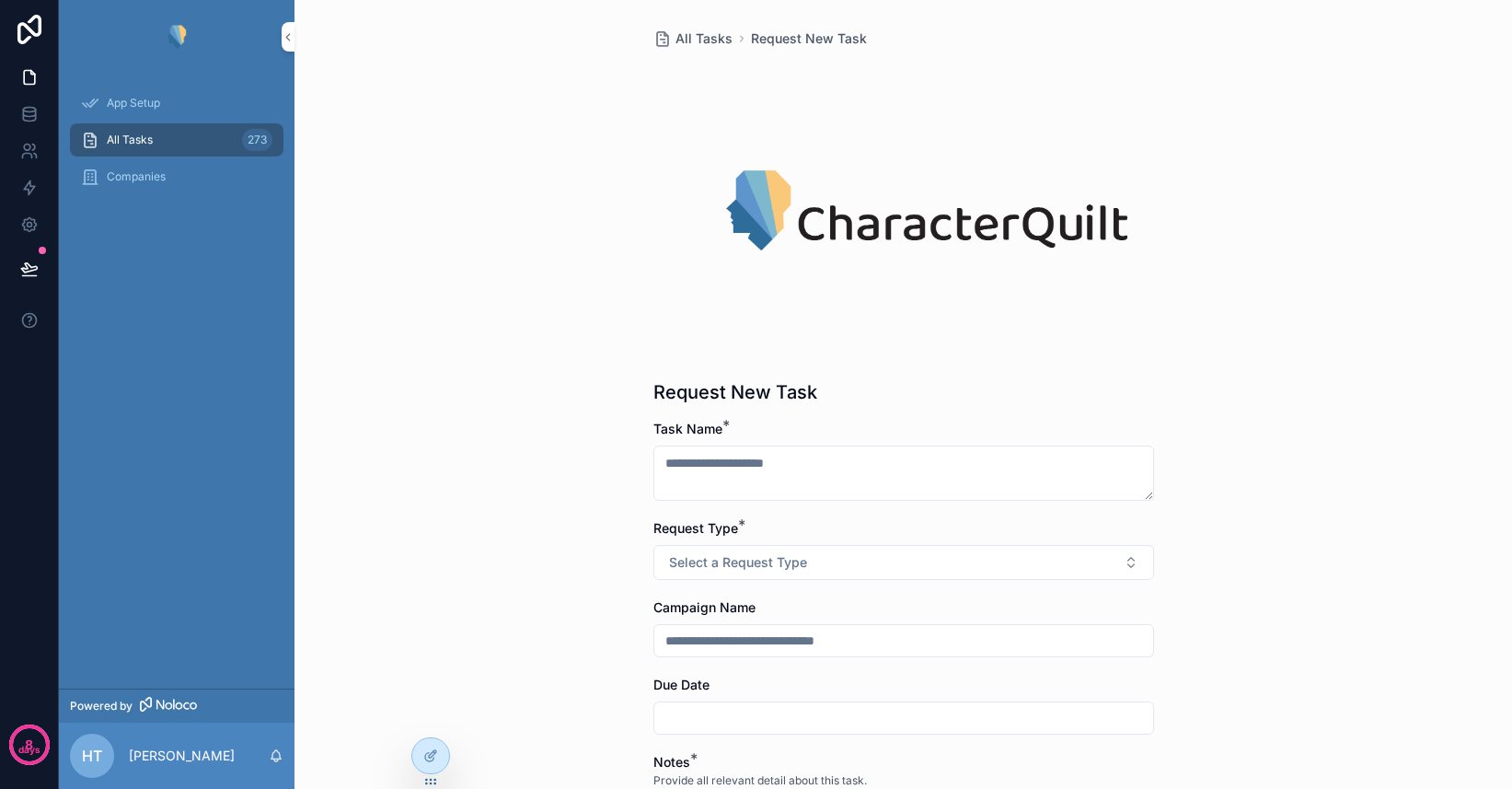
click at [688, 29] on span "All Tasks" at bounding box center [704, 38] width 57 height 19
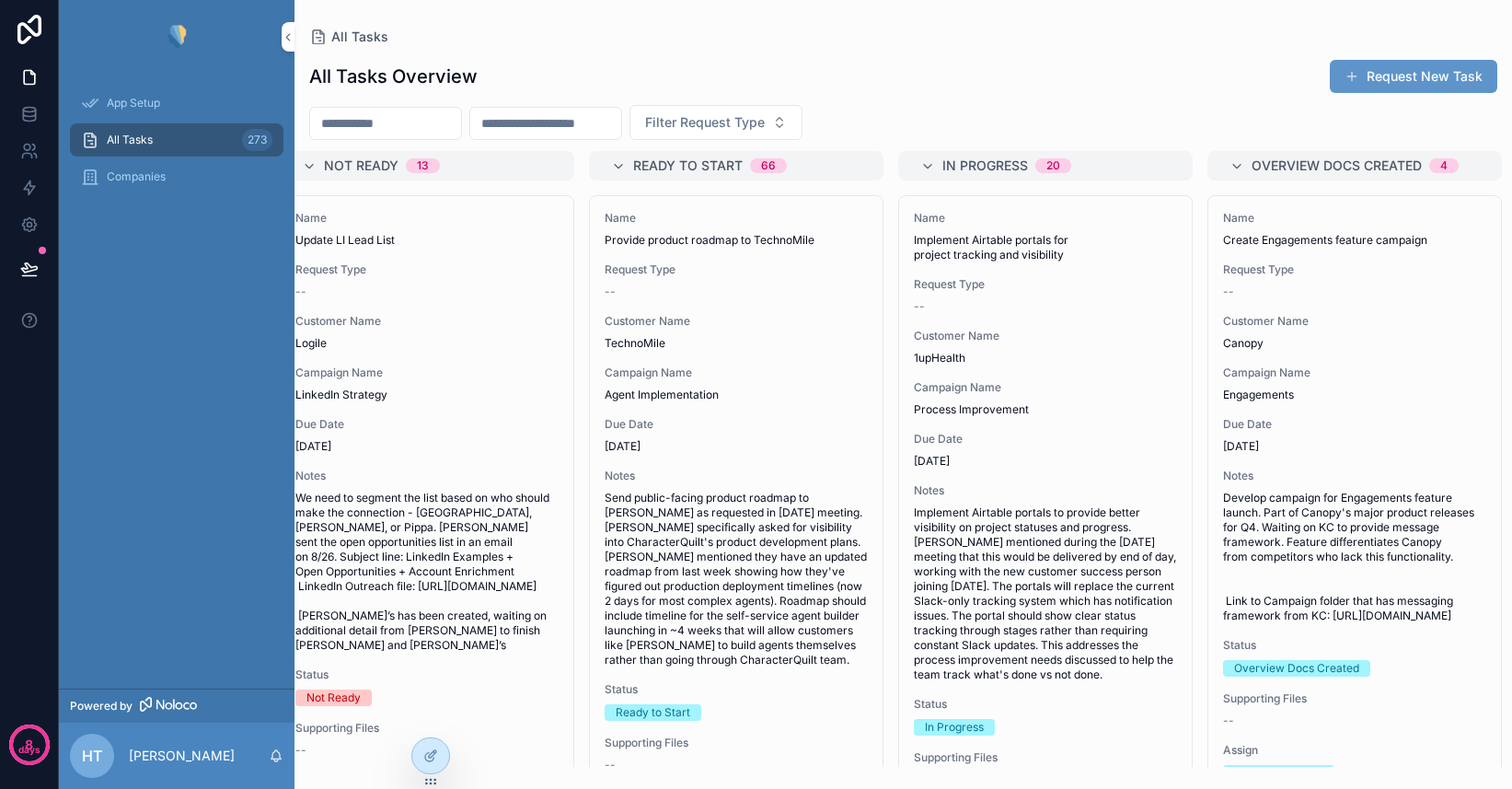
scroll to position [0, 41]
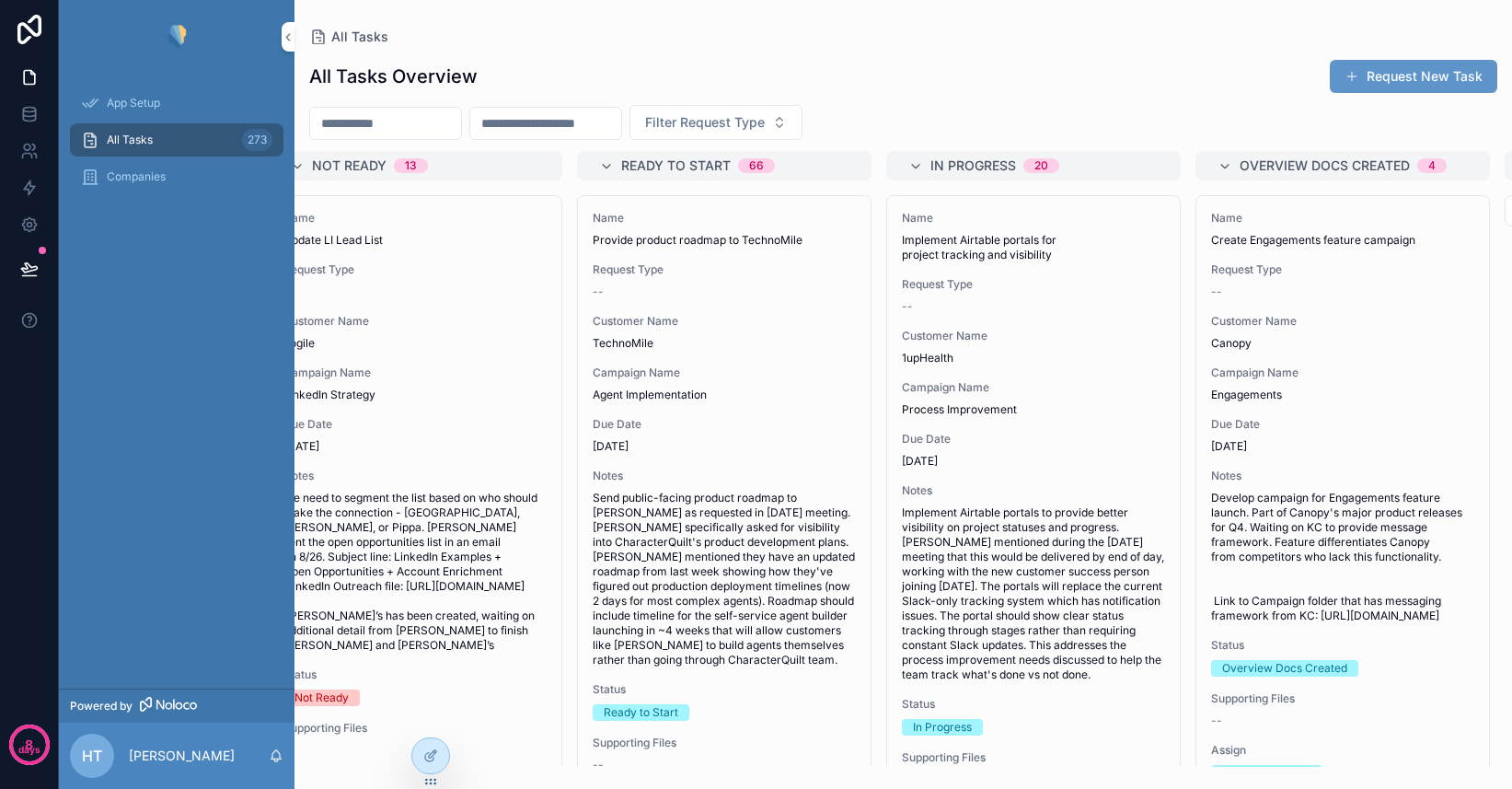
click at [0, 0] on icon at bounding box center [0, 0] width 0 height 0
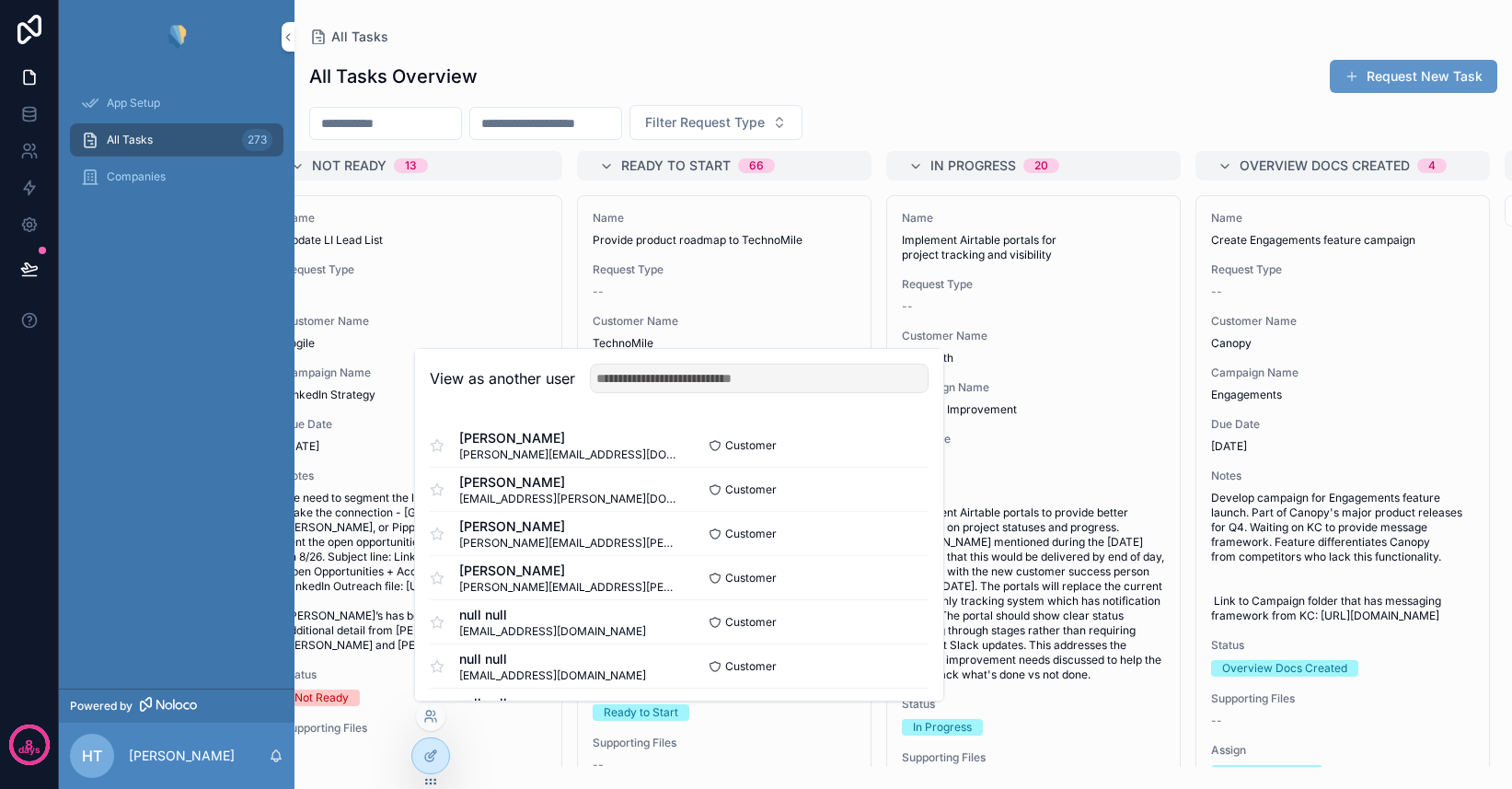
click at [0, 0] on button "Select" at bounding box center [0, 0] width 0 height 0
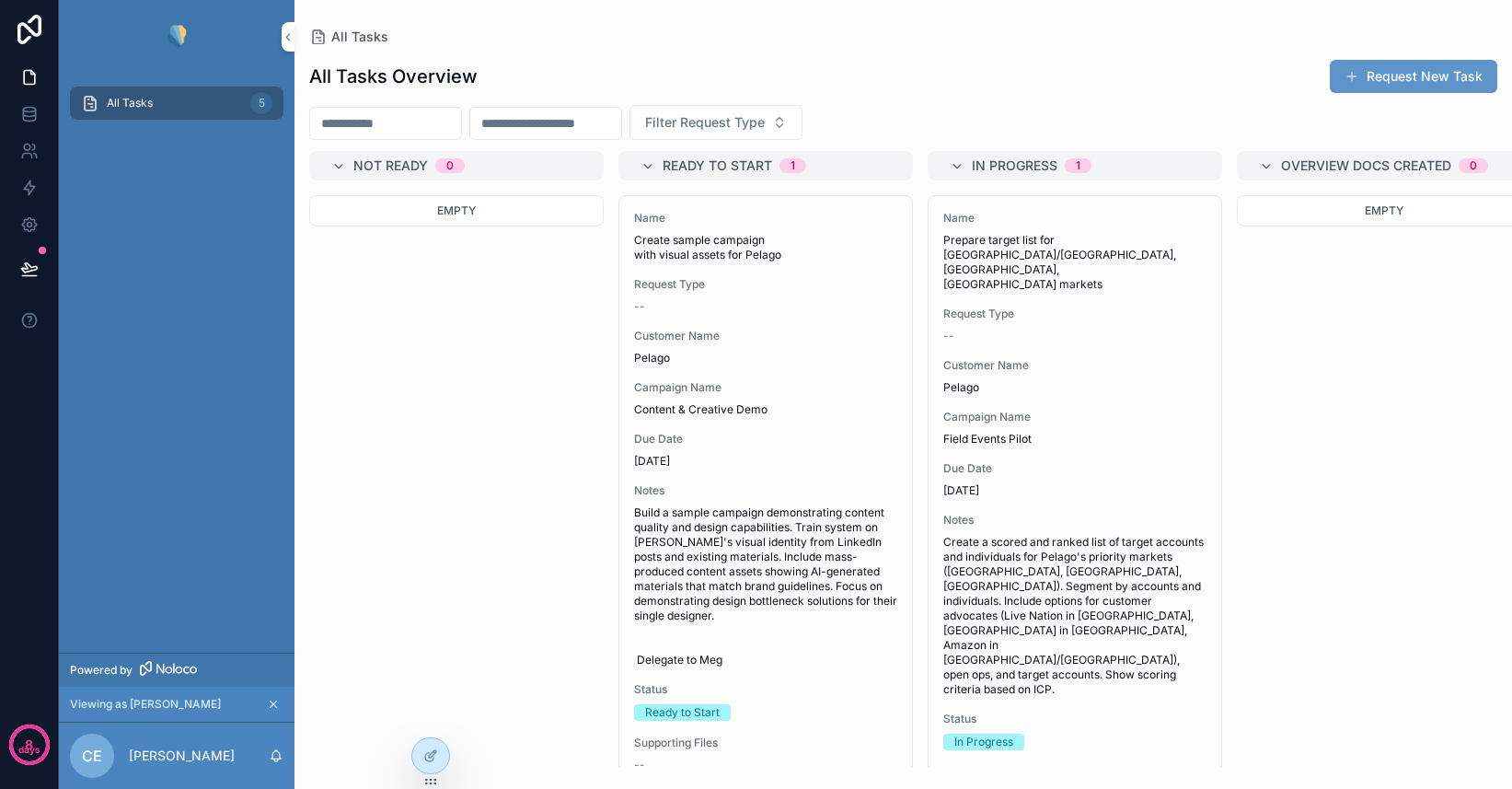
click at [274, 705] on icon "scrollable content" at bounding box center [273, 705] width 7 height 7
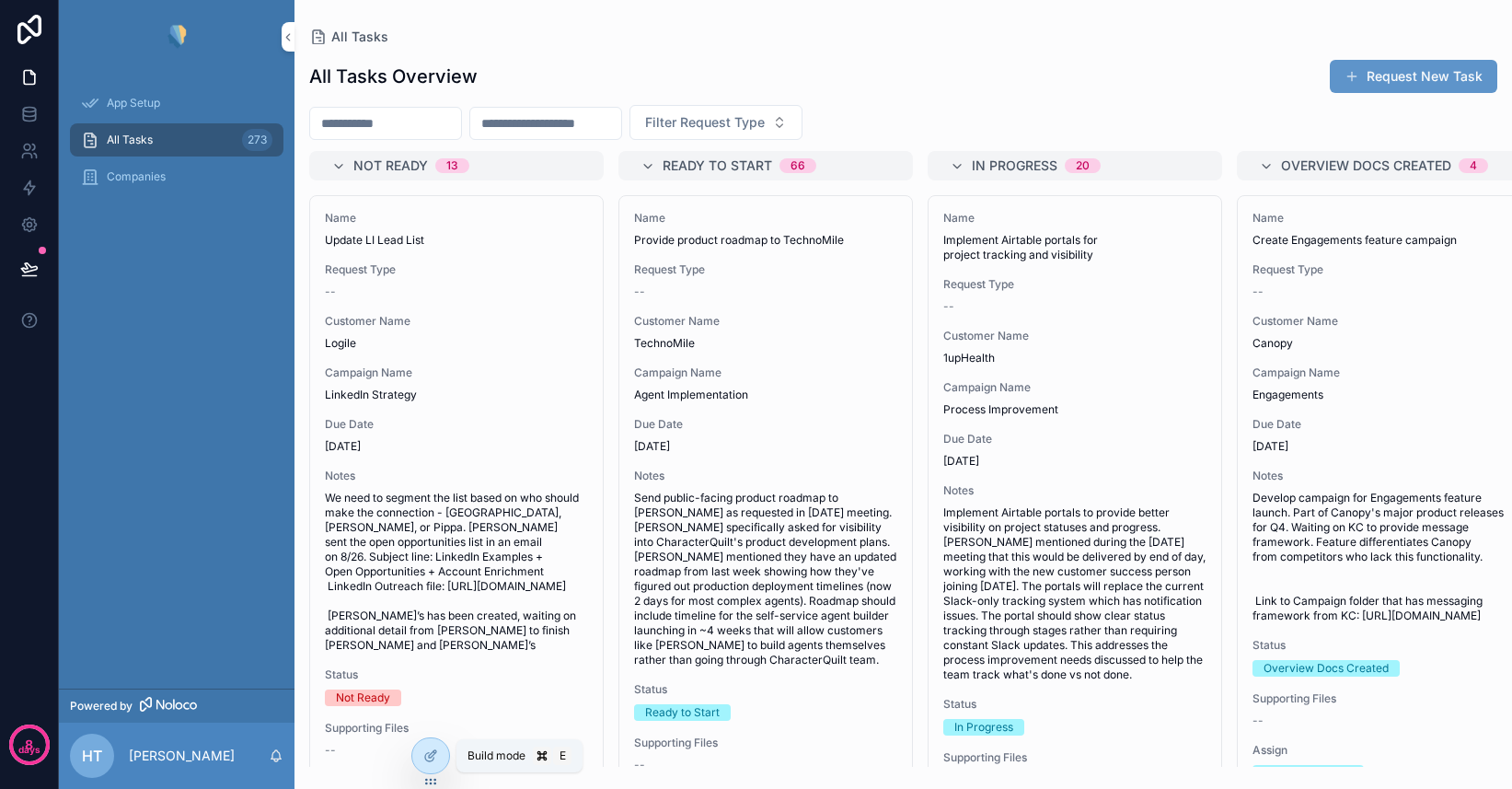
click at [430, 756] on icon at bounding box center [430, 755] width 15 height 15
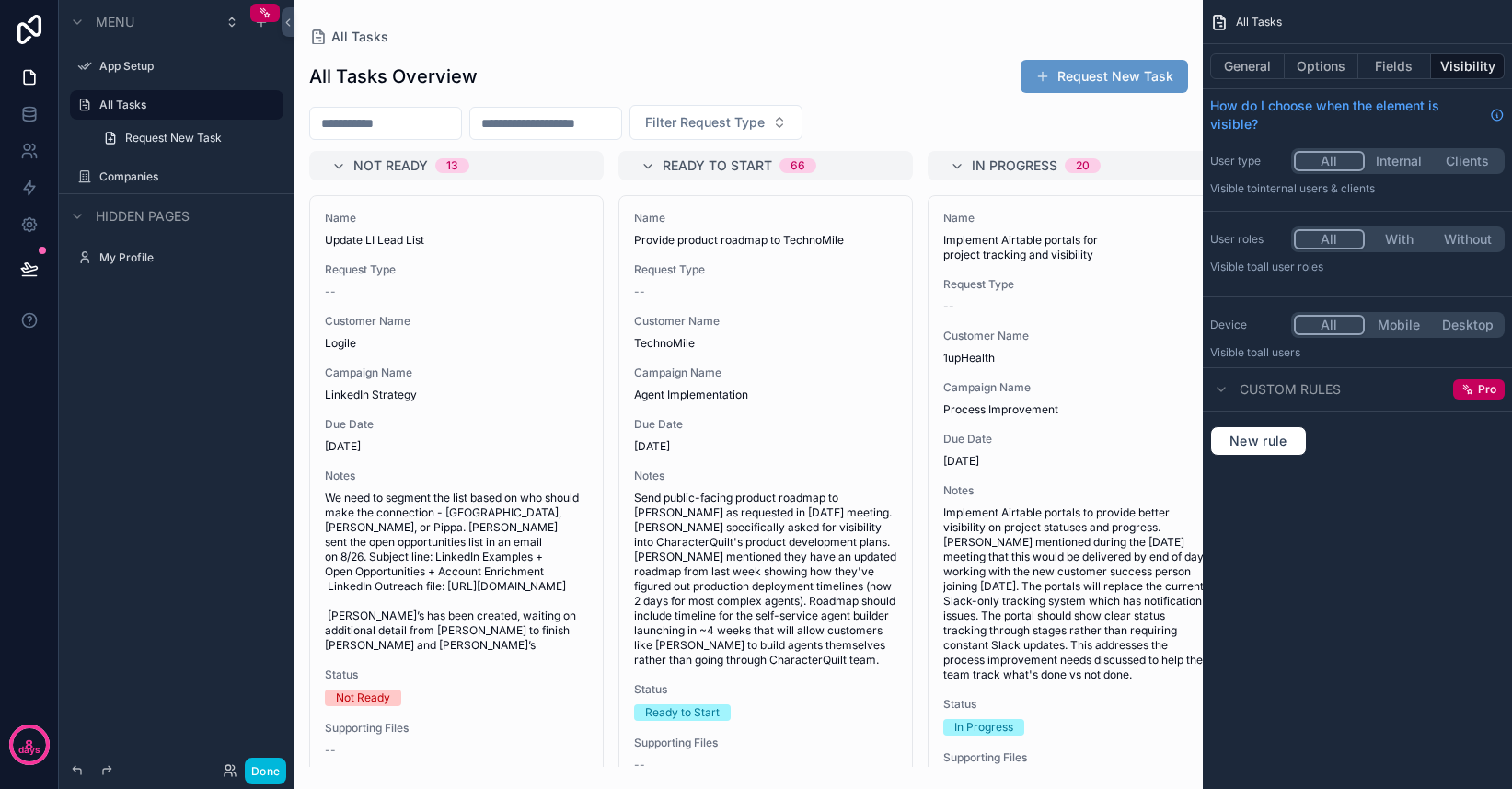
click at [264, 768] on button "Done" at bounding box center [266, 770] width 41 height 26
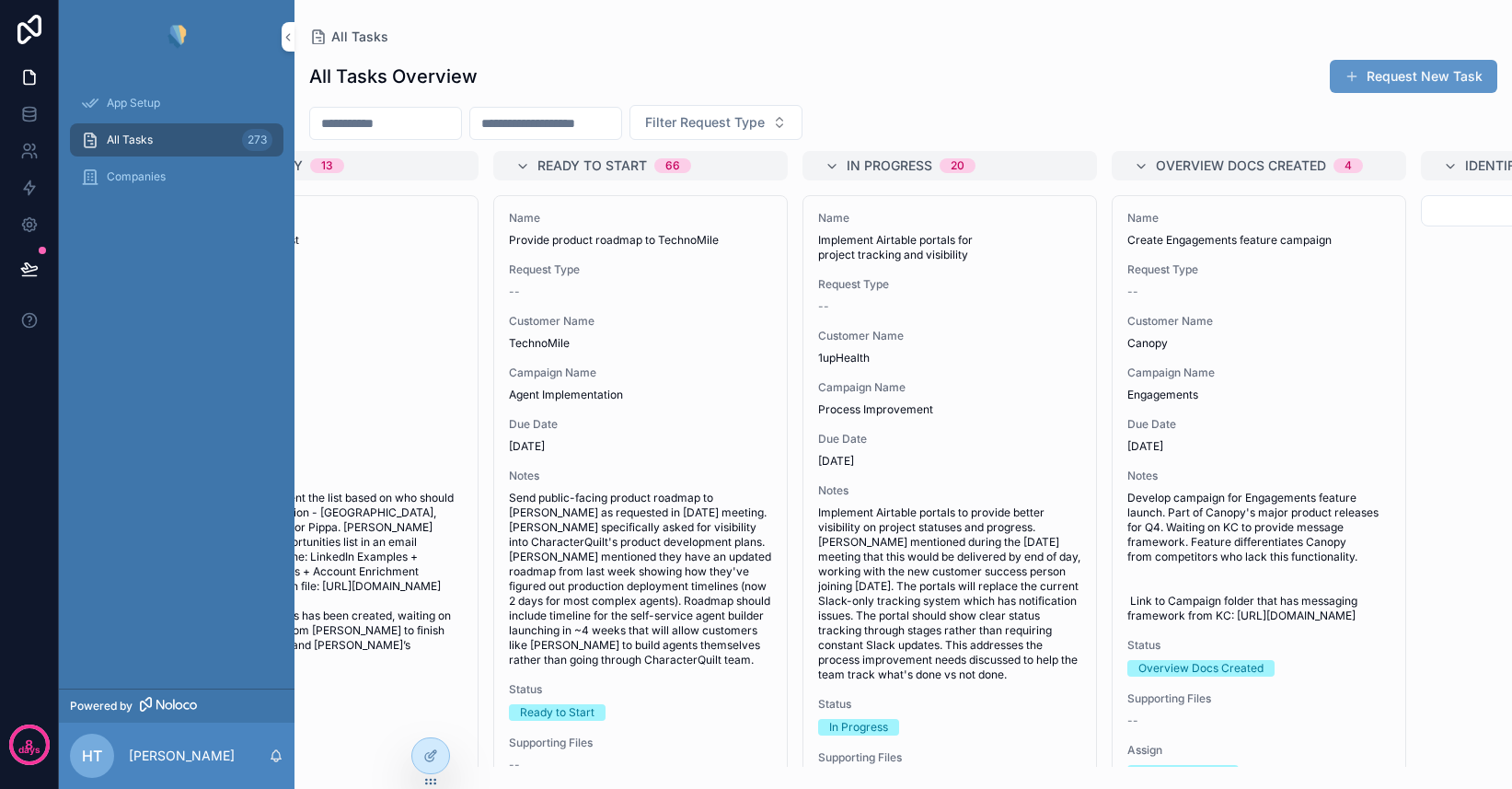
scroll to position [0, 127]
click at [29, 222] on icon at bounding box center [28, 224] width 5 height 5
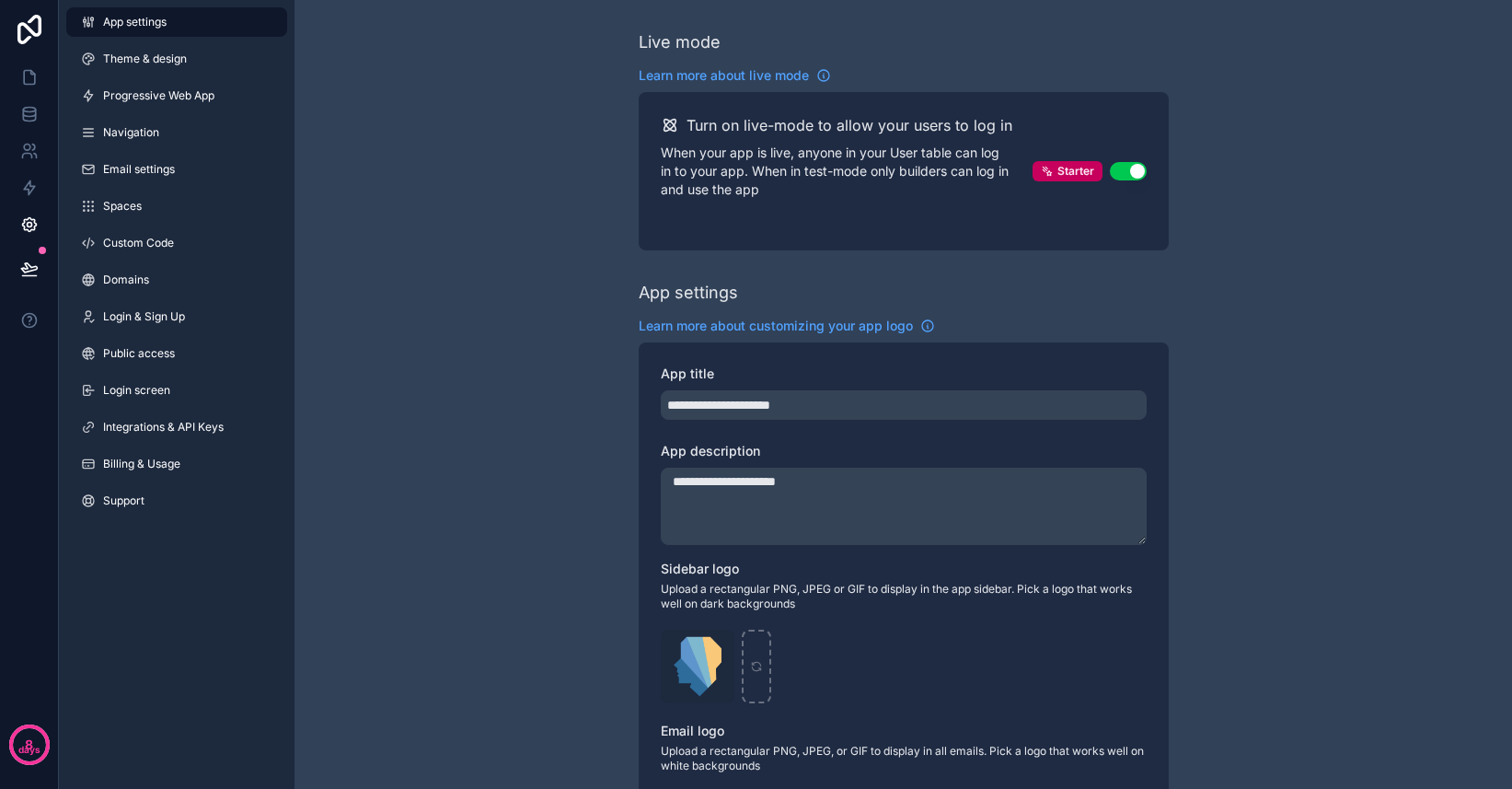
click at [24, 15] on icon at bounding box center [29, 29] width 37 height 29
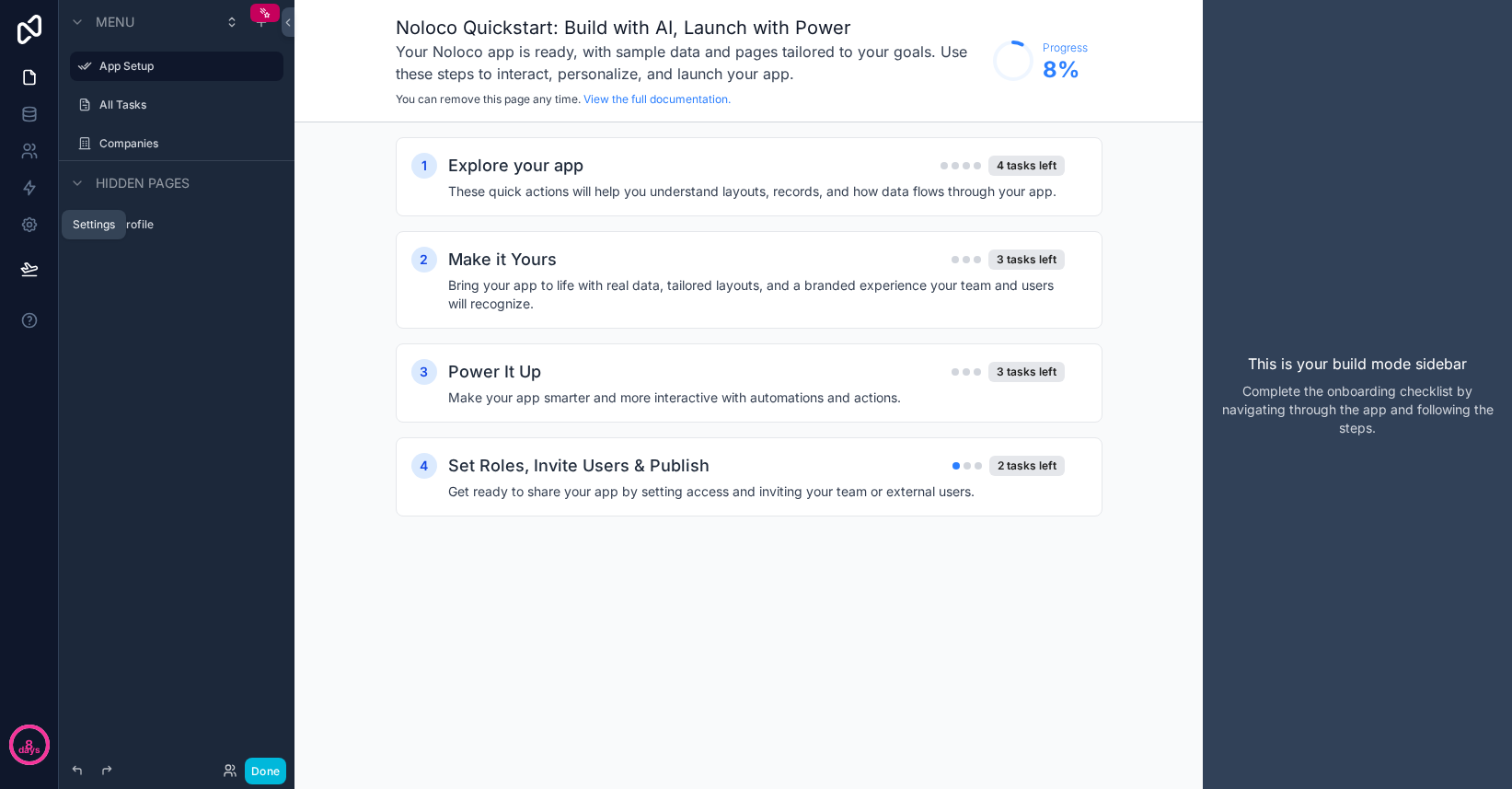
click at [32, 224] on icon at bounding box center [29, 224] width 19 height 19
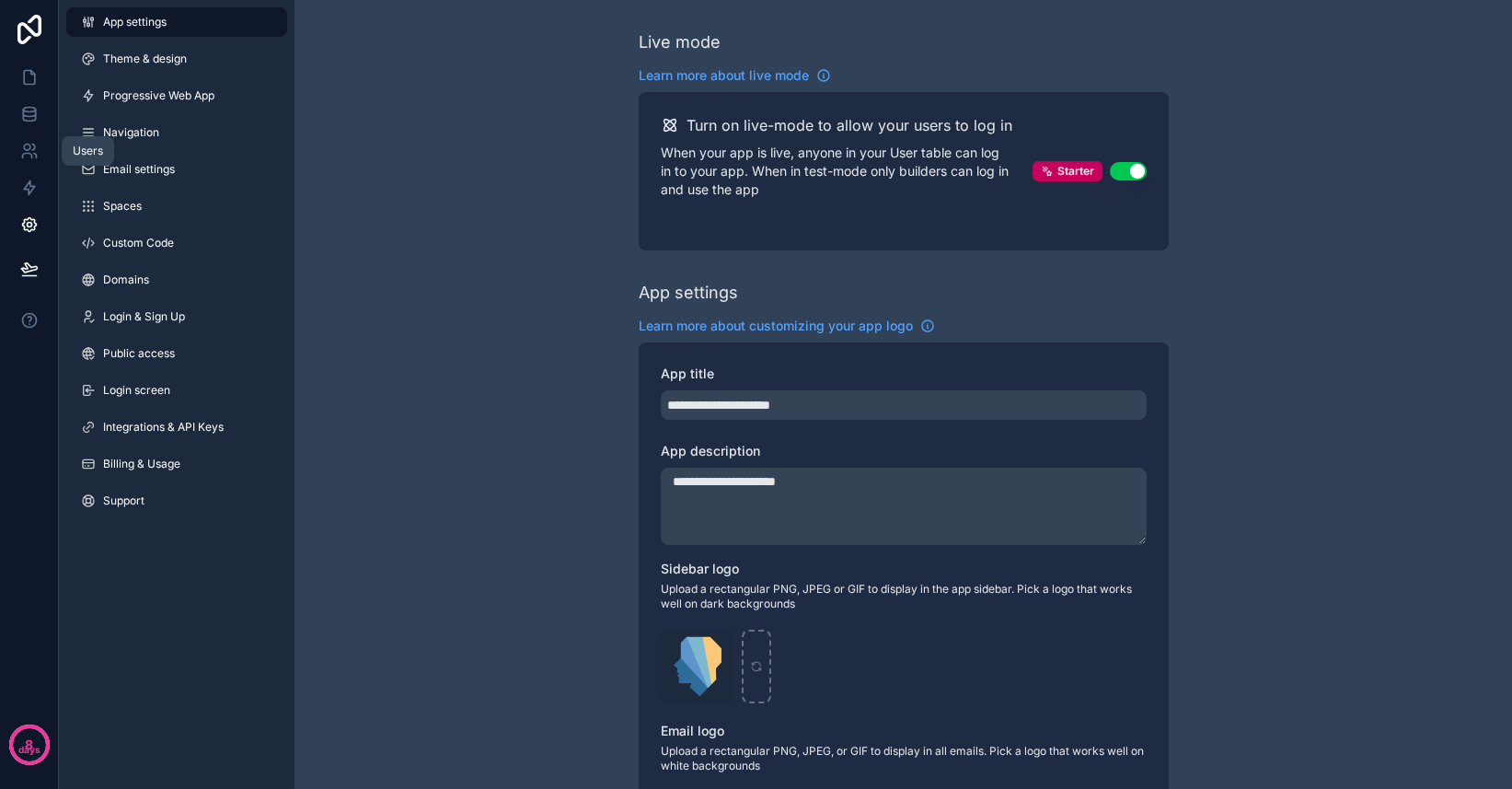
click at [34, 156] on icon at bounding box center [29, 151] width 19 height 19
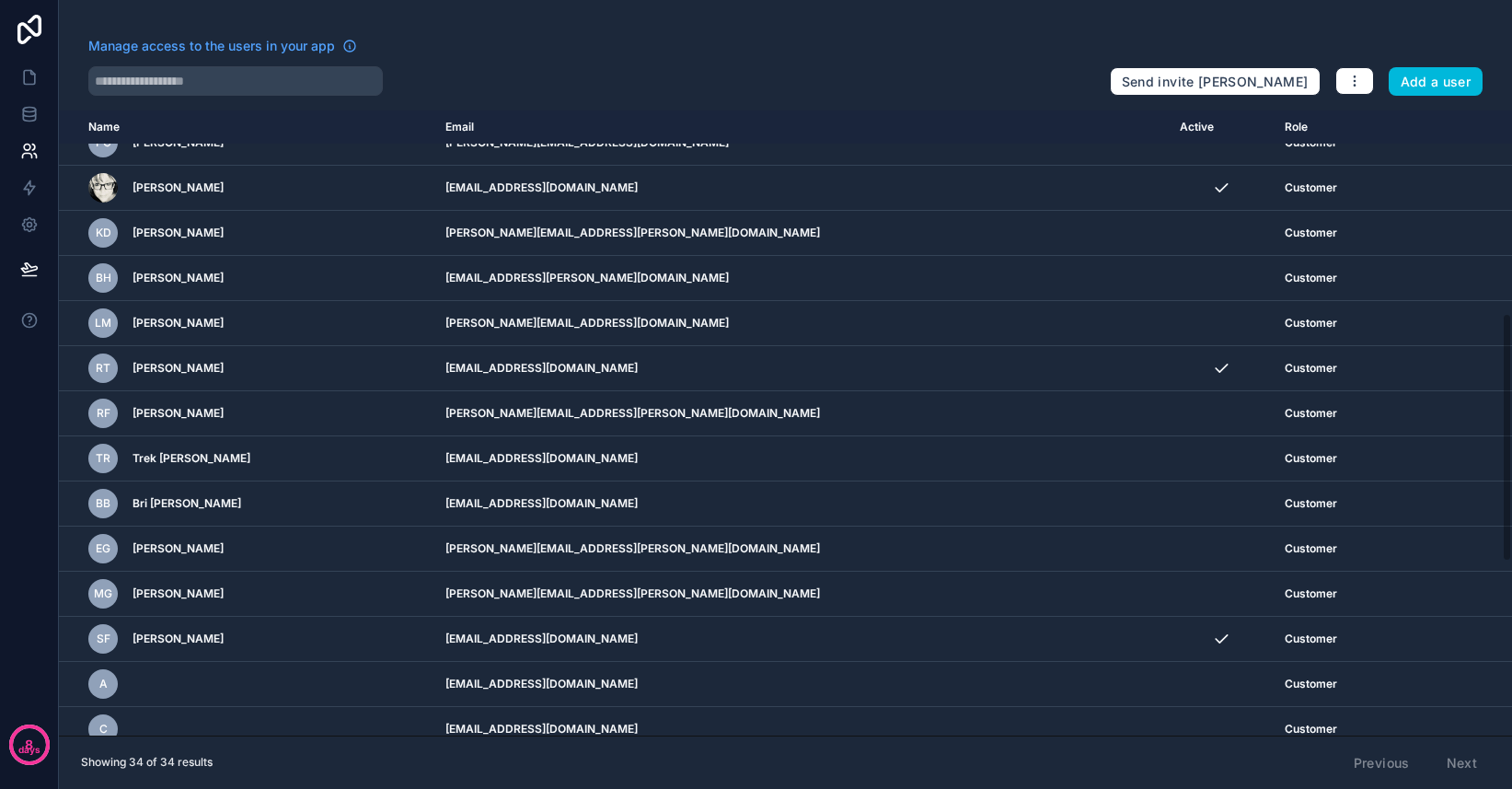
scroll to position [507, 0]
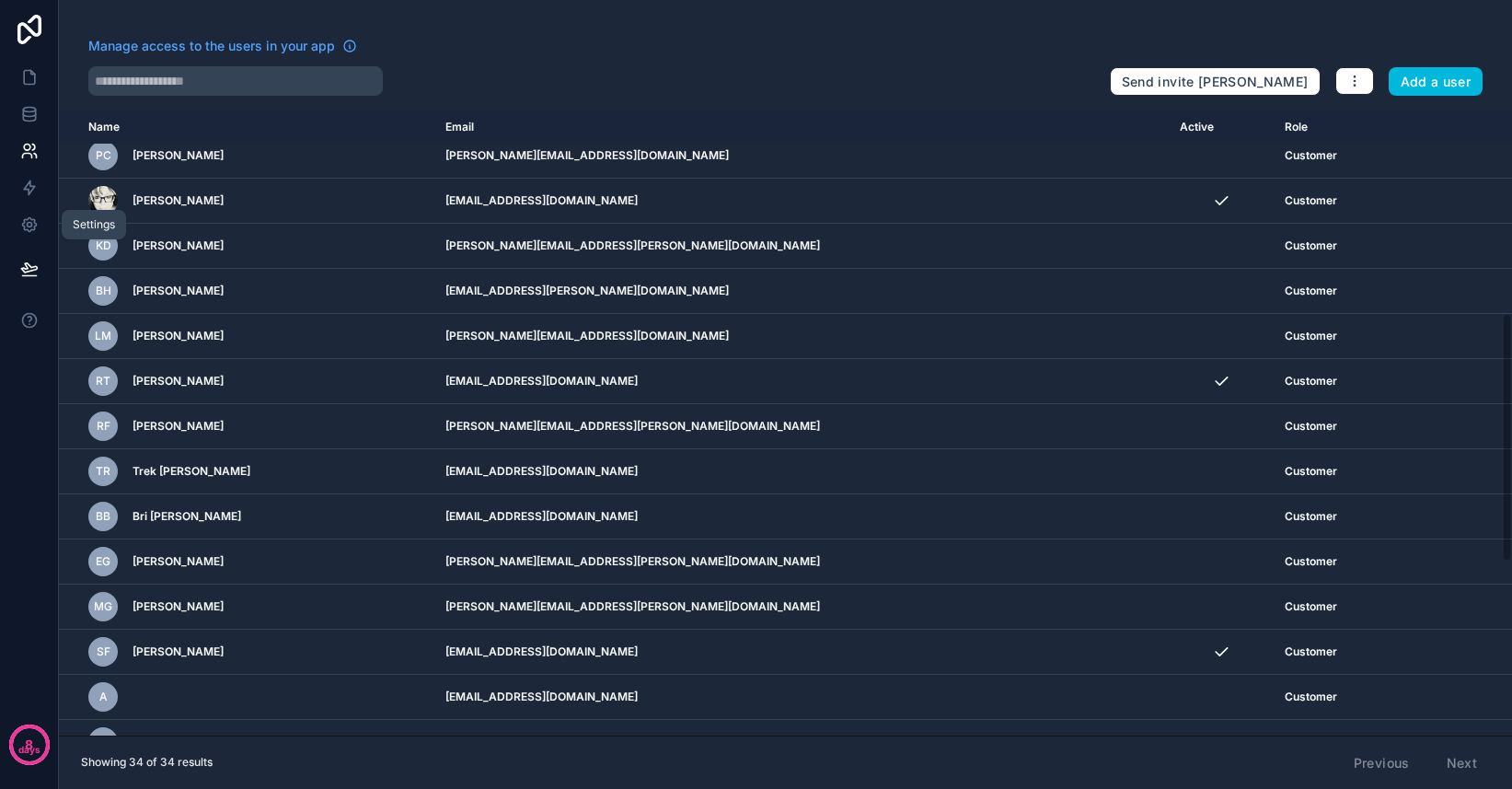
click at [31, 224] on icon at bounding box center [28, 224] width 5 height 5
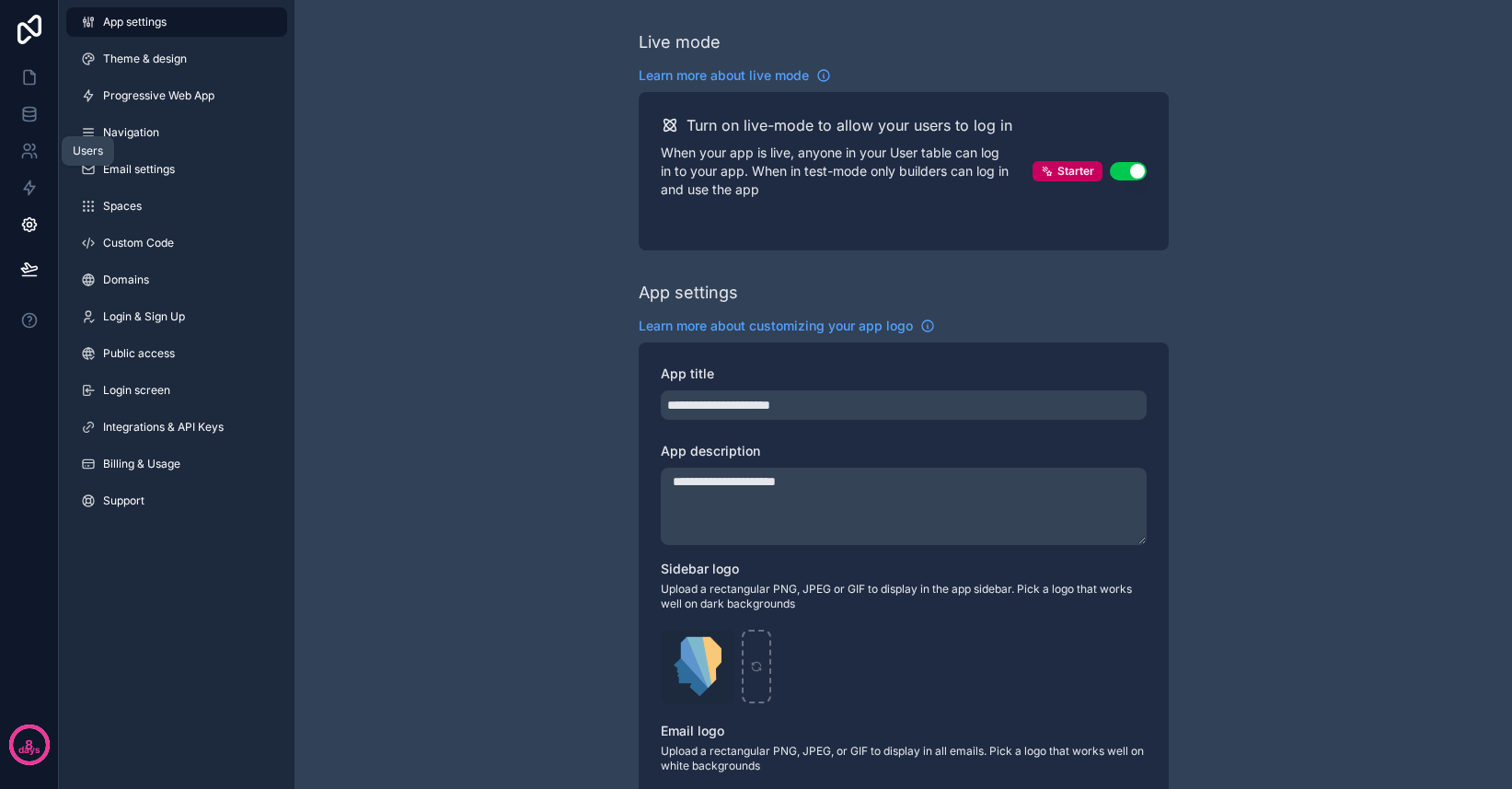
click at [26, 154] on icon at bounding box center [26, 156] width 9 height 5
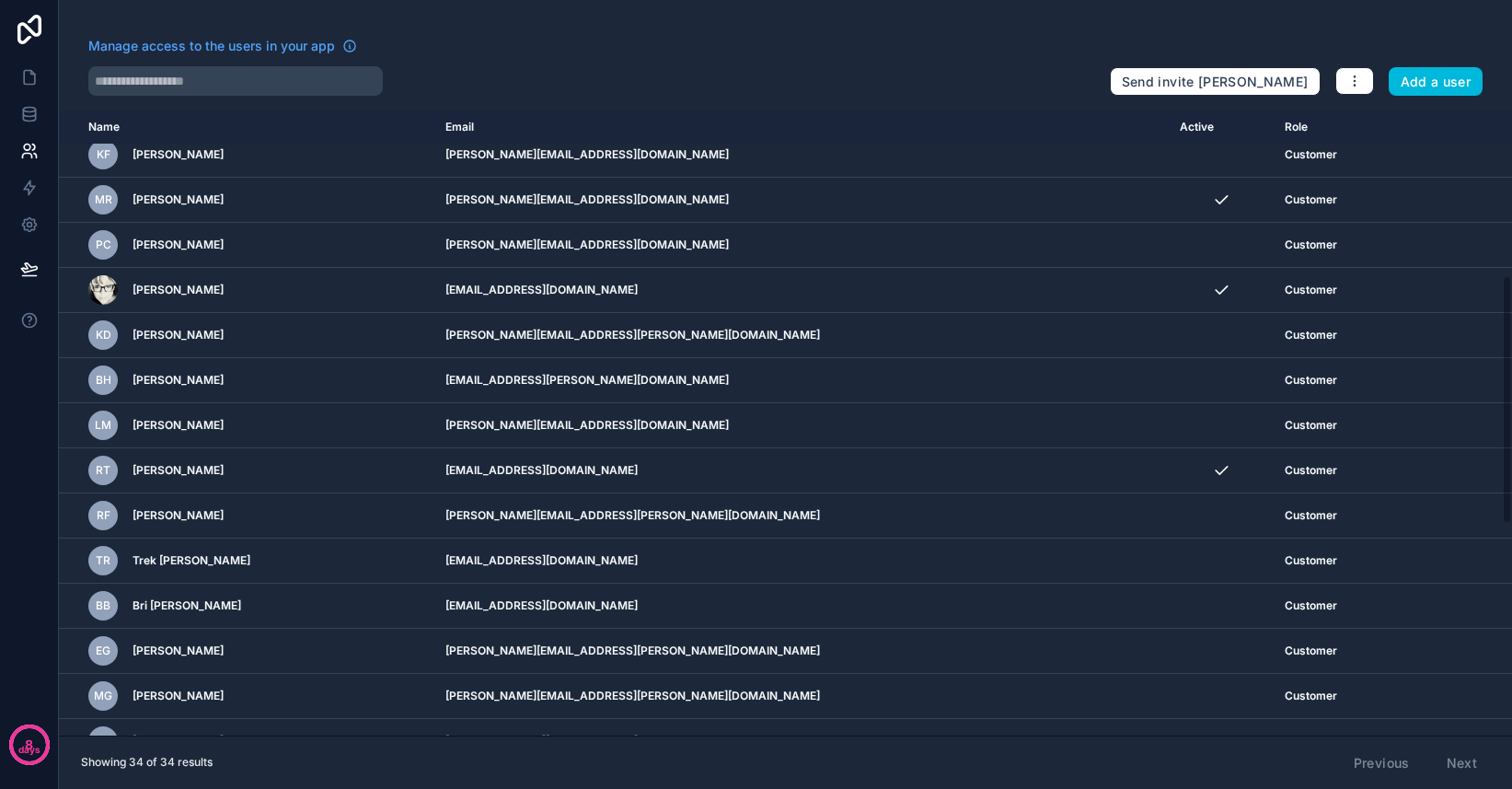
scroll to position [421, 0]
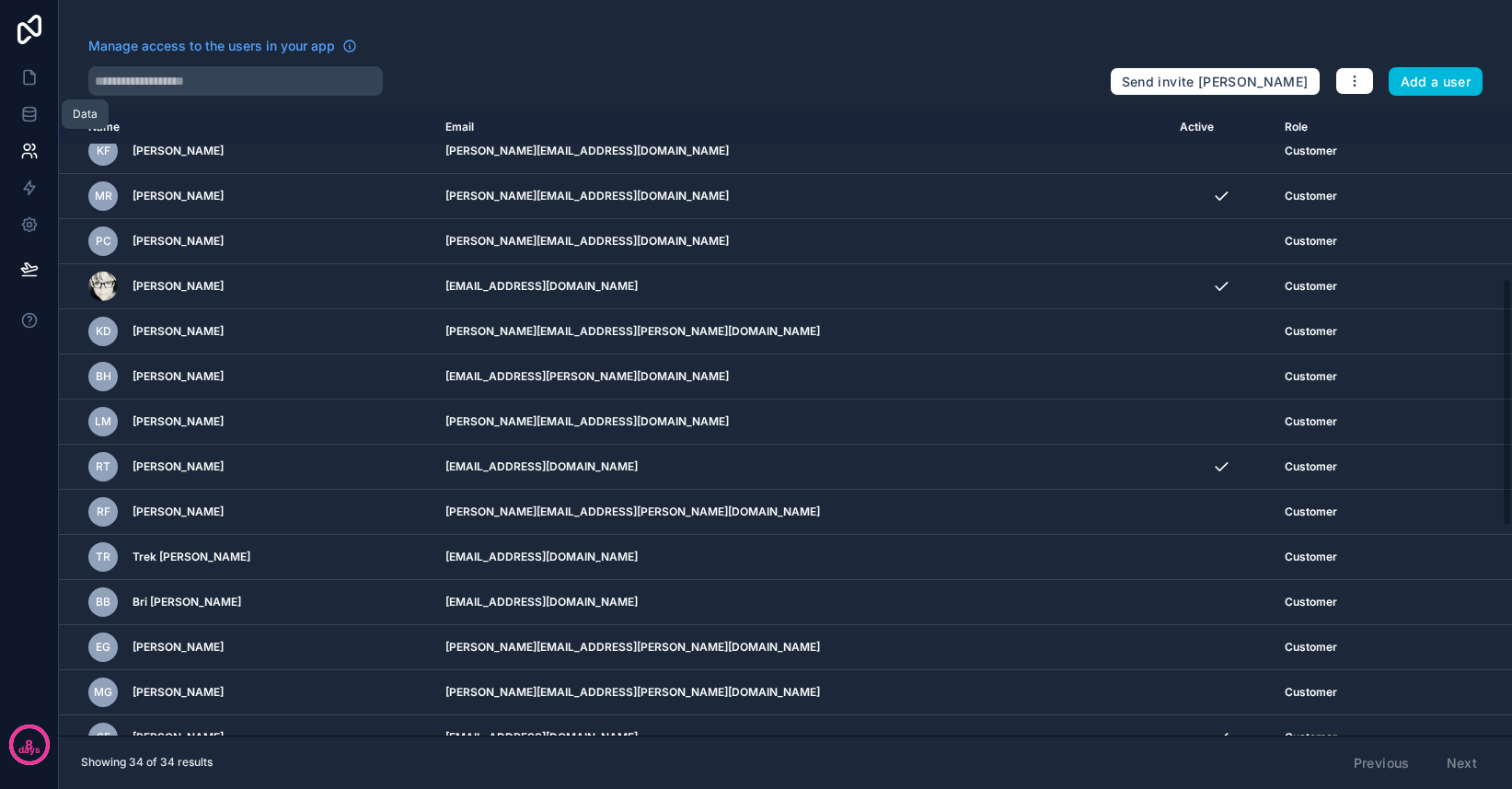
click at [26, 109] on icon at bounding box center [29, 114] width 19 height 19
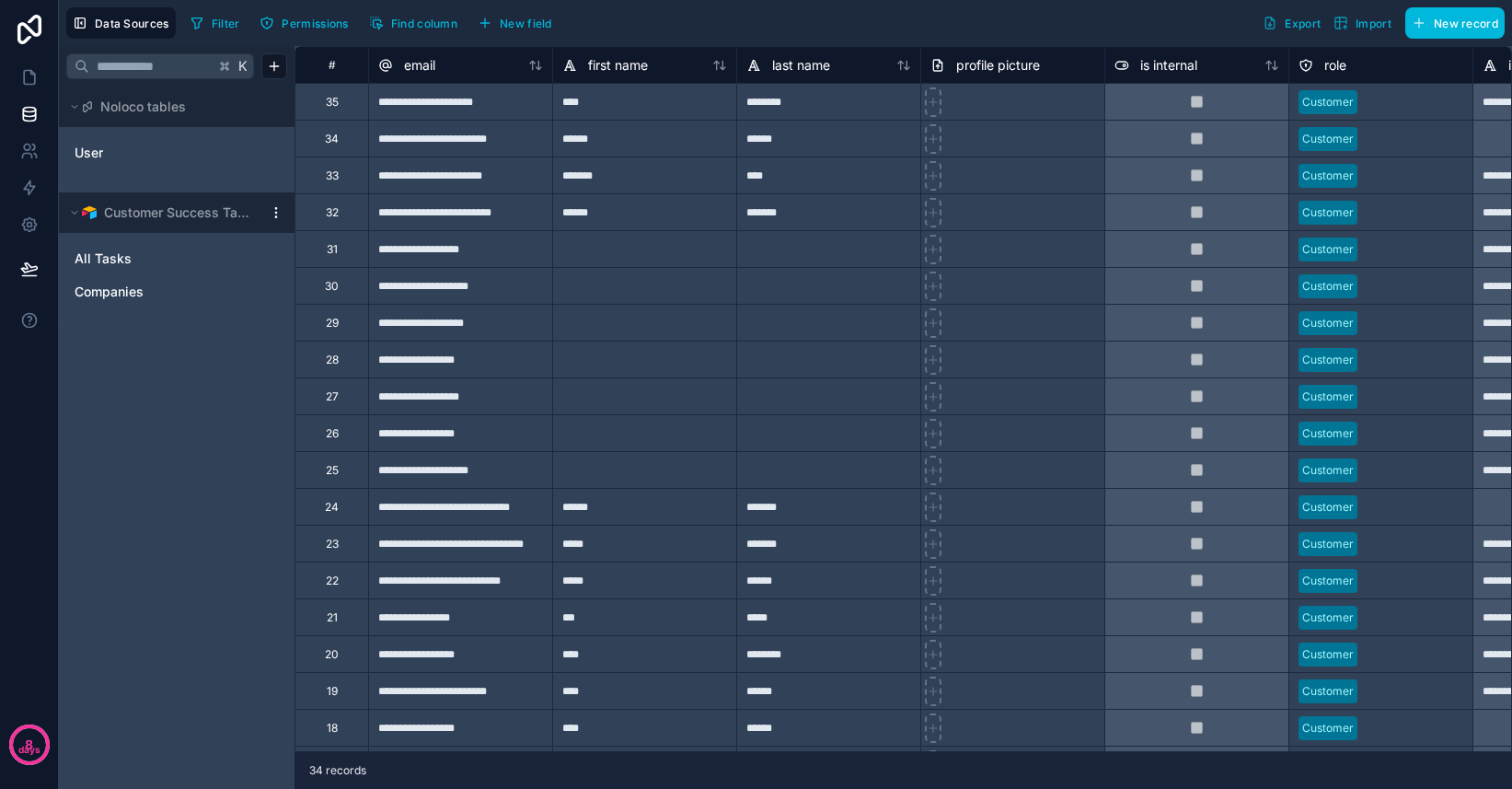
click at [107, 156] on link "User" at bounding box center [149, 152] width 149 height 19
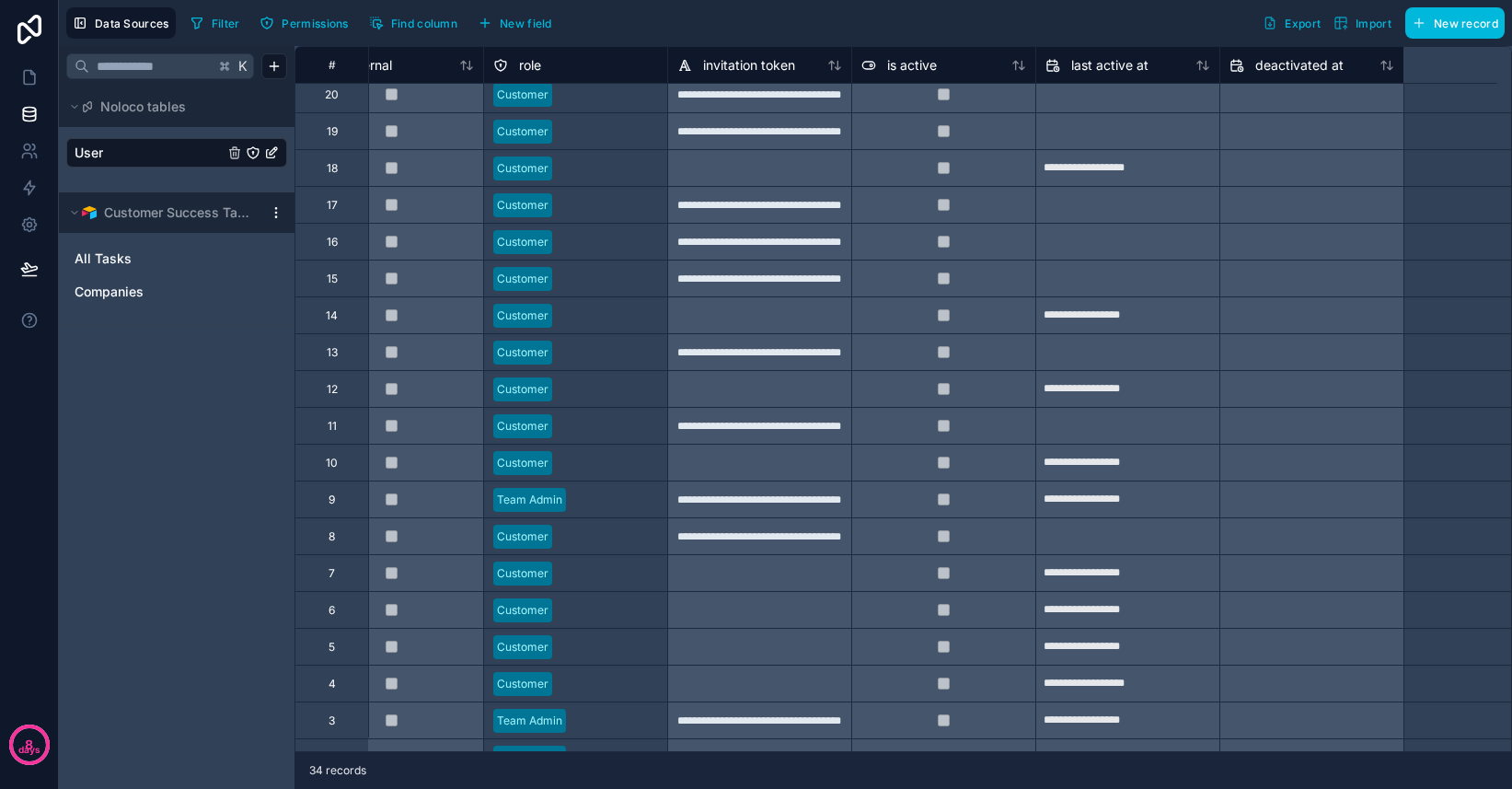
scroll to position [560, 0]
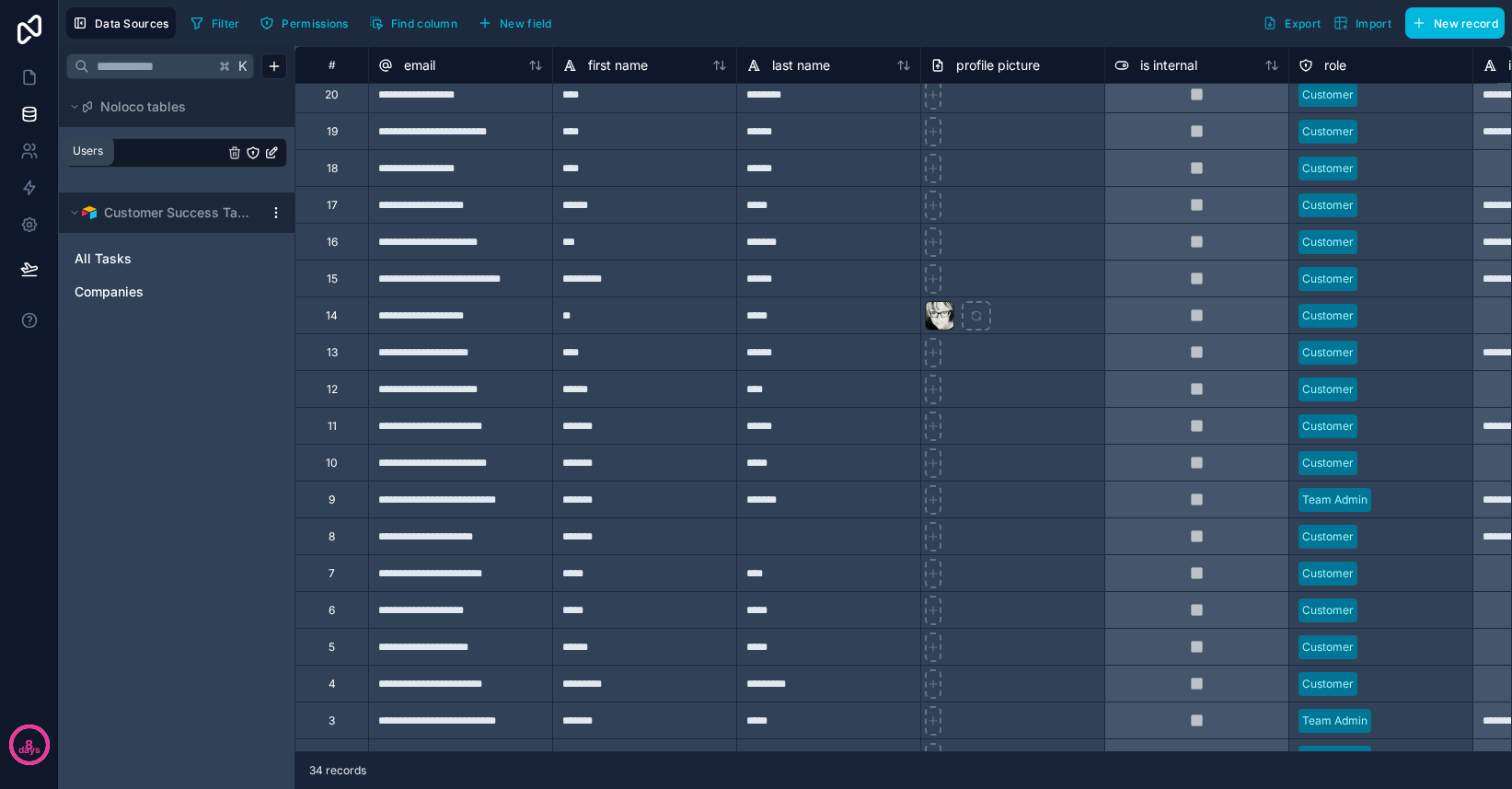
click at [34, 154] on icon at bounding box center [35, 156] width 3 height 5
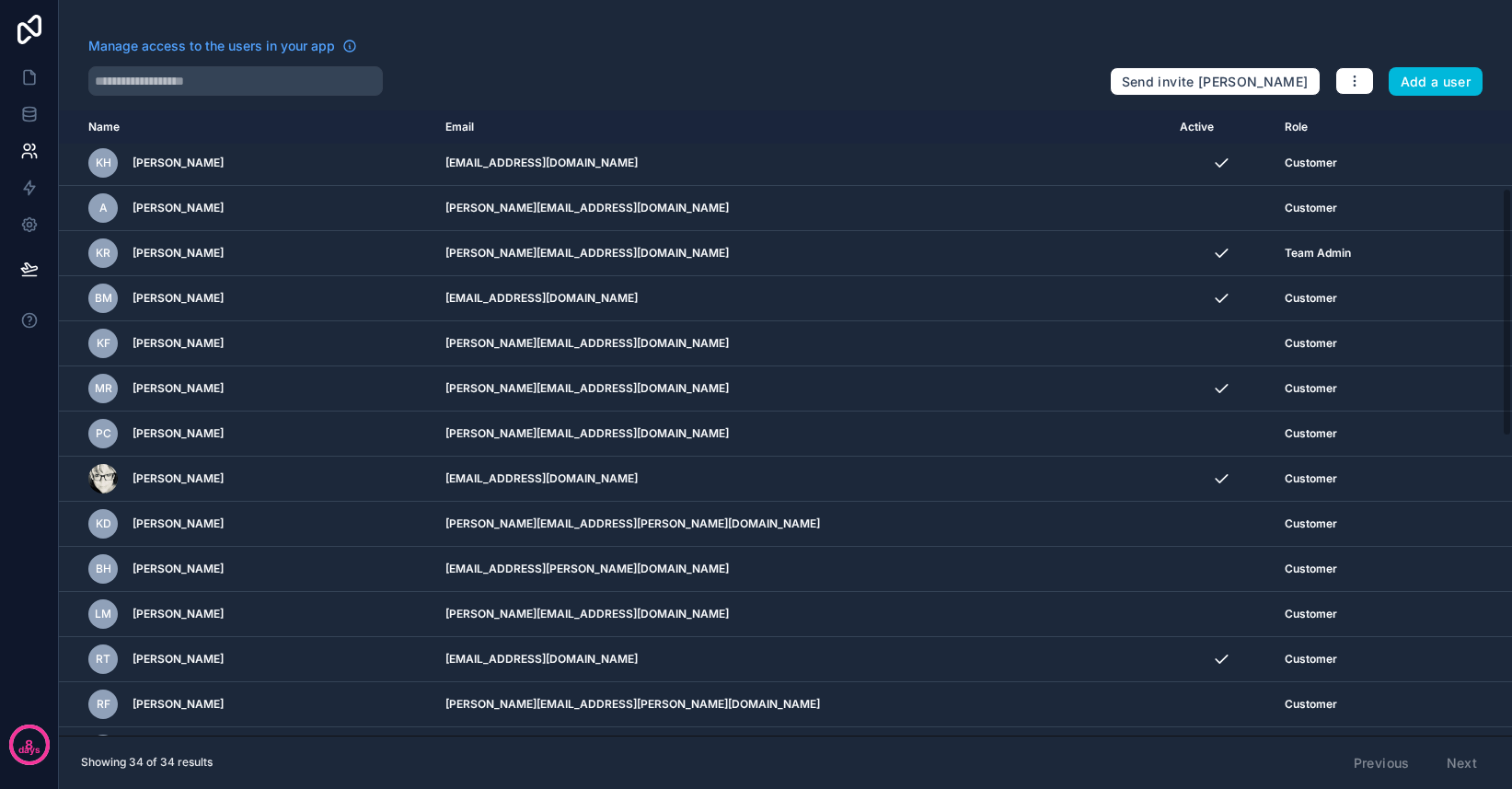
scroll to position [233, 0]
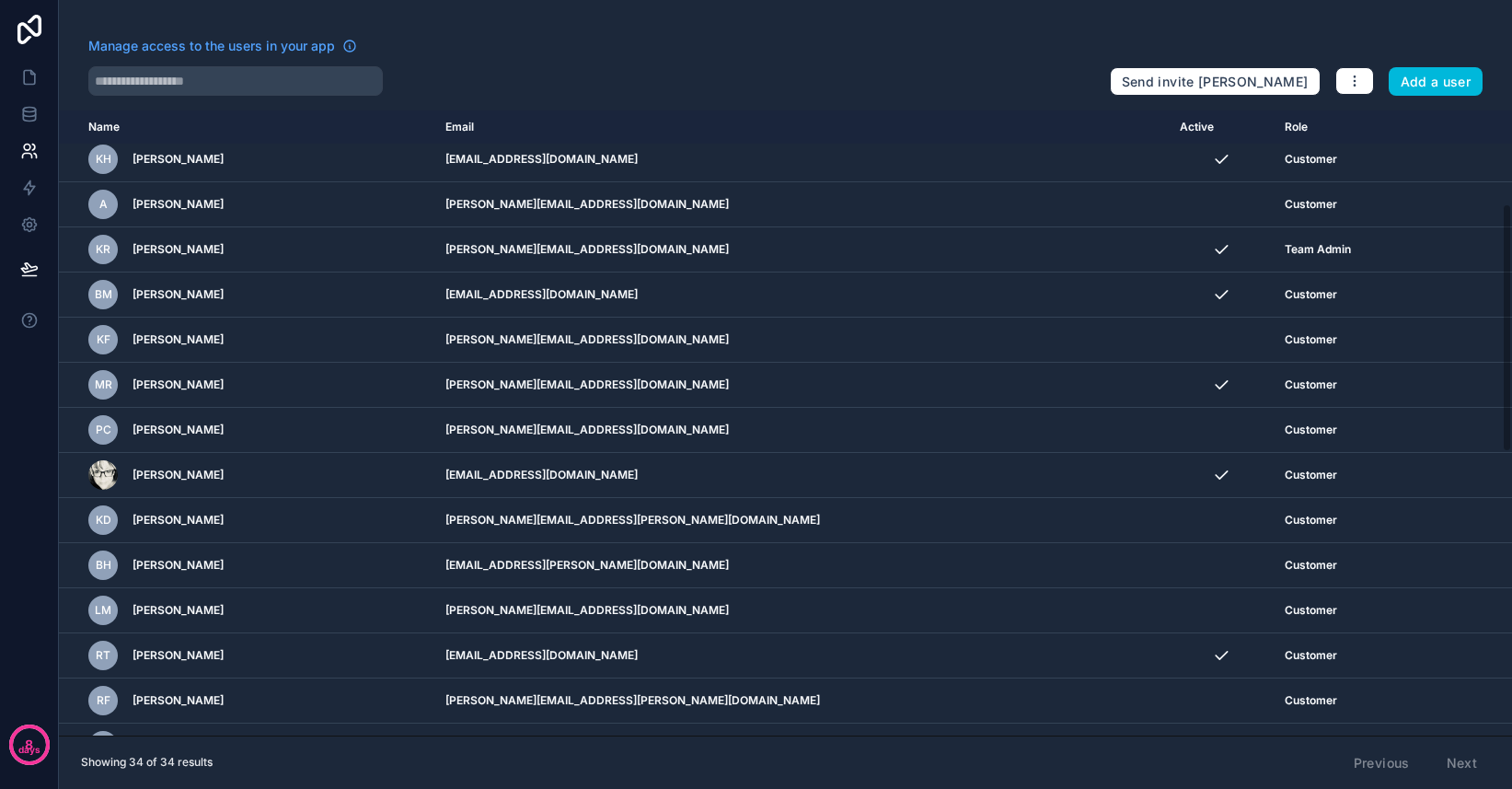
click at [1176, 572] on td "scrollable content" at bounding box center [1221, 566] width 104 height 45
click at [0, 0] on icon "scrollable content" at bounding box center [0, 0] width 0 height 0
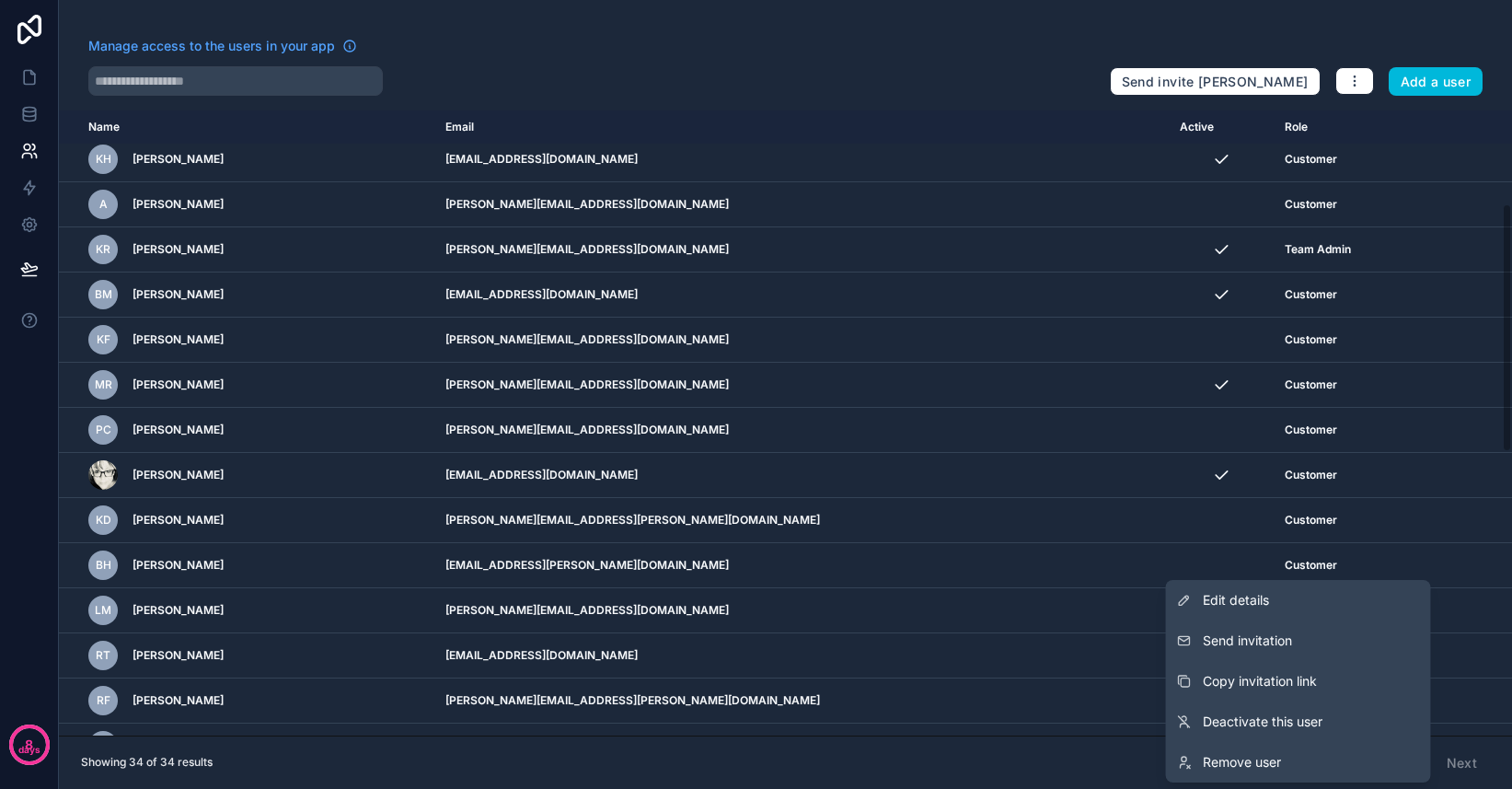
click at [1169, 571] on td "scrollable content" at bounding box center [1221, 566] width 104 height 45
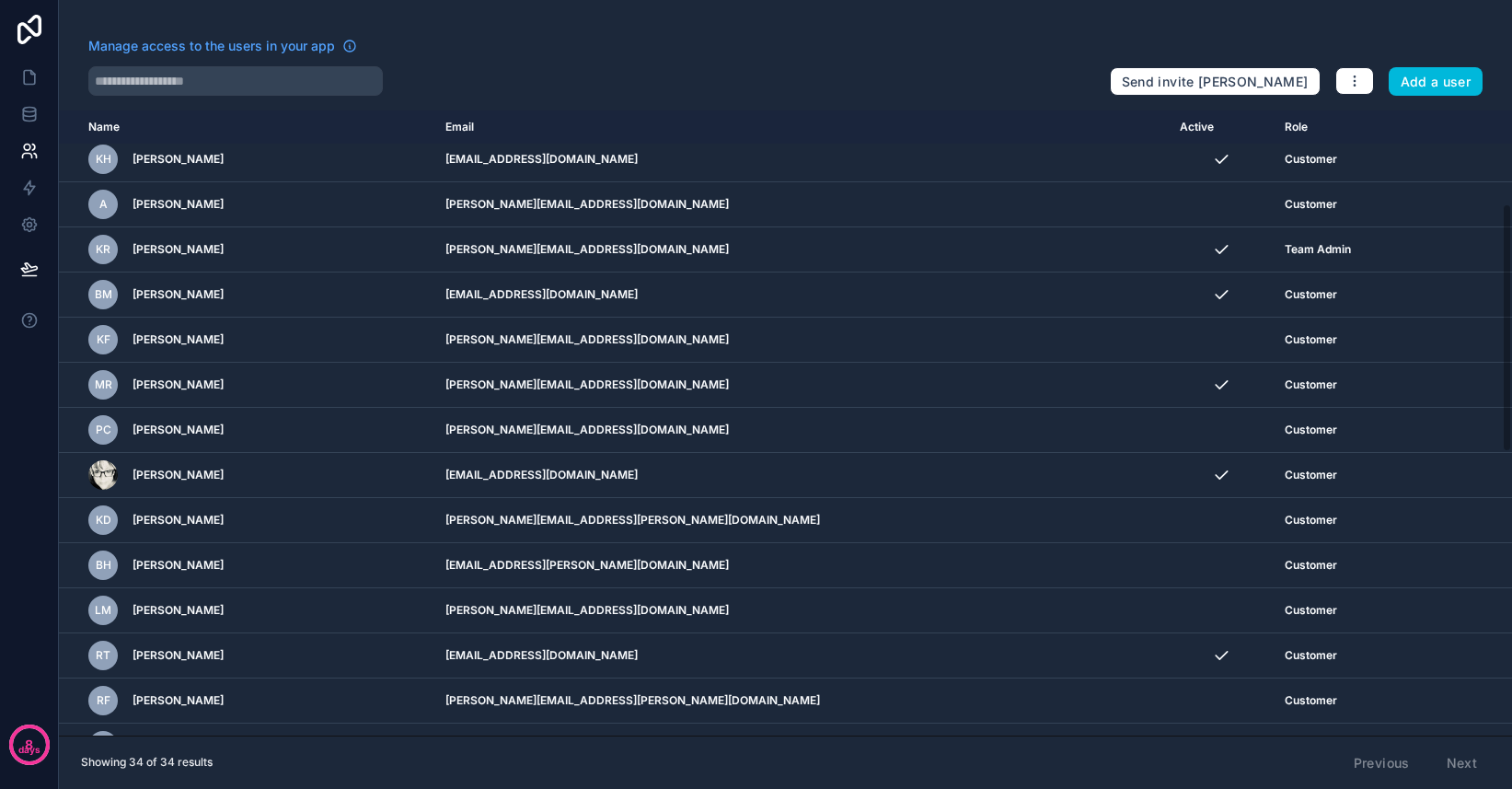
click at [0, 0] on icon "scrollable content" at bounding box center [0, 0] width 0 height 0
click at [32, 122] on icon at bounding box center [29, 114] width 19 height 19
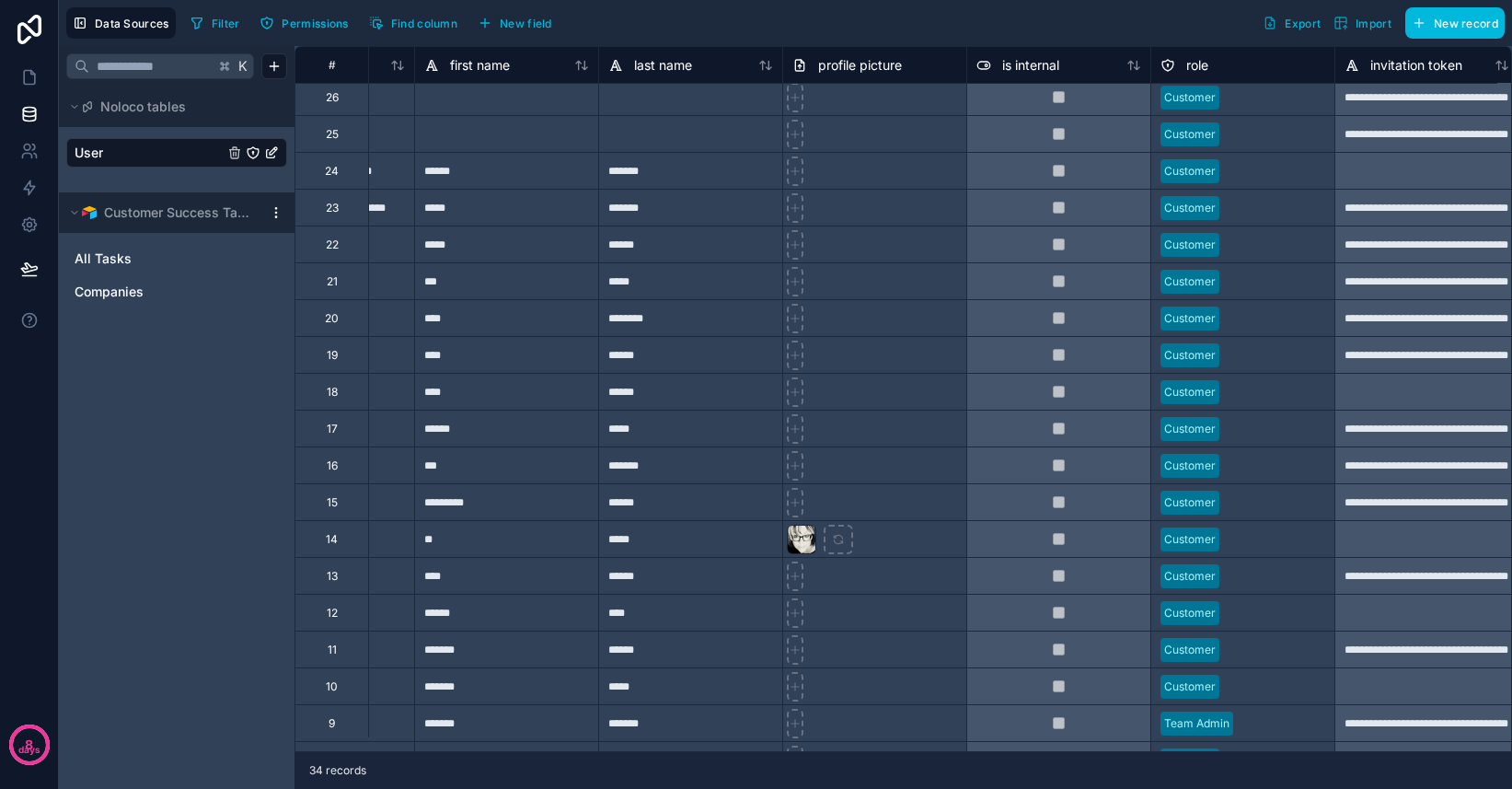
scroll to position [336, 0]
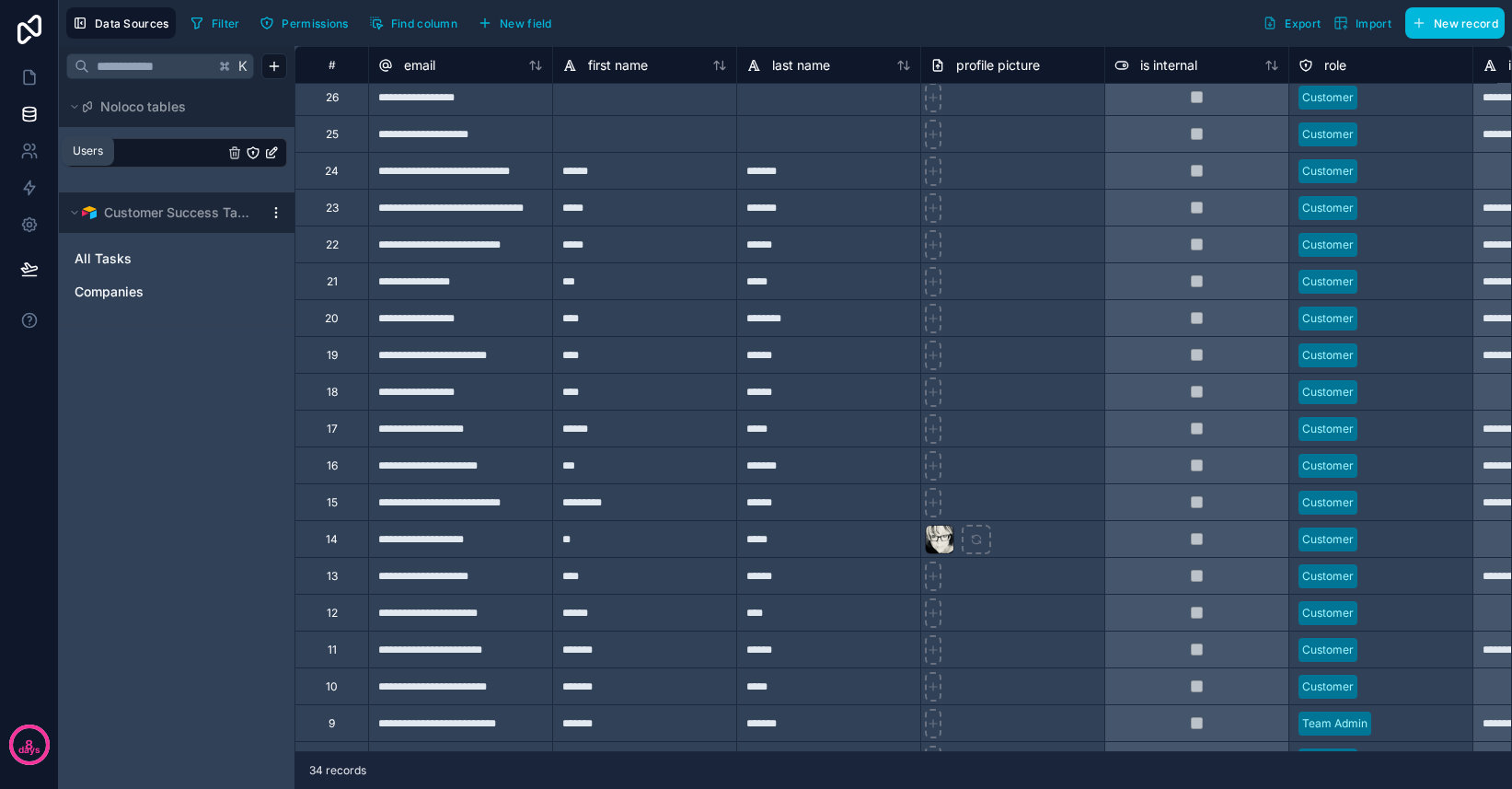
click at [33, 159] on icon at bounding box center [29, 151] width 19 height 19
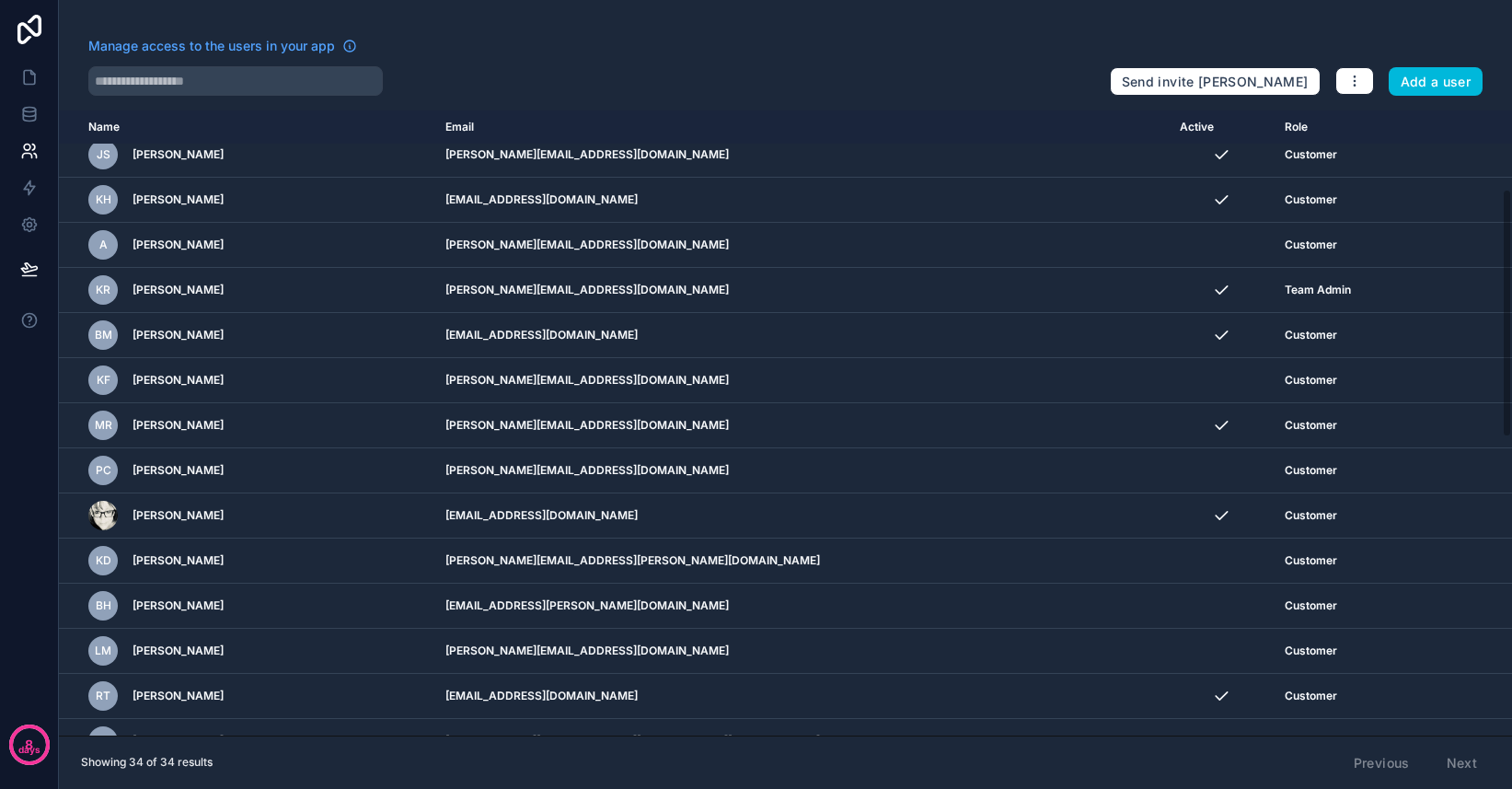
scroll to position [196, 0]
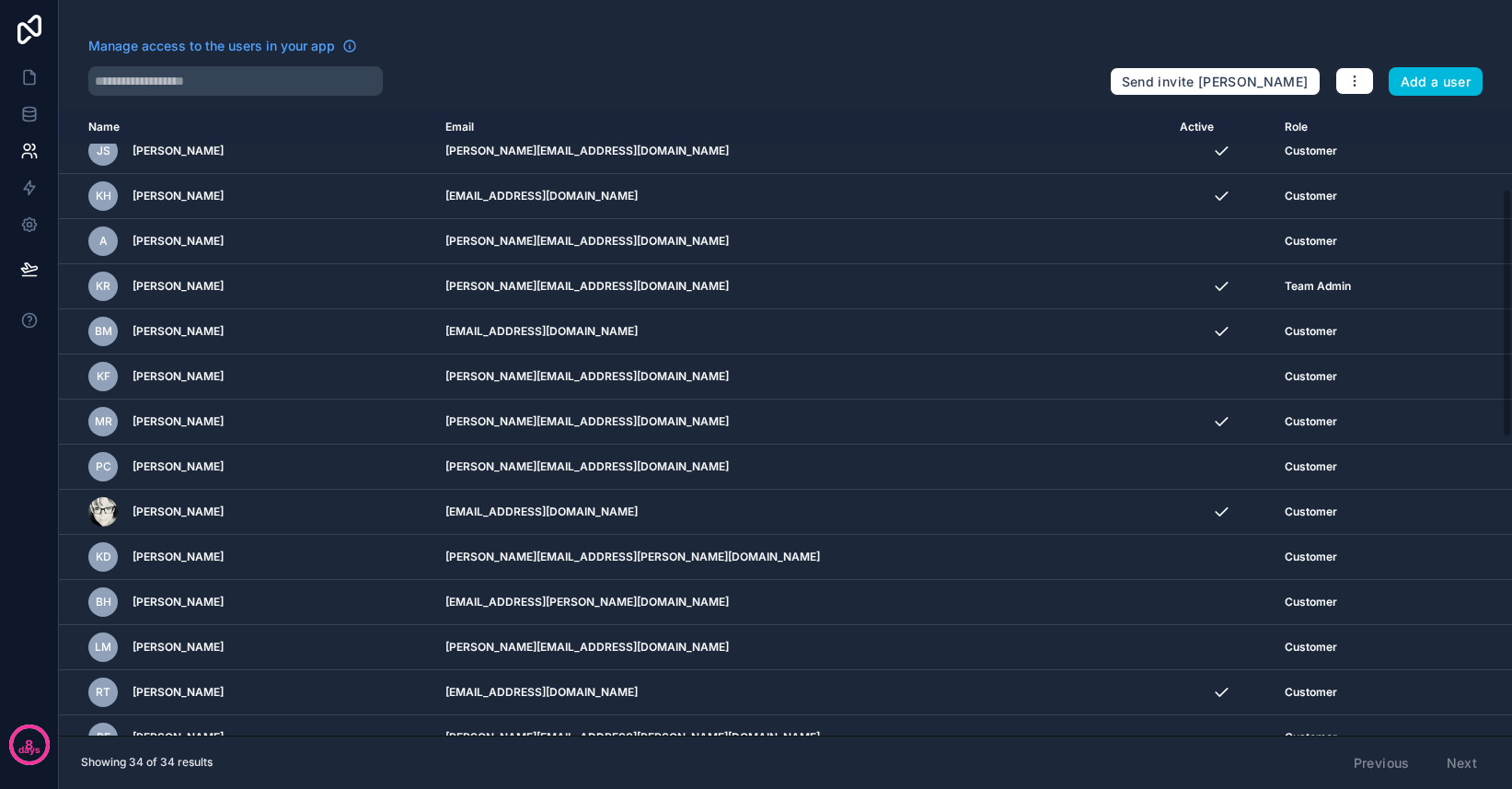
click at [0, 0] on icon "scrollable content" at bounding box center [0, 0] width 0 height 0
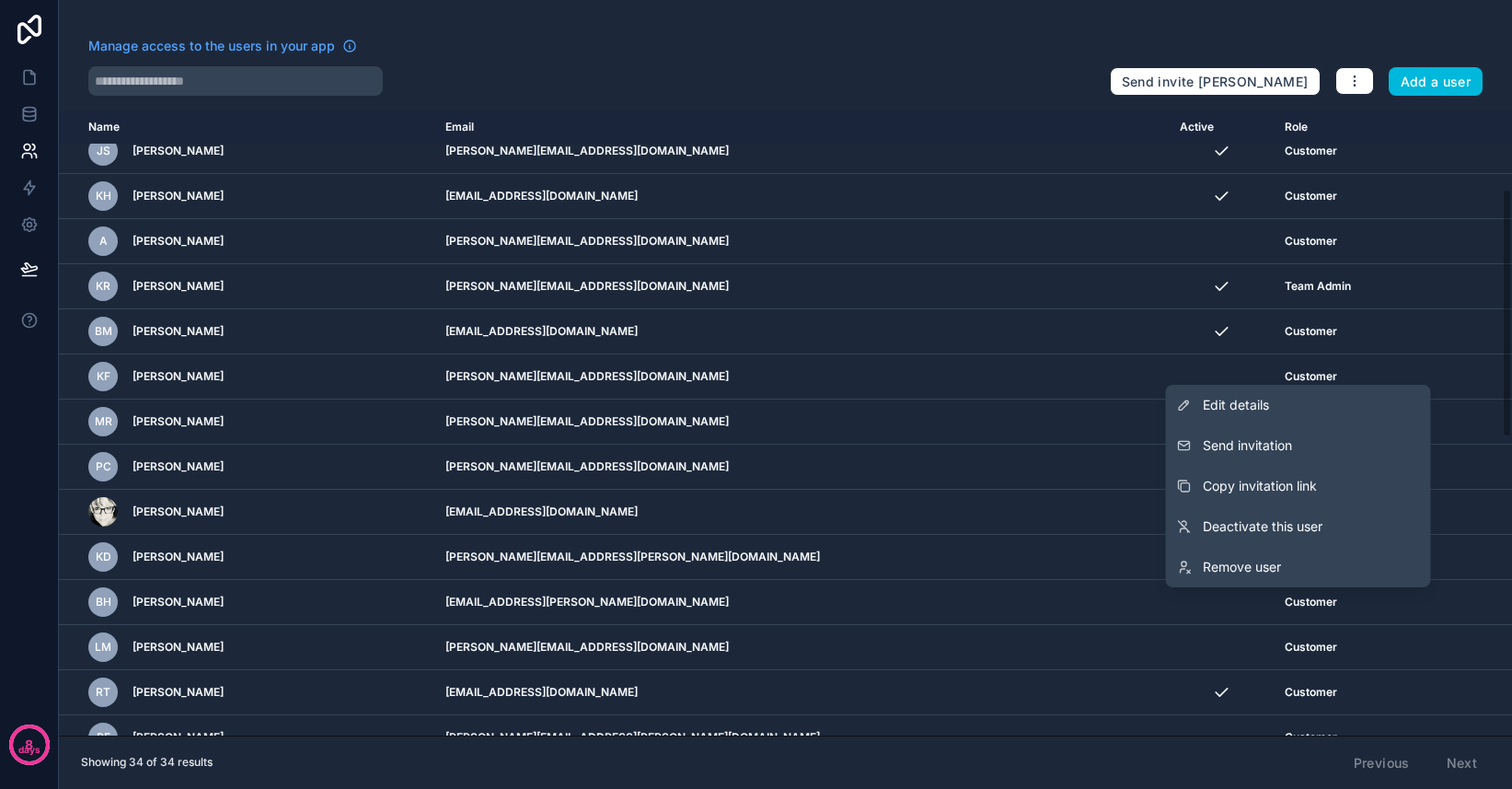
click at [1262, 448] on span "Send invitation" at bounding box center [1246, 445] width 89 height 19
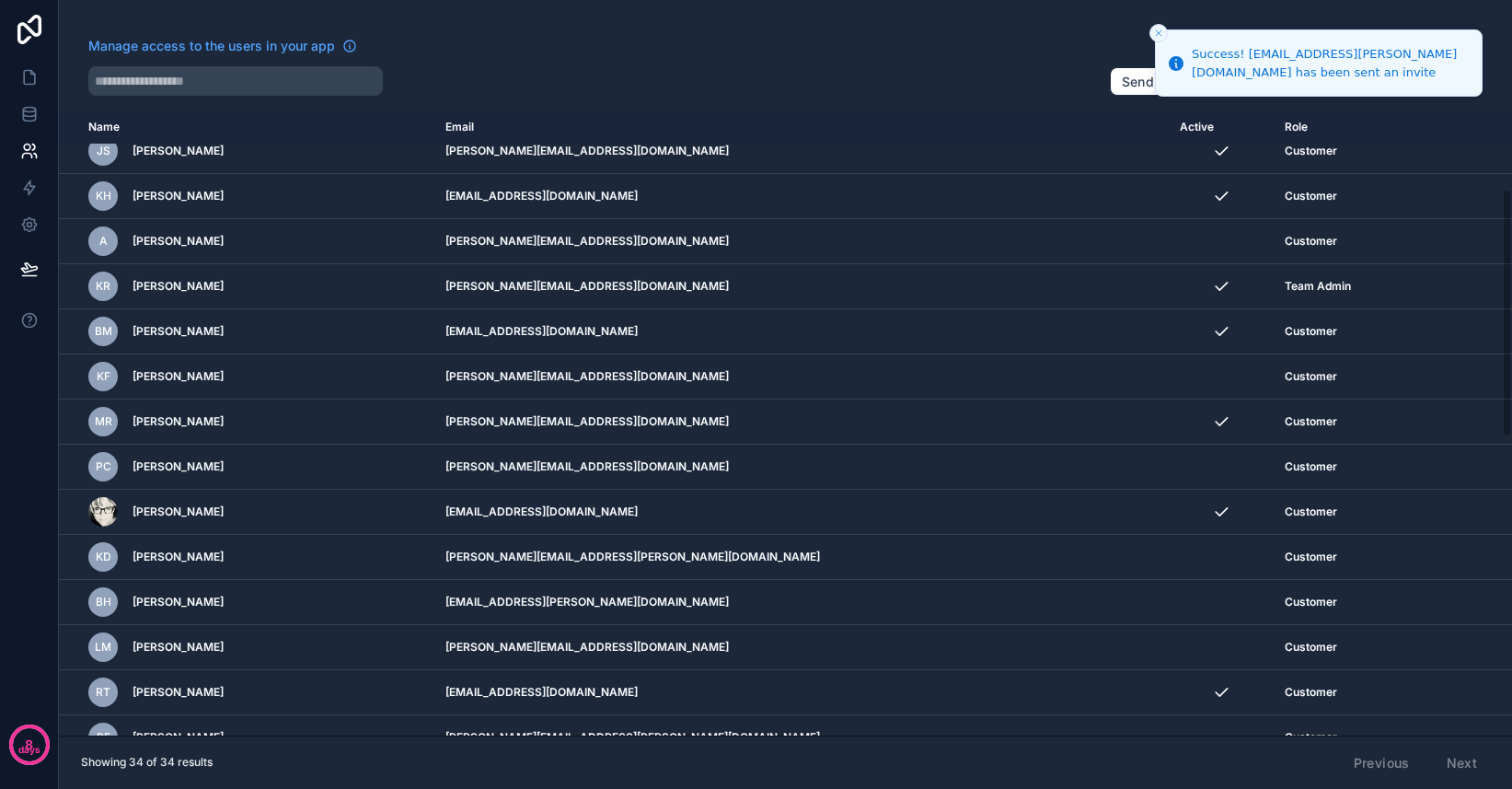
click at [0, 0] on div "scrollable content" at bounding box center [0, 0] width 0 height 0
click at [1437, 609] on td "scrollable content" at bounding box center [1474, 603] width 75 height 45
click at [0, 0] on icon "scrollable content" at bounding box center [0, 0] width 0 height 0
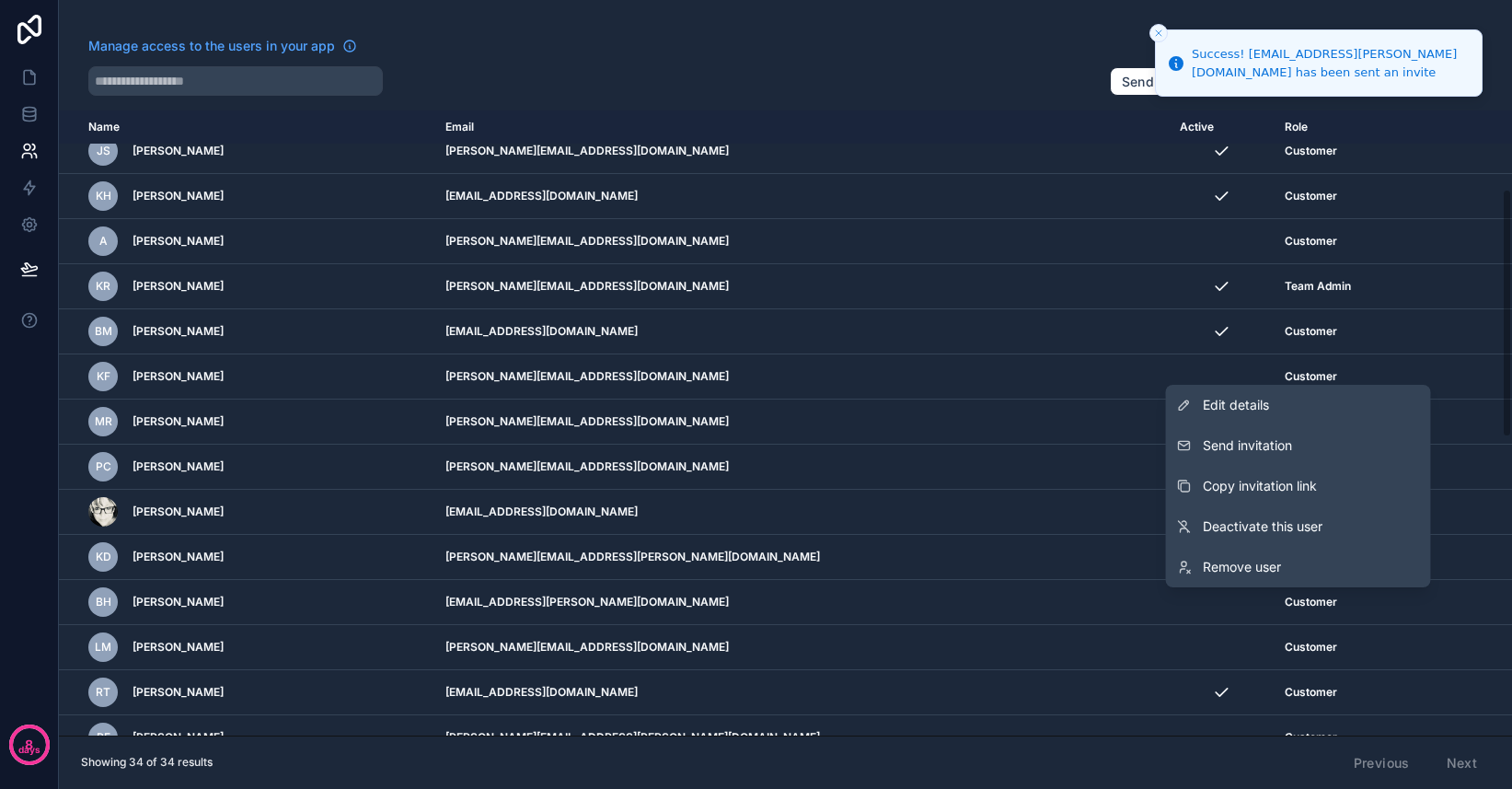
click at [1281, 484] on span "Copy invitation link" at bounding box center [1259, 485] width 114 height 19
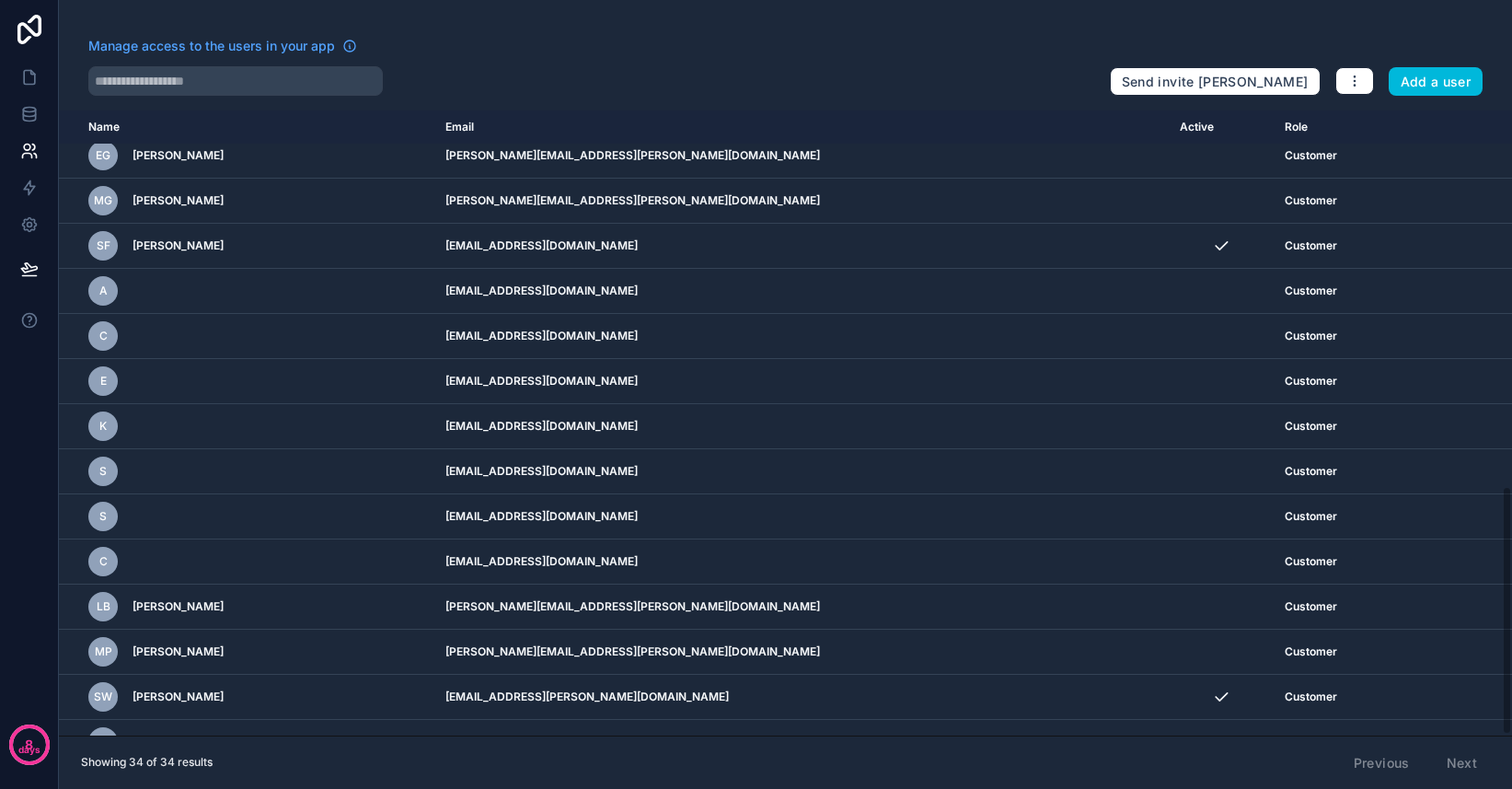
scroll to position [942, 0]
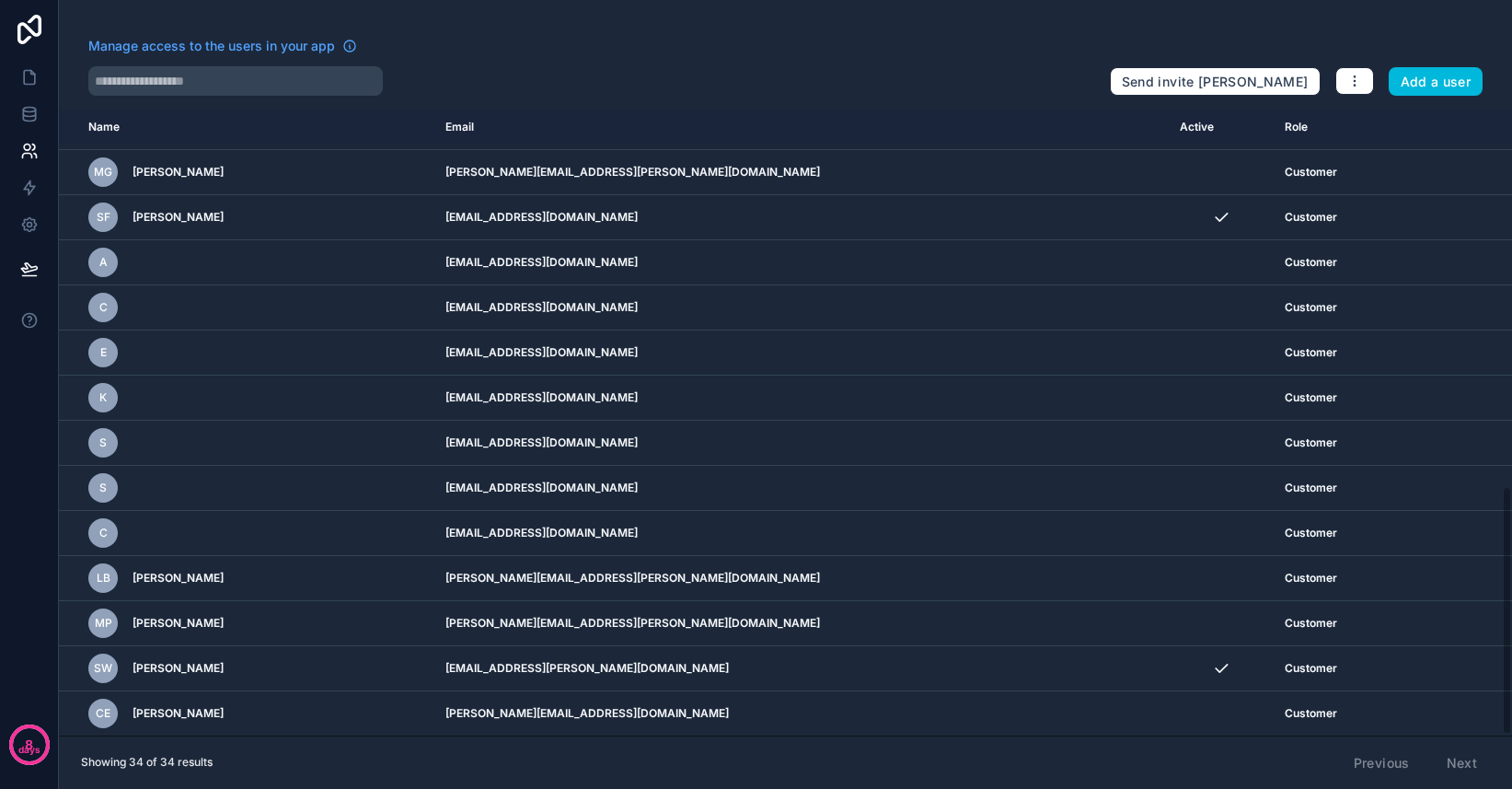
click at [751, 173] on td "[PERSON_NAME][EMAIL_ADDRESS][PERSON_NAME][DOMAIN_NAME]" at bounding box center [802, 173] width 735 height 45
